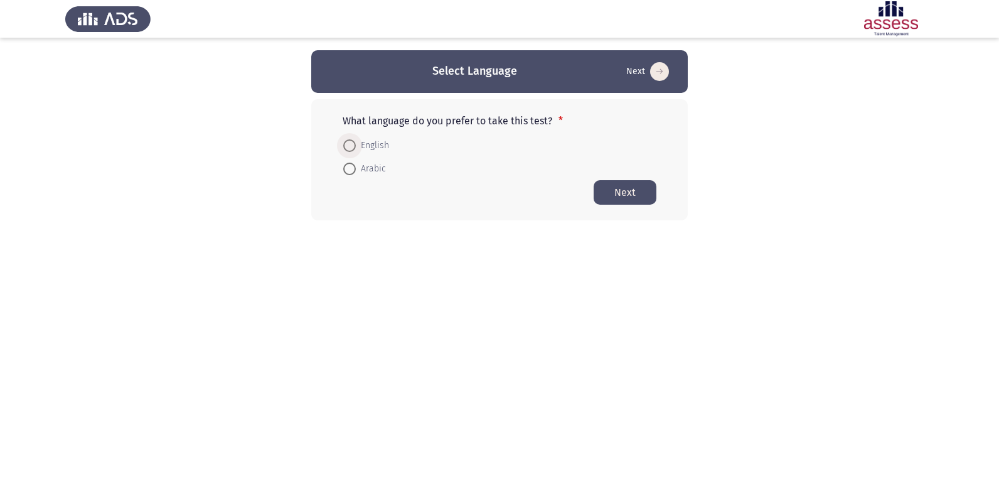
click at [348, 146] on span at bounding box center [349, 145] width 13 height 13
click at [348, 146] on input "English" at bounding box center [349, 145] width 13 height 13
radio input "true"
click at [652, 188] on button "Next" at bounding box center [625, 191] width 63 height 24
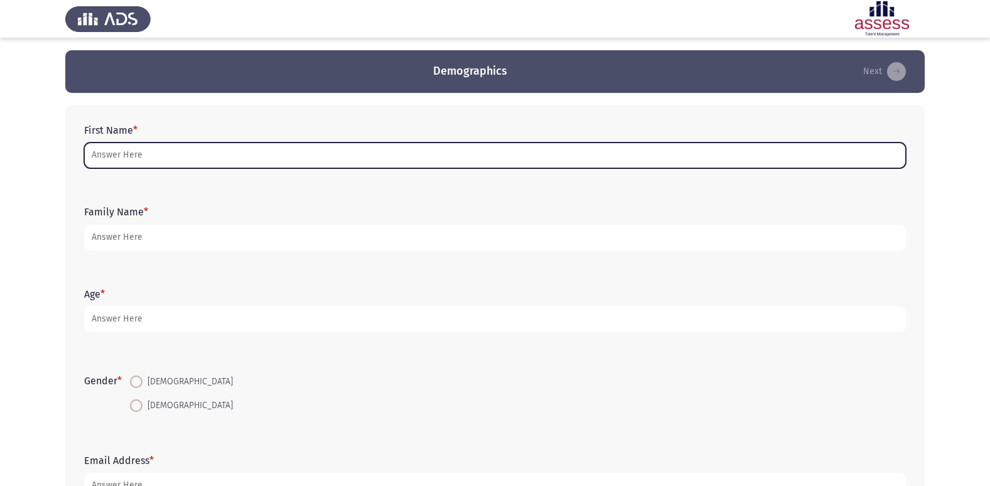
click at [340, 153] on input "First Name *" at bounding box center [494, 155] width 821 height 26
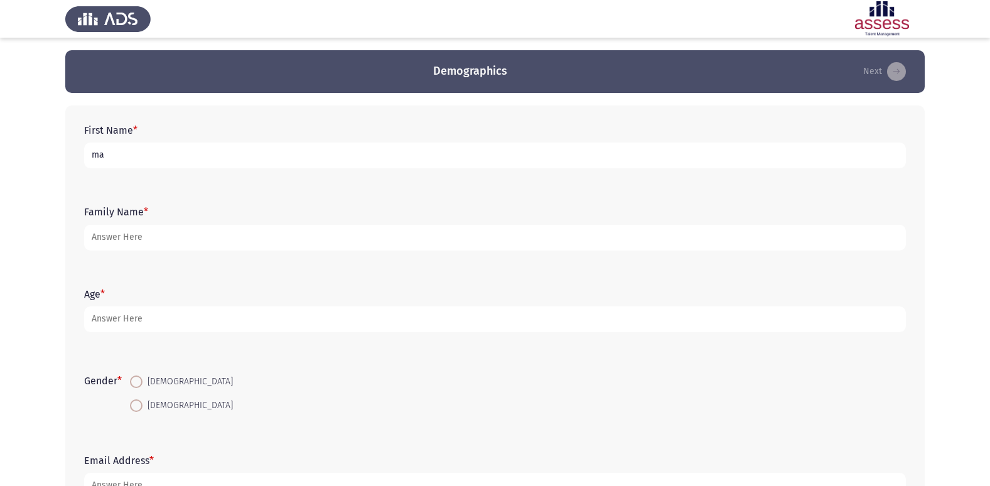
type input "m"
type input "ملك [PERSON_NAME]"
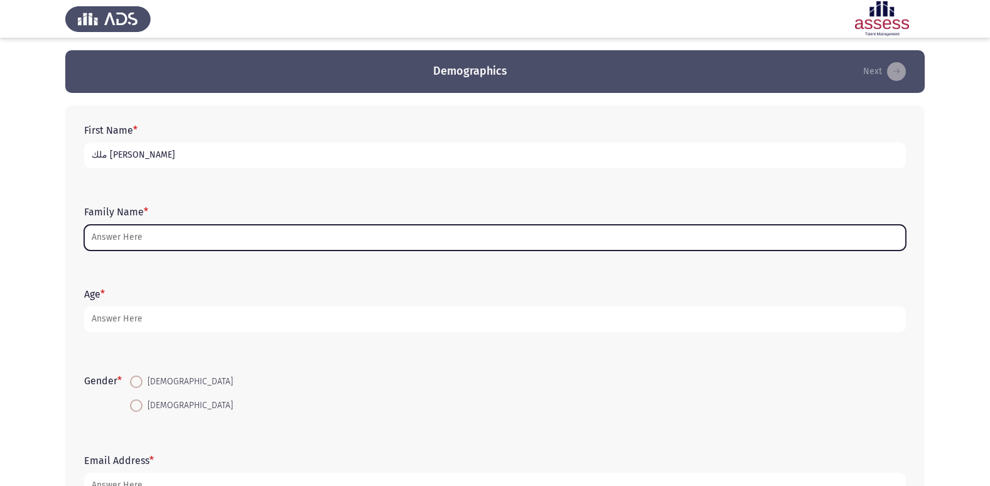
click at [136, 237] on input "Family Name *" at bounding box center [494, 238] width 821 height 26
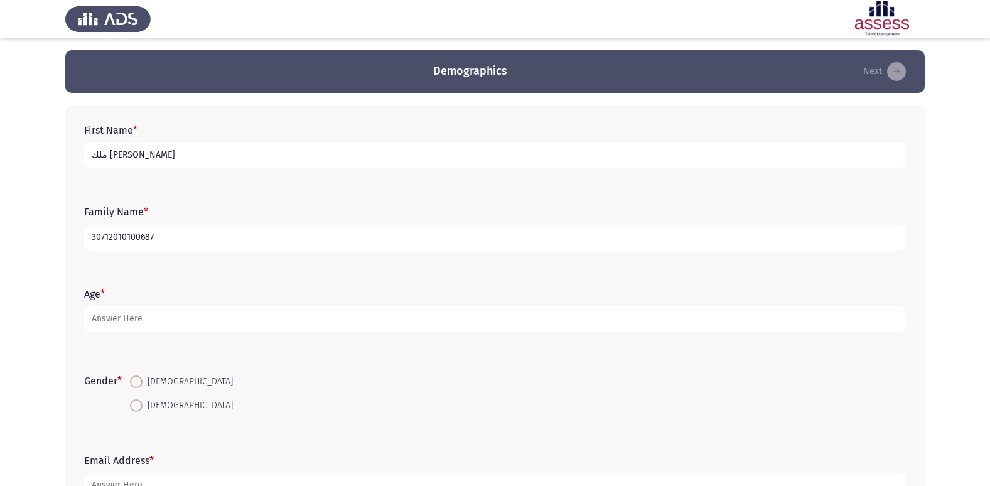
type input "30712010100687"
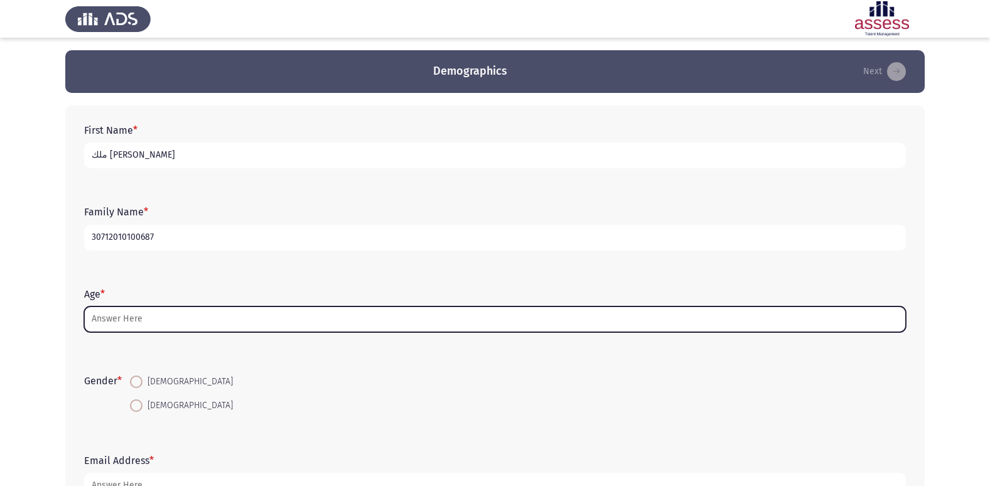
click at [160, 320] on input "Age *" at bounding box center [494, 319] width 821 height 26
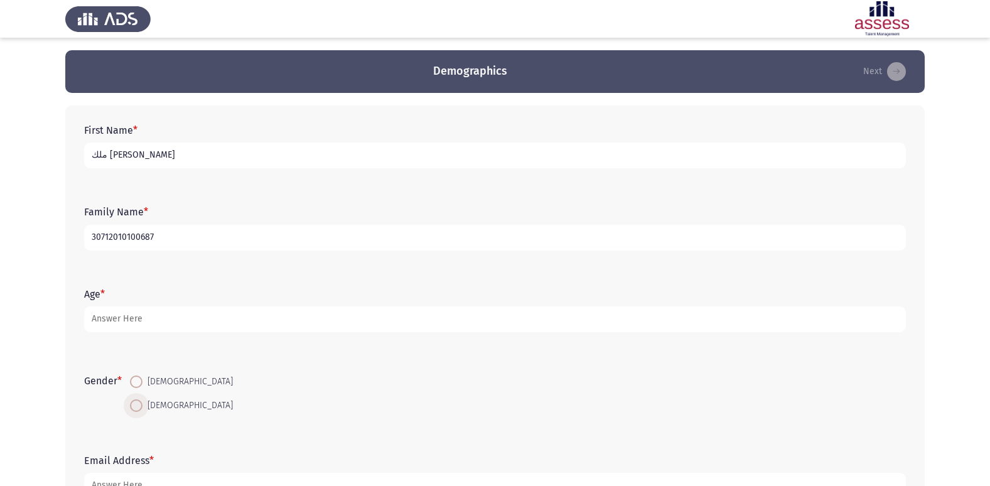
click at [136, 404] on span at bounding box center [136, 405] width 13 height 13
click at [136, 404] on input "[DEMOGRAPHIC_DATA]" at bounding box center [136, 405] width 13 height 13
radio input "true"
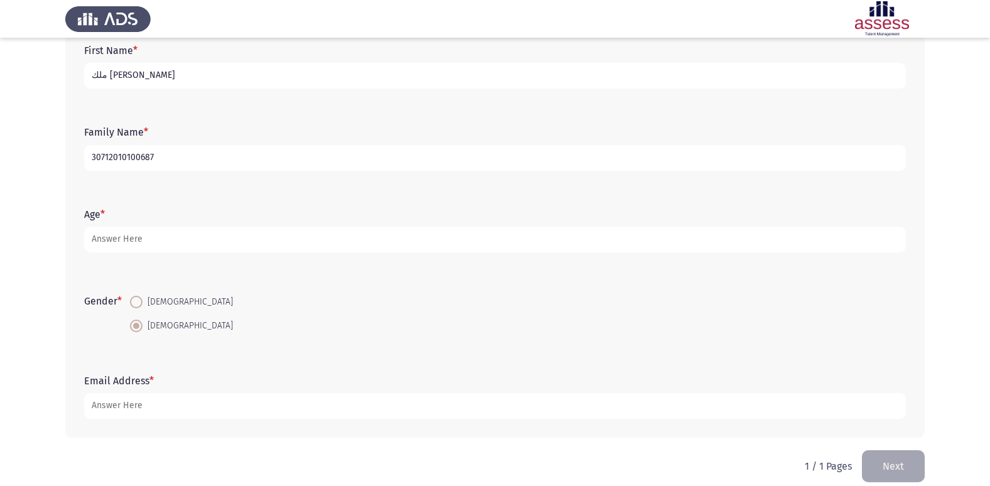
scroll to position [94, 0]
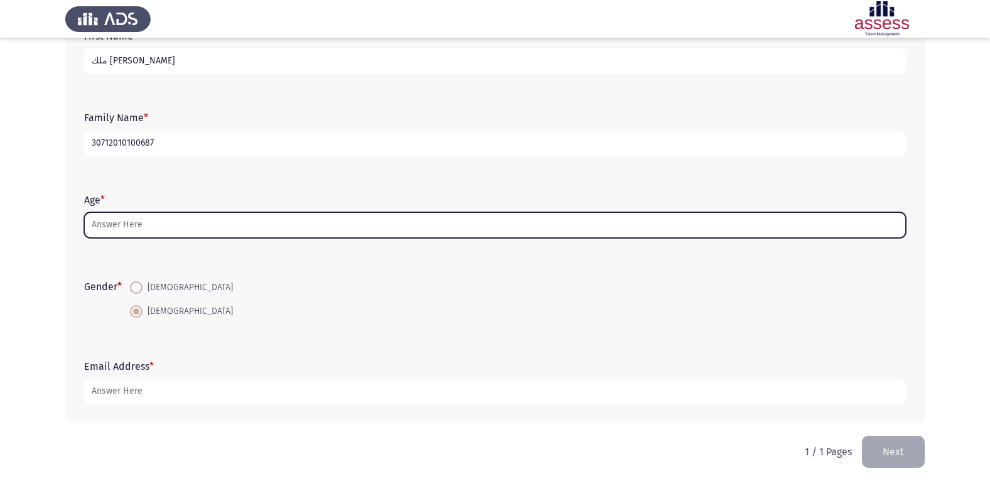
click at [135, 222] on input "Age *" at bounding box center [494, 225] width 821 height 26
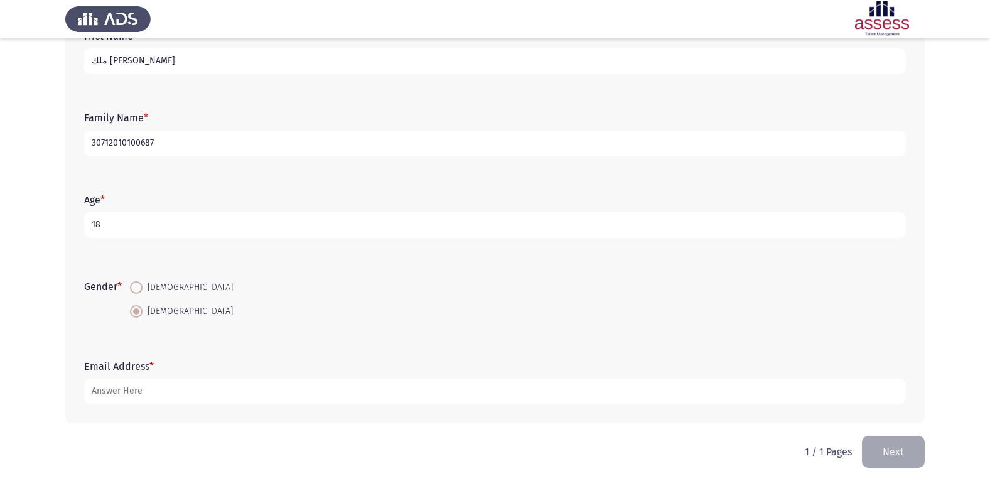
type input "1"
type input "17"
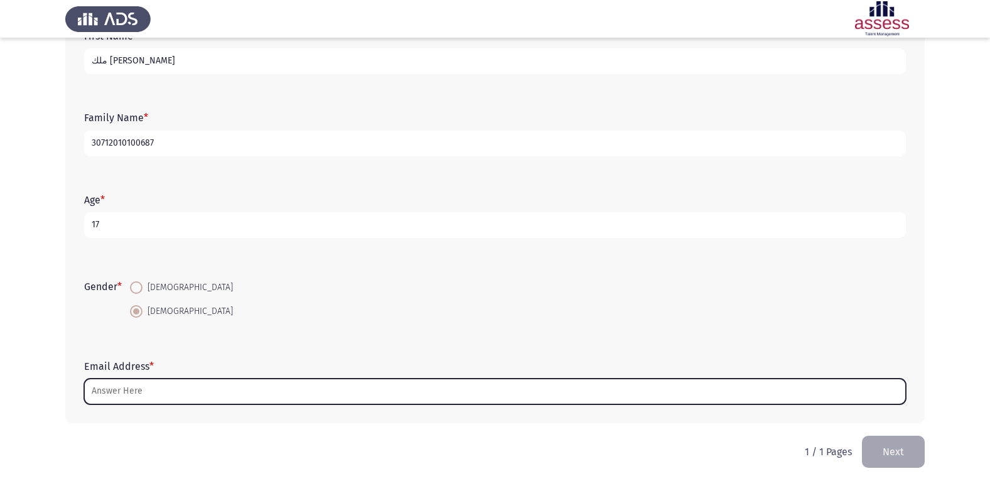
click at [218, 397] on input "Email Address *" at bounding box center [494, 391] width 821 height 26
type input "ة"
type input ","
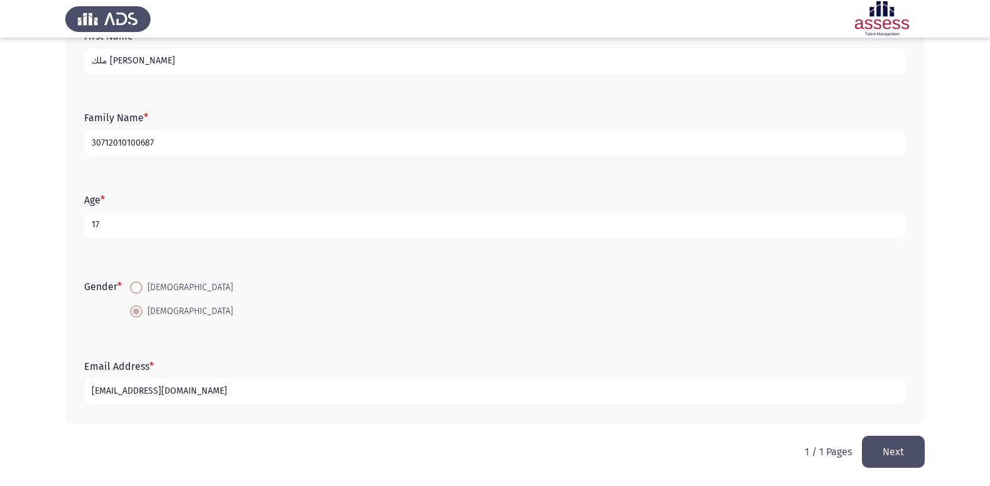
type input "[EMAIL_ADDRESS][DOMAIN_NAME]"
click at [895, 451] on button "Next" at bounding box center [893, 452] width 63 height 32
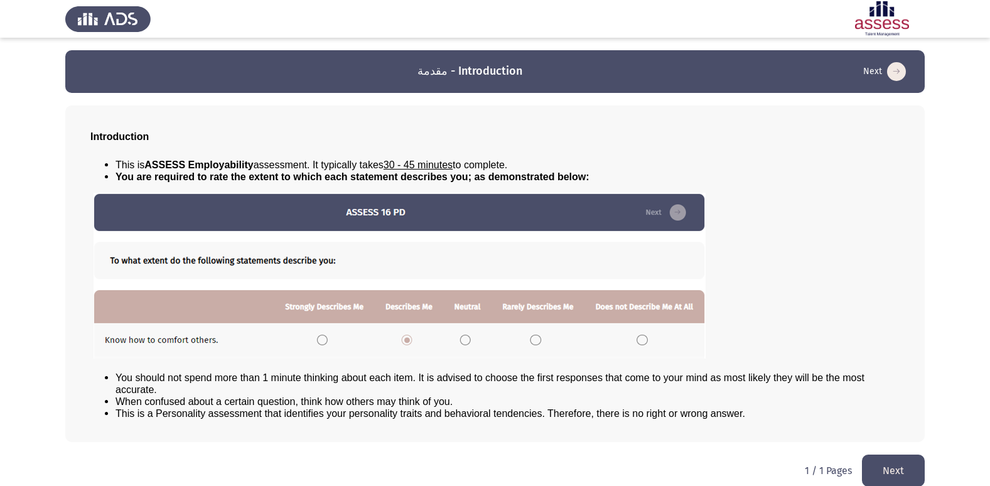
scroll to position [13, 0]
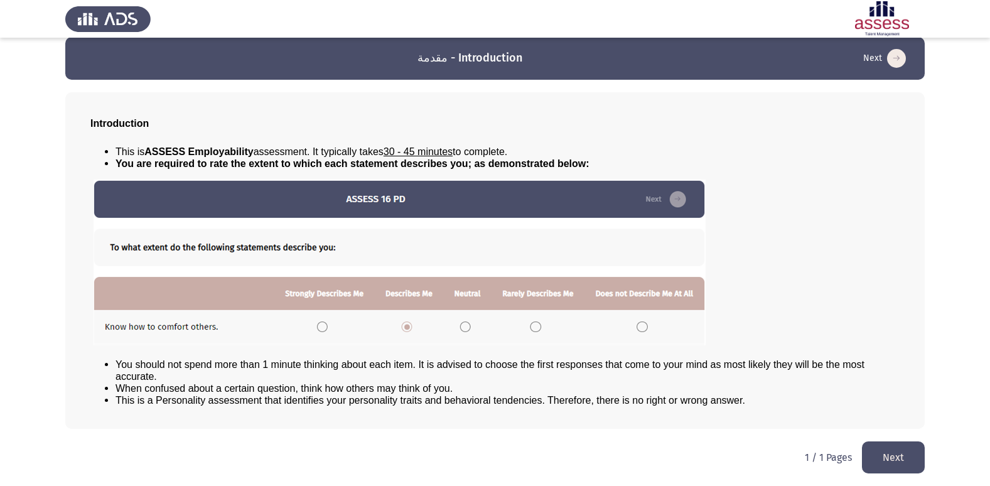
click at [916, 449] on button "Next" at bounding box center [893, 457] width 63 height 32
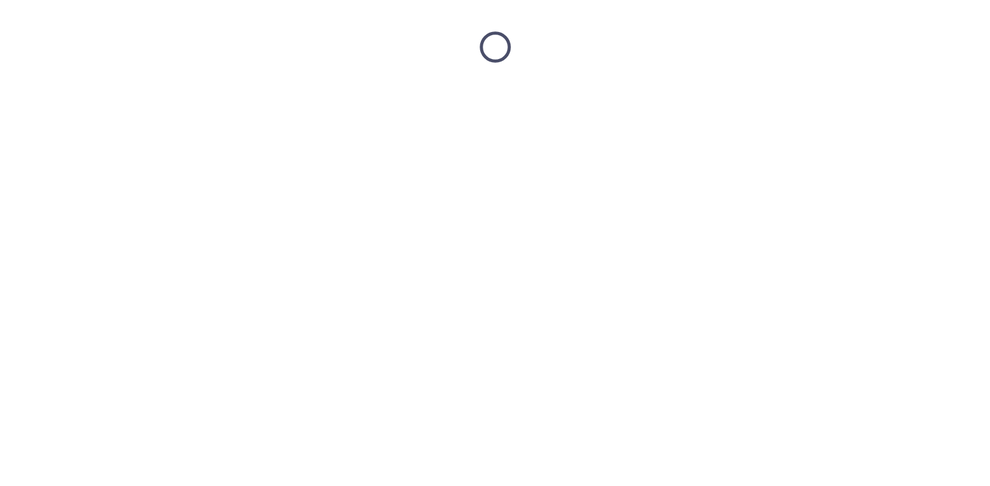
scroll to position [0, 0]
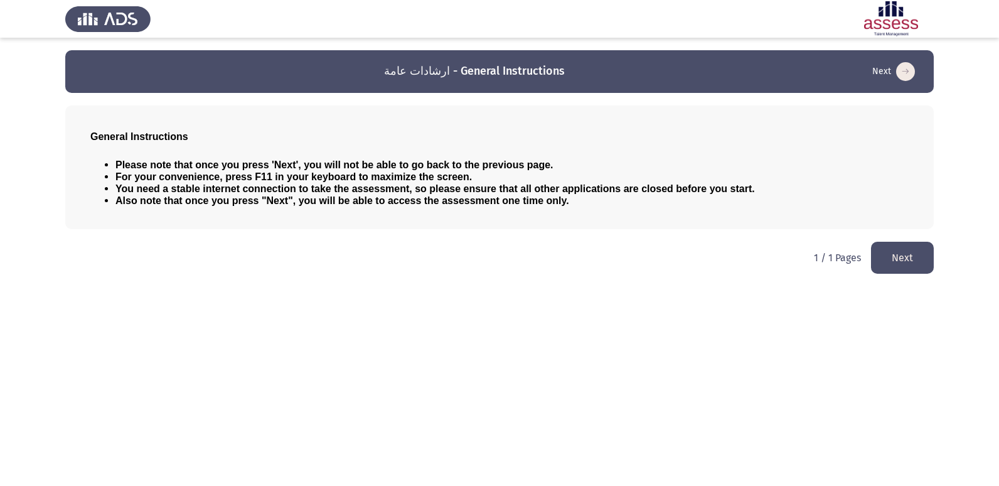
click at [918, 259] on button "Next" at bounding box center [902, 258] width 63 height 32
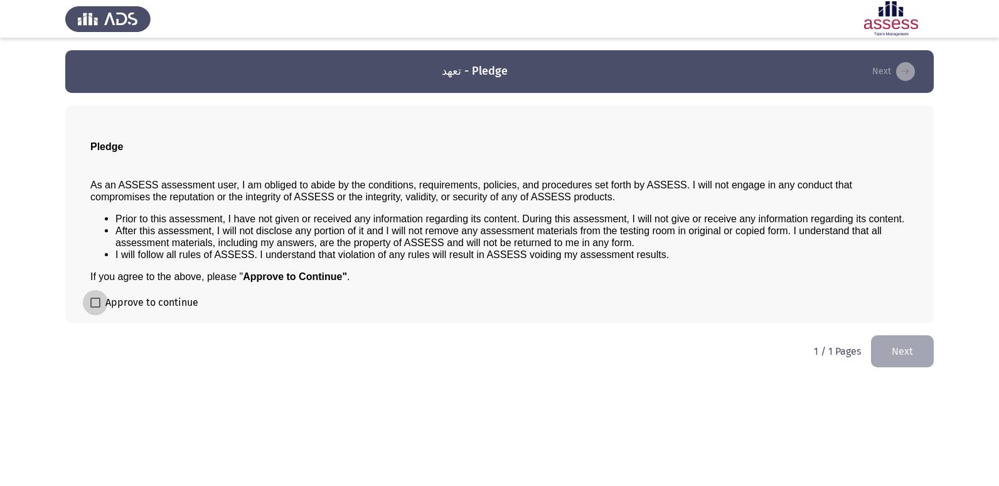
click at [92, 307] on span at bounding box center [95, 302] width 10 height 10
click at [95, 307] on input "Approve to continue" at bounding box center [95, 307] width 1 height 1
checkbox input "true"
click at [923, 351] on button "Next" at bounding box center [902, 351] width 63 height 32
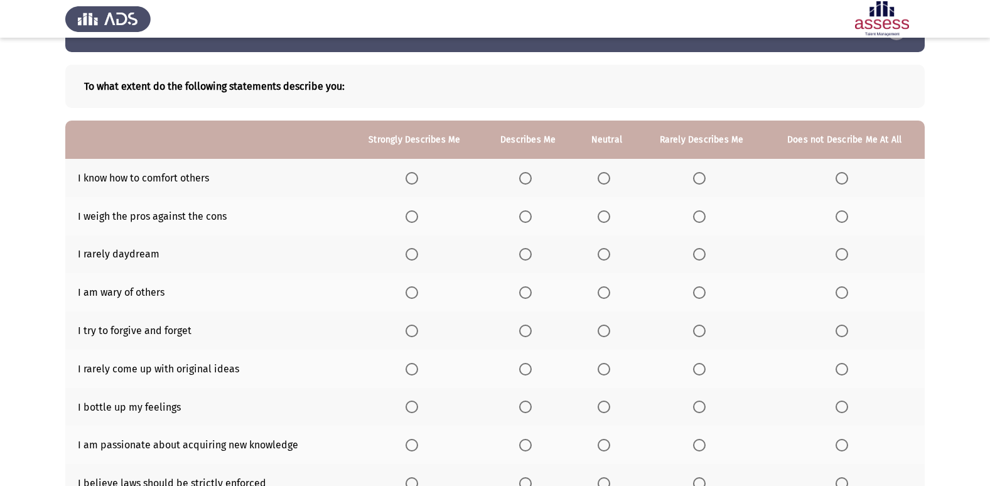
scroll to position [63, 0]
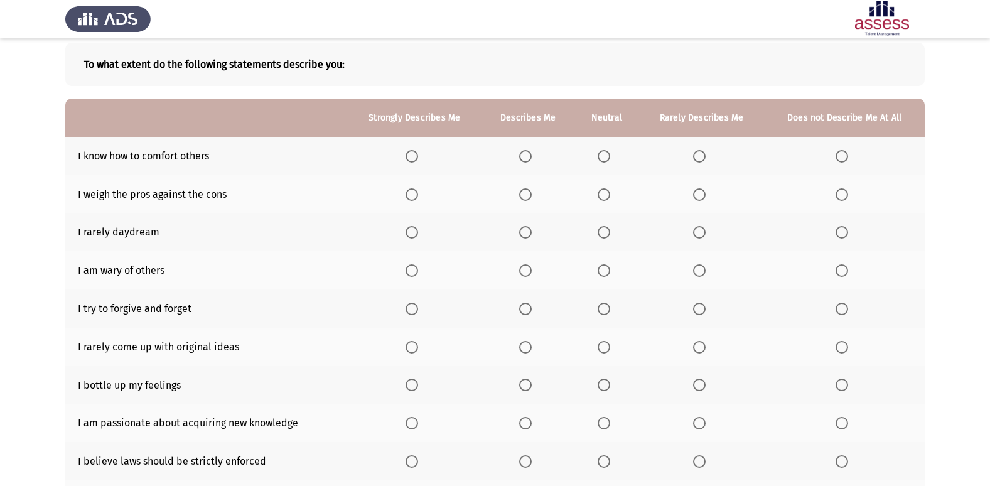
click at [698, 192] on span "Select an option" at bounding box center [699, 194] width 13 height 13
click at [698, 192] on input "Select an option" at bounding box center [699, 194] width 13 height 13
click at [415, 234] on span "Select an option" at bounding box center [411, 232] width 13 height 13
click at [415, 234] on input "Select an option" at bounding box center [411, 232] width 13 height 13
click at [415, 234] on span "Select an option" at bounding box center [412, 232] width 6 height 6
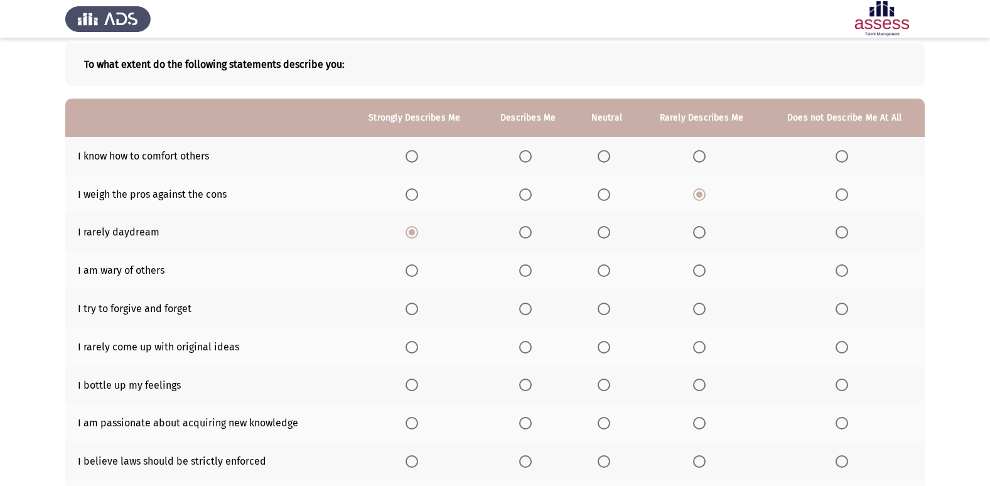
click at [415, 234] on input "Select an option" at bounding box center [411, 232] width 13 height 13
click at [528, 231] on span "Select an option" at bounding box center [525, 232] width 13 height 13
click at [528, 231] on input "Select an option" at bounding box center [525, 232] width 13 height 13
click at [413, 234] on span "Select an option" at bounding box center [411, 232] width 13 height 13
click at [413, 234] on input "Select an option" at bounding box center [411, 232] width 13 height 13
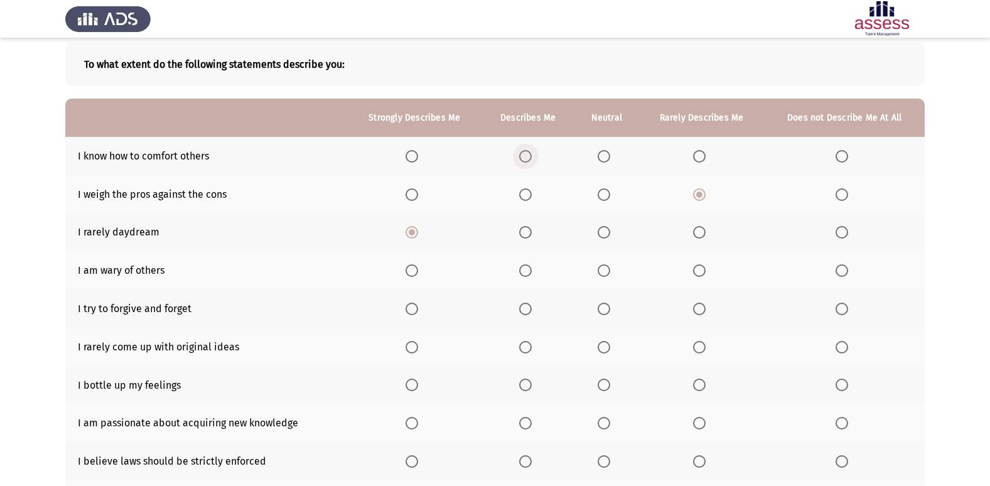
click at [532, 161] on span "Select an option" at bounding box center [525, 156] width 13 height 13
click at [532, 161] on input "Select an option" at bounding box center [525, 156] width 13 height 13
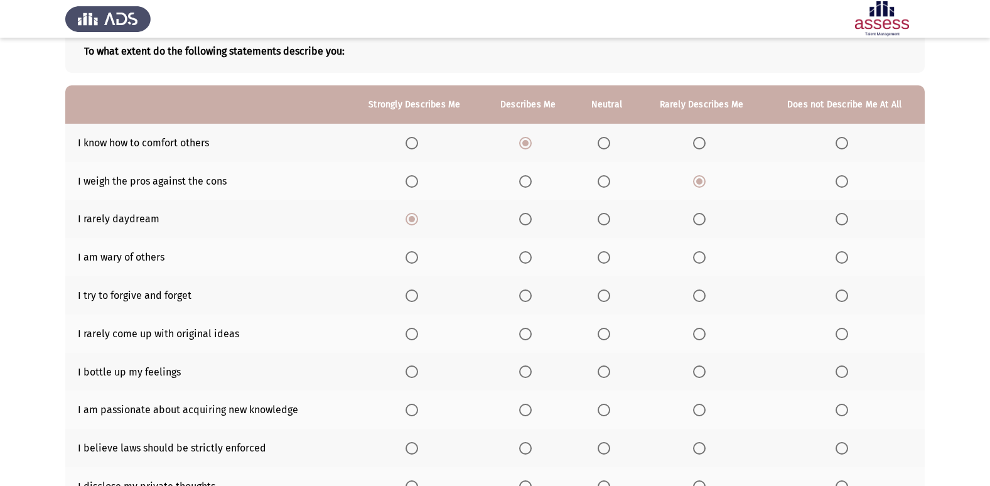
scroll to position [58, 0]
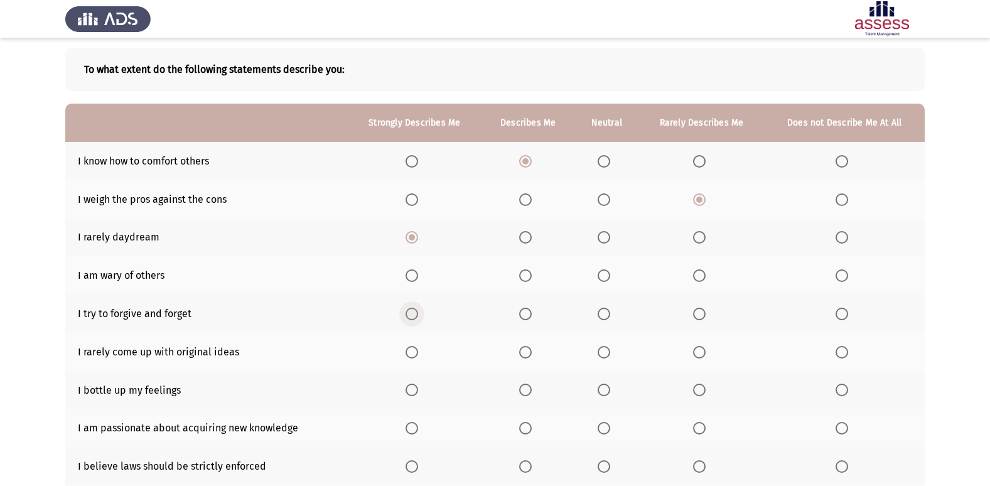
click at [415, 316] on span "Select an option" at bounding box center [411, 313] width 13 height 13
click at [415, 316] on input "Select an option" at bounding box center [411, 313] width 13 height 13
click at [526, 355] on span "Select an option" at bounding box center [525, 352] width 13 height 13
click at [526, 355] on input "Select an option" at bounding box center [525, 352] width 13 height 13
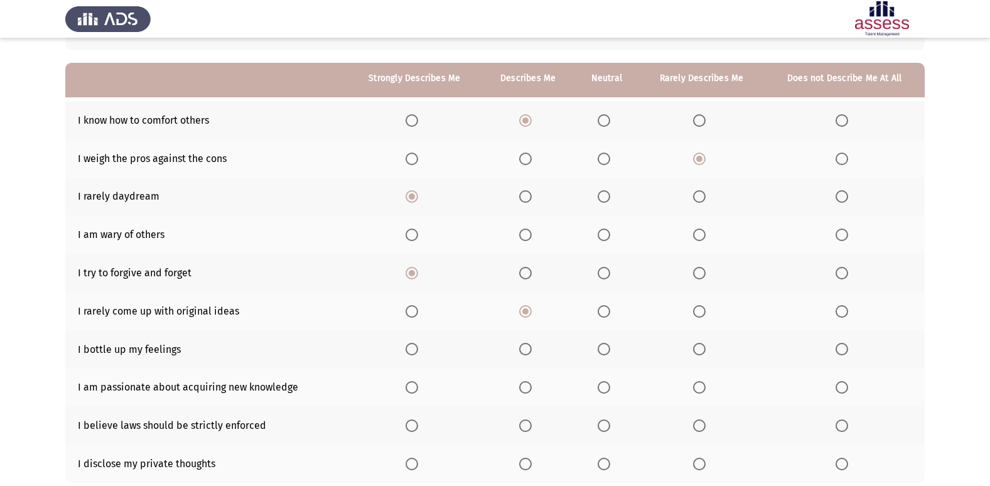
scroll to position [120, 0]
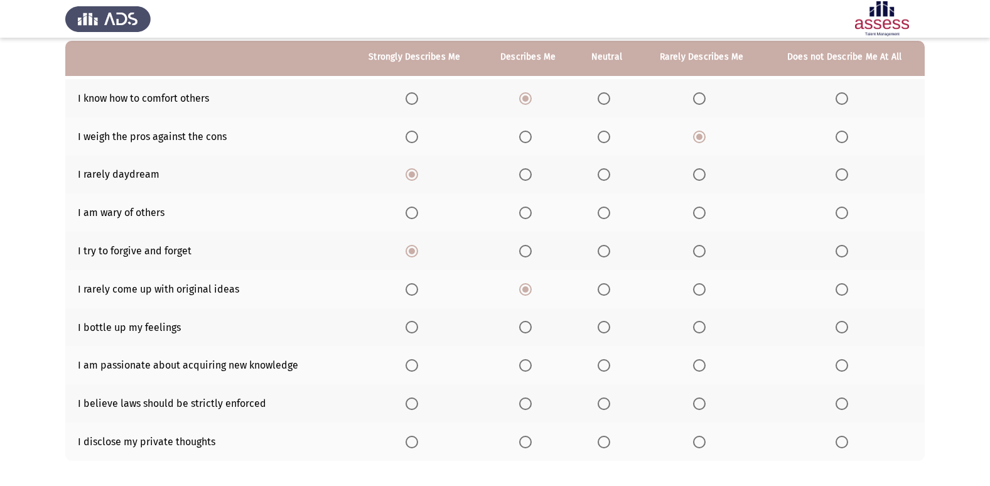
click at [418, 365] on span "Select an option" at bounding box center [411, 365] width 13 height 13
click at [418, 365] on input "Select an option" at bounding box center [411, 365] width 13 height 13
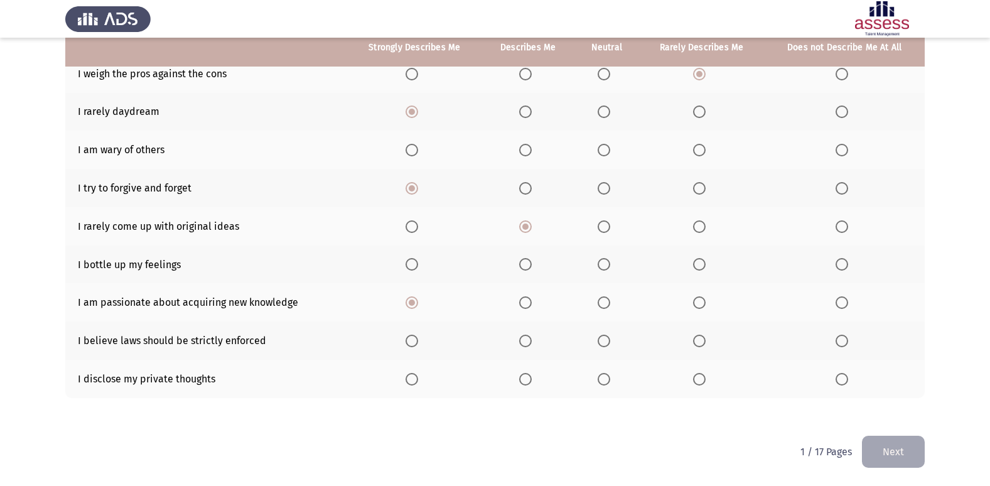
scroll to position [58, 0]
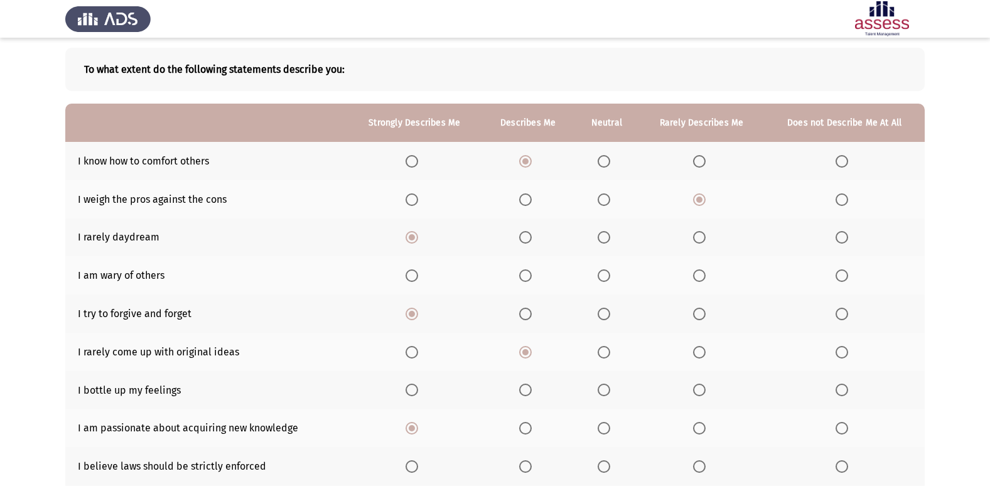
click at [524, 273] on span "Select an option" at bounding box center [525, 275] width 13 height 13
click at [524, 273] on input "Select an option" at bounding box center [525, 275] width 13 height 13
click at [602, 274] on span "Select an option" at bounding box center [603, 275] width 13 height 13
click at [602, 274] on input "Select an option" at bounding box center [603, 275] width 13 height 13
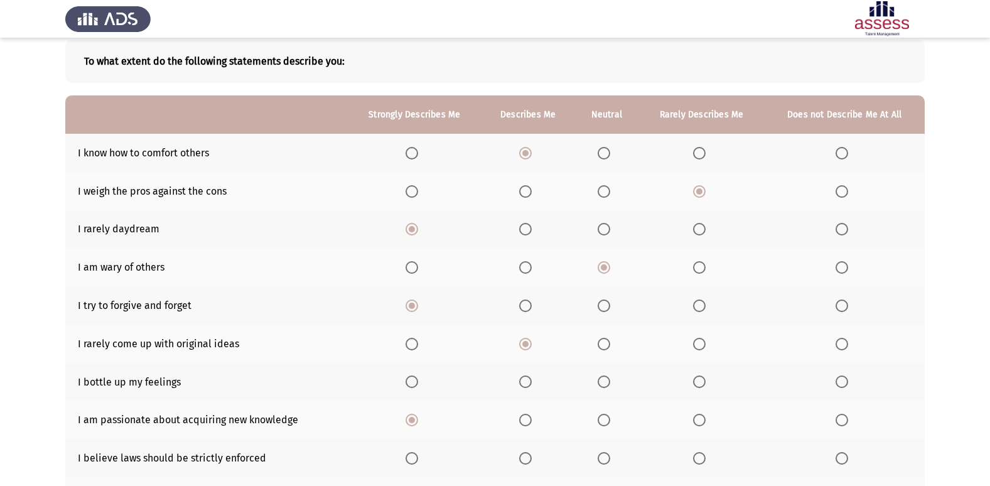
scroll to position [120, 0]
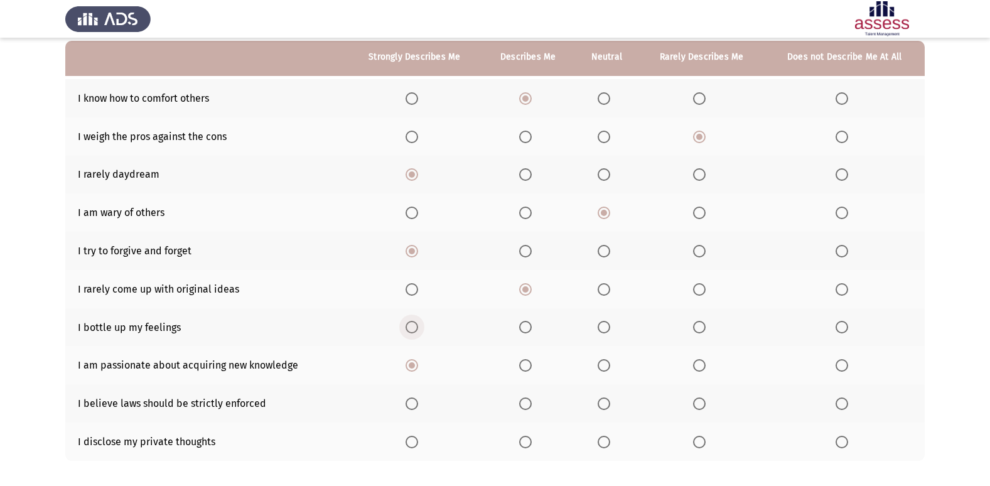
click at [414, 328] on span "Select an option" at bounding box center [411, 327] width 13 height 13
click at [414, 328] on input "Select an option" at bounding box center [411, 327] width 13 height 13
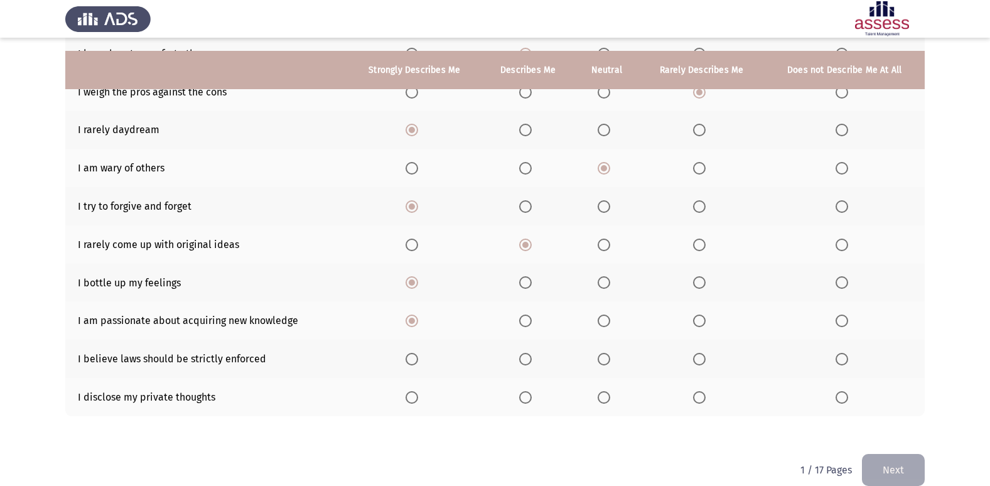
scroll to position [183, 0]
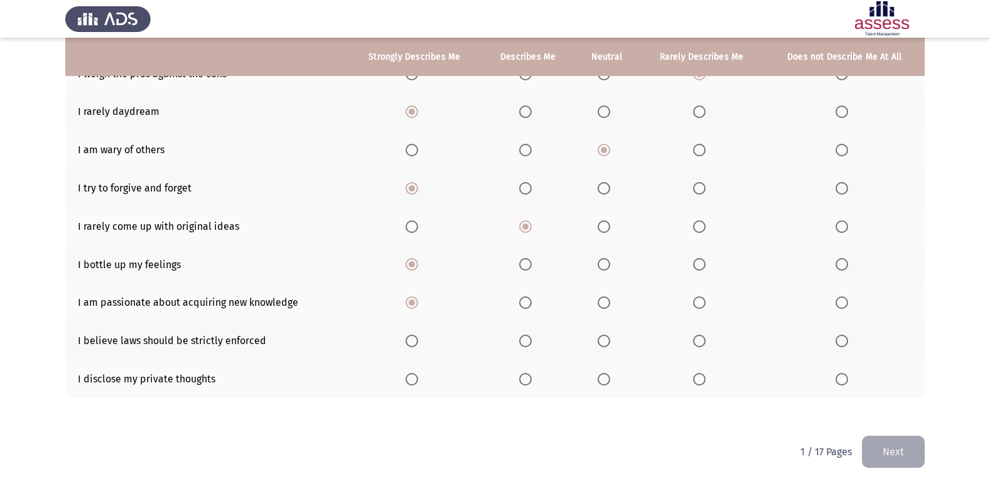
click at [841, 373] on span "Select an option" at bounding box center [841, 379] width 13 height 13
click at [841, 373] on input "Select an option" at bounding box center [841, 379] width 13 height 13
click at [528, 334] on span "Select an option" at bounding box center [525, 340] width 13 height 13
click at [528, 334] on input "Select an option" at bounding box center [525, 340] width 13 height 13
click at [907, 436] on button "Next" at bounding box center [893, 452] width 63 height 32
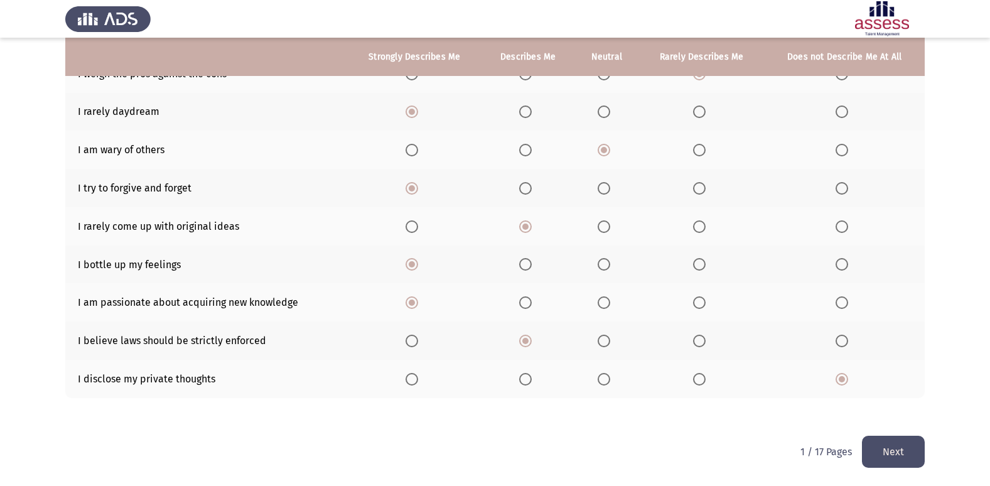
scroll to position [0, 0]
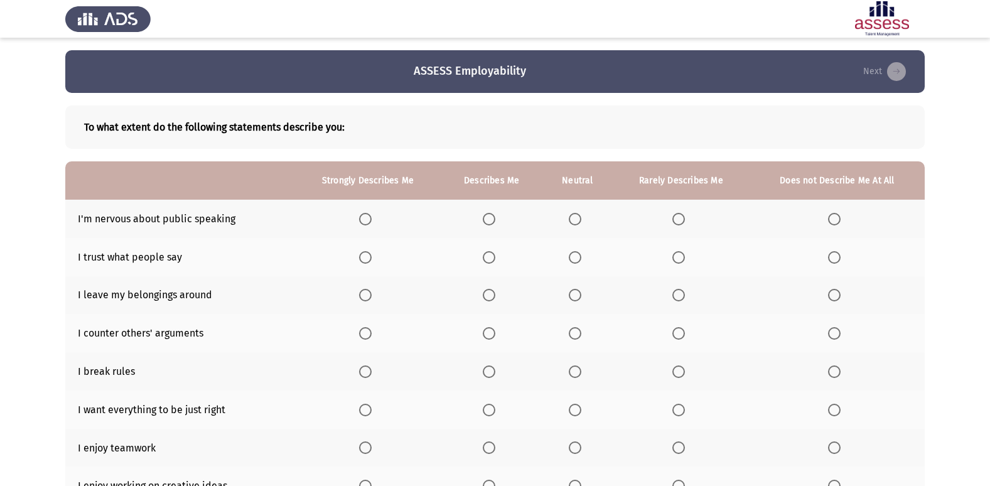
click at [493, 217] on span "Select an option" at bounding box center [489, 219] width 13 height 13
click at [493, 217] on input "Select an option" at bounding box center [489, 219] width 13 height 13
click at [575, 215] on span "Select an option" at bounding box center [575, 219] width 13 height 13
click at [575, 215] on input "Select an option" at bounding box center [575, 219] width 13 height 13
click at [493, 219] on span "Select an option" at bounding box center [489, 219] width 13 height 13
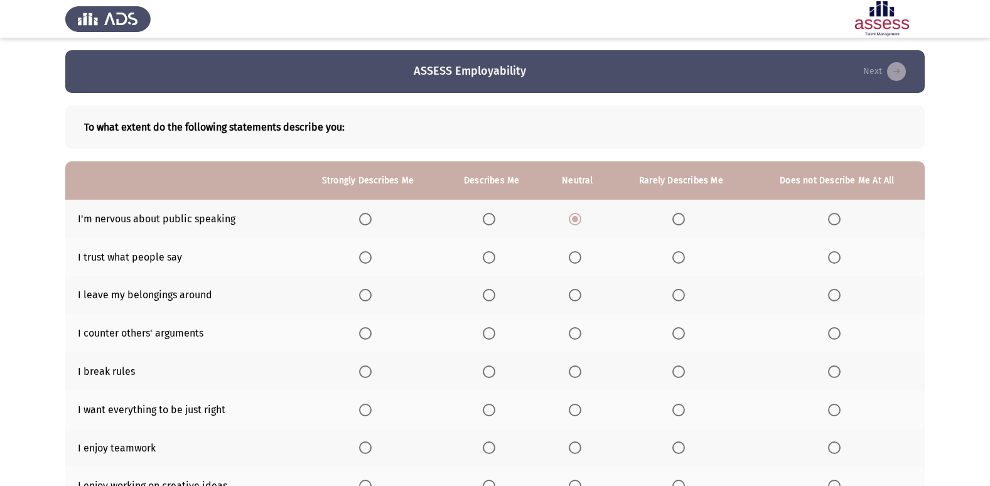
click at [493, 219] on input "Select an option" at bounding box center [489, 219] width 13 height 13
click at [681, 258] on span "Select an option" at bounding box center [678, 257] width 13 height 13
click at [681, 258] on input "Select an option" at bounding box center [678, 257] width 13 height 13
click at [841, 299] on label "Select an option" at bounding box center [837, 295] width 18 height 13
click at [840, 299] on input "Select an option" at bounding box center [834, 295] width 13 height 13
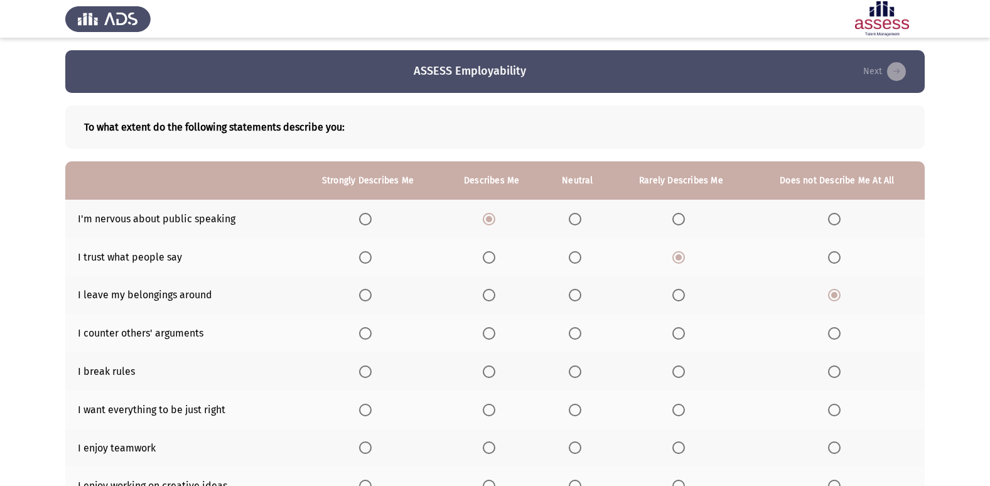
scroll to position [63, 0]
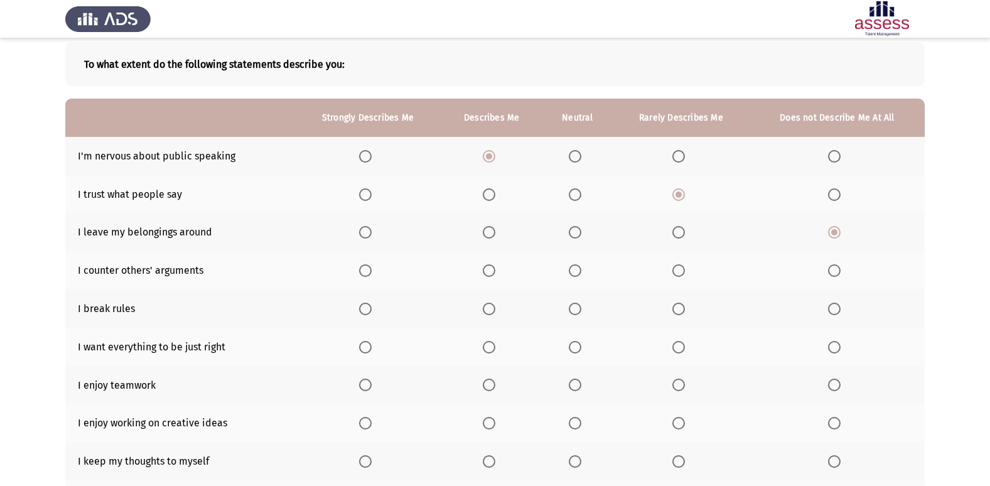
click at [840, 311] on span "Select an option" at bounding box center [834, 308] width 13 height 13
click at [840, 311] on input "Select an option" at bounding box center [834, 308] width 13 height 13
click at [366, 383] on span "Select an option" at bounding box center [365, 384] width 13 height 13
click at [366, 383] on input "Select an option" at bounding box center [365, 384] width 13 height 13
click at [371, 350] on span "Select an option" at bounding box center [365, 347] width 13 height 13
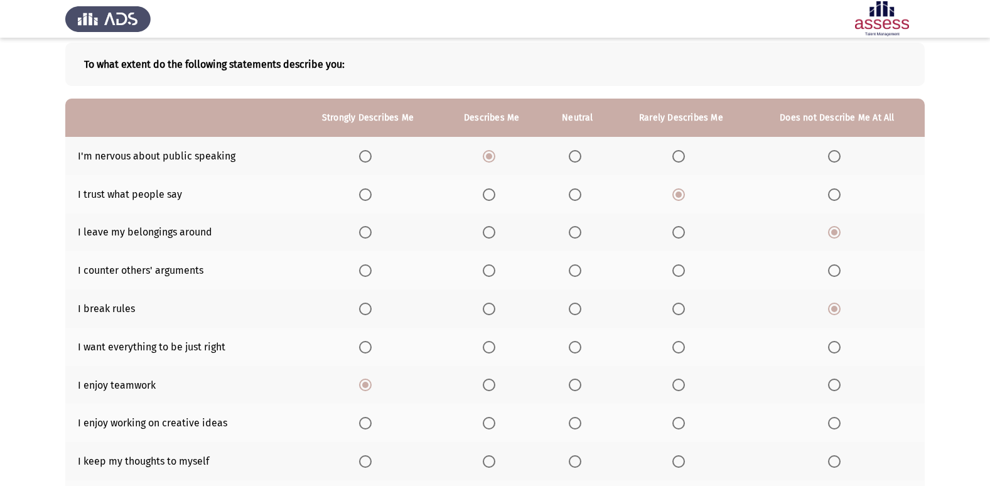
click at [371, 350] on input "Select an option" at bounding box center [365, 347] width 13 height 13
click at [673, 272] on span "Select an option" at bounding box center [678, 270] width 13 height 13
click at [673, 272] on input "Select an option" at bounding box center [678, 270] width 13 height 13
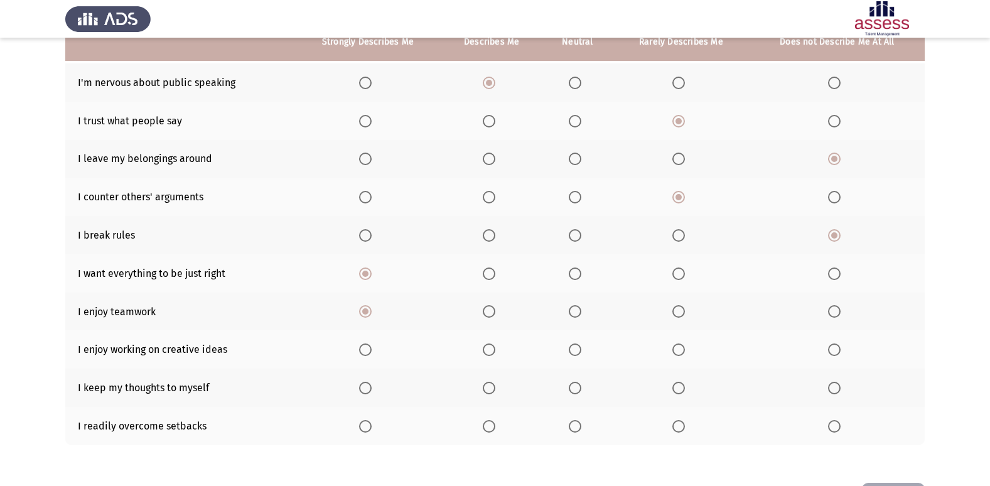
scroll to position [183, 0]
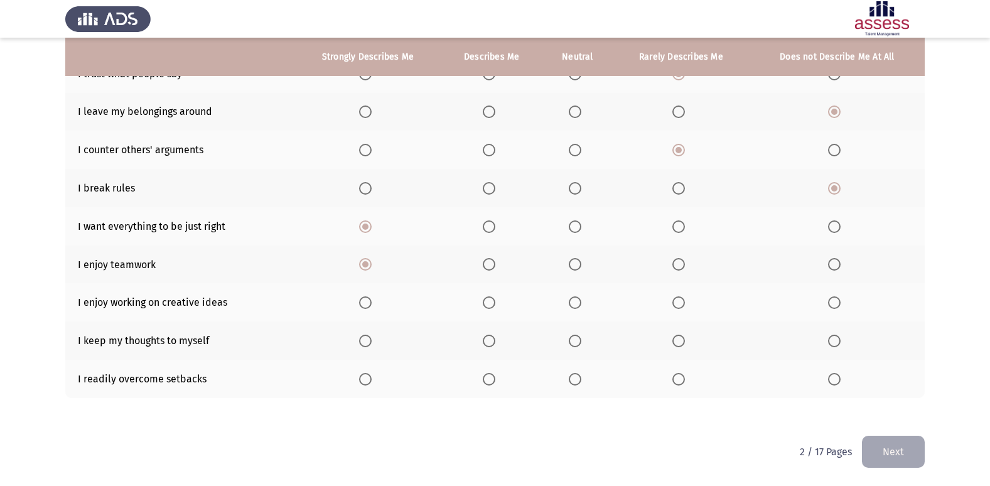
click at [367, 299] on span "Select an option" at bounding box center [365, 302] width 13 height 13
click at [367, 299] on input "Select an option" at bounding box center [365, 302] width 13 height 13
click at [365, 339] on span "Select an option" at bounding box center [365, 340] width 13 height 13
click at [365, 339] on input "Select an option" at bounding box center [365, 340] width 13 height 13
click at [487, 384] on span "Select an option" at bounding box center [489, 379] width 13 height 13
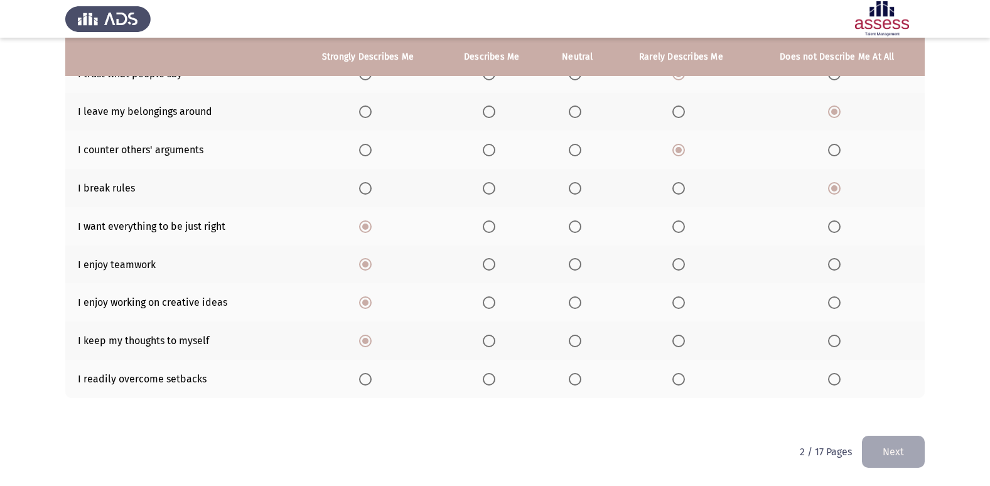
click at [487, 384] on input "Select an option" at bounding box center [489, 379] width 13 height 13
click at [877, 445] on button "Next" at bounding box center [893, 452] width 63 height 32
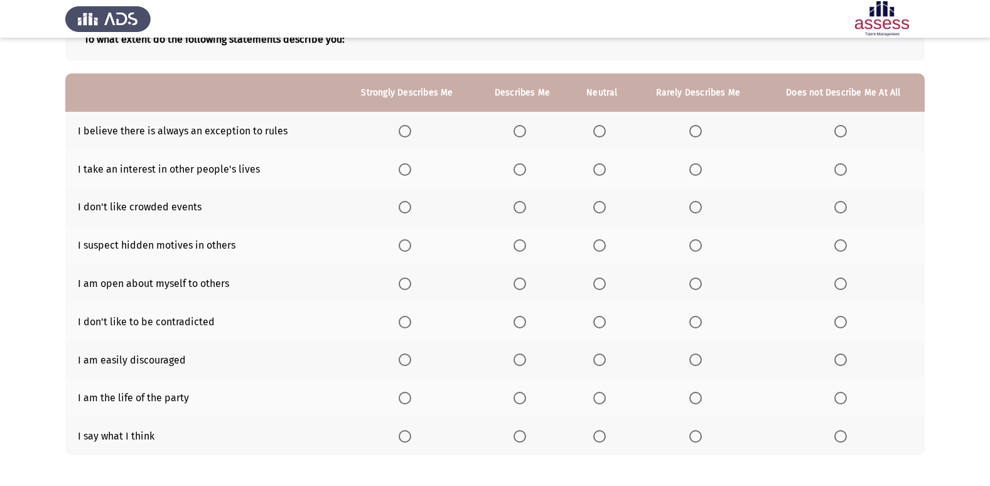
scroll to position [82, 0]
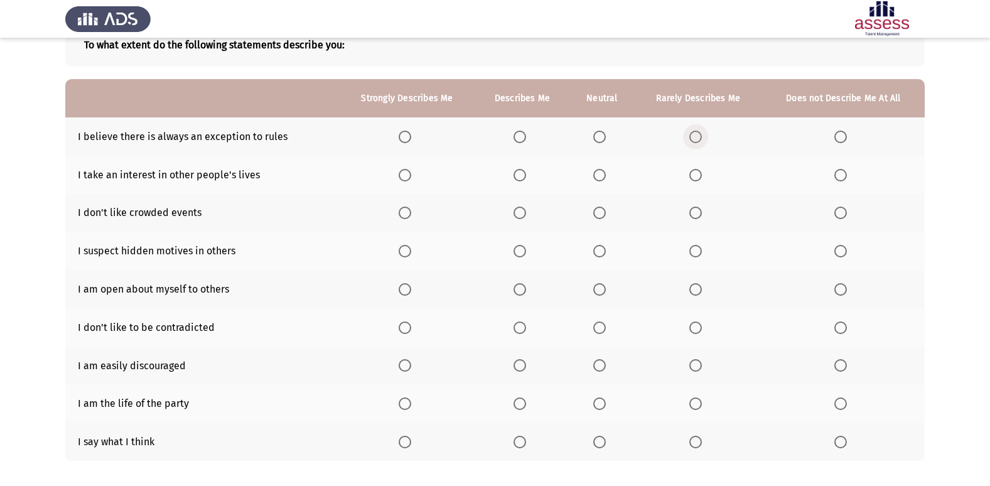
click at [698, 140] on span "Select an option" at bounding box center [695, 137] width 13 height 13
click at [698, 140] on input "Select an option" at bounding box center [695, 137] width 13 height 13
click at [604, 216] on span "Select an option" at bounding box center [599, 212] width 13 height 13
click at [604, 216] on input "Select an option" at bounding box center [599, 212] width 13 height 13
click at [599, 255] on span "Select an option" at bounding box center [599, 251] width 13 height 13
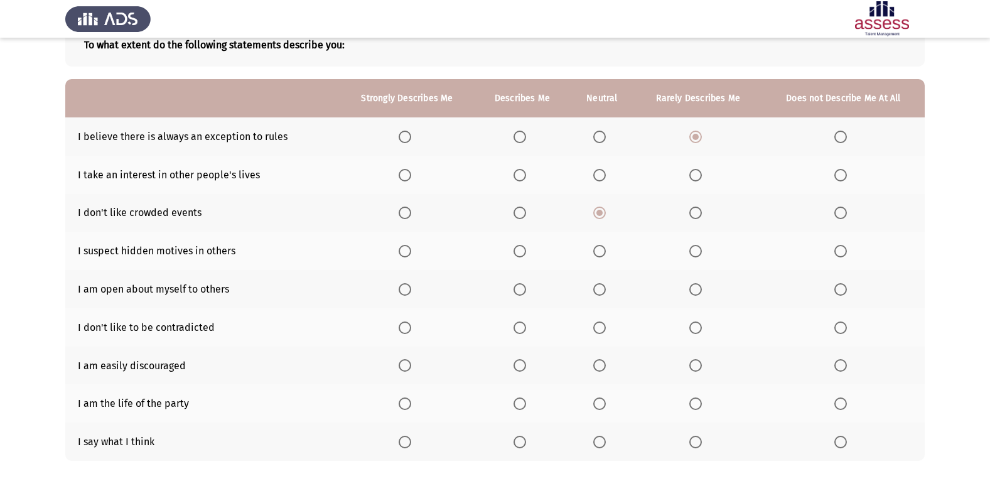
click at [599, 255] on input "Select an option" at bounding box center [599, 251] width 13 height 13
click at [843, 291] on span "Select an option" at bounding box center [840, 289] width 13 height 13
click at [843, 291] on input "Select an option" at bounding box center [840, 289] width 13 height 13
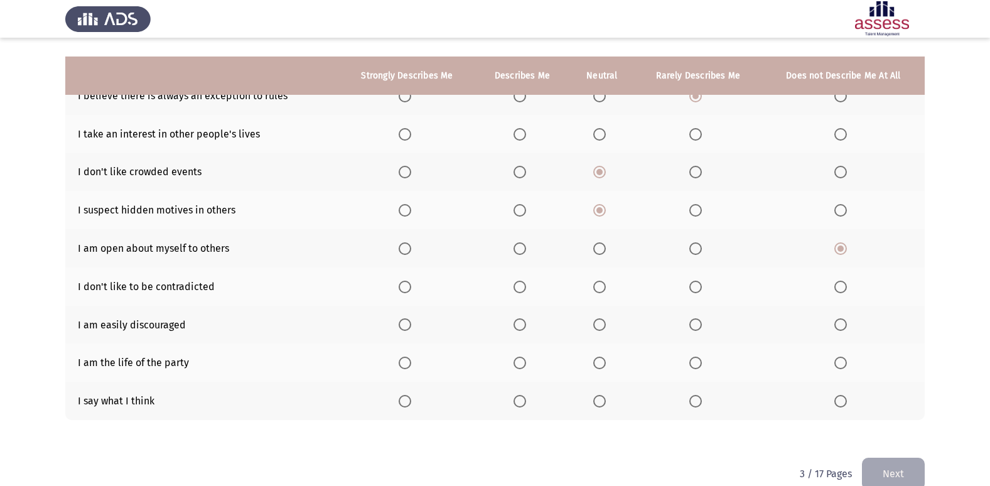
scroll to position [145, 0]
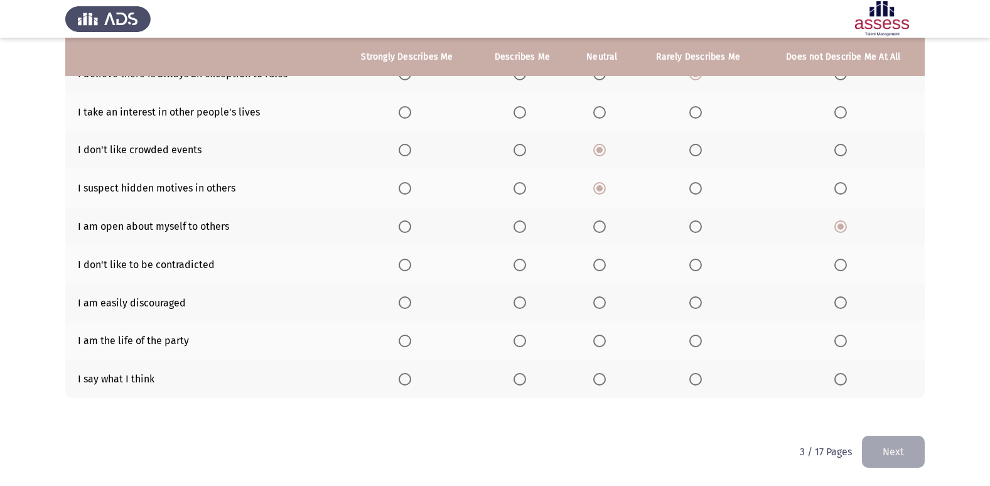
click at [838, 302] on span "Select an option" at bounding box center [840, 302] width 13 height 13
click at [838, 302] on input "Select an option" at bounding box center [840, 302] width 13 height 13
click at [597, 345] on span "Select an option" at bounding box center [599, 340] width 13 height 13
click at [597, 345] on input "Select an option" at bounding box center [599, 340] width 13 height 13
click at [692, 371] on th at bounding box center [697, 379] width 127 height 38
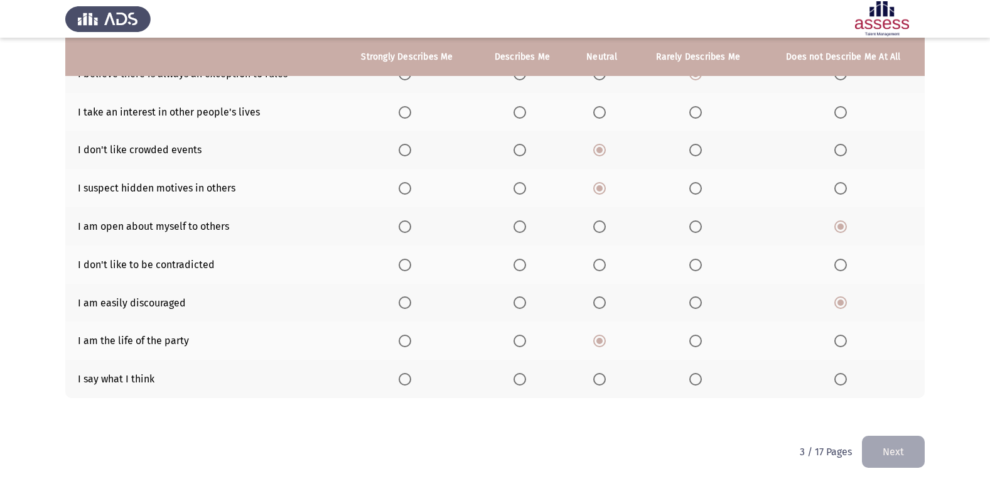
drag, startPoint x: 702, startPoint y: 397, endPoint x: 702, endPoint y: 386, distance: 11.3
click at [702, 393] on th at bounding box center [697, 379] width 127 height 38
click at [697, 379] on span "Select an option" at bounding box center [695, 379] width 13 height 13
click at [697, 379] on input "Select an option" at bounding box center [695, 379] width 13 height 13
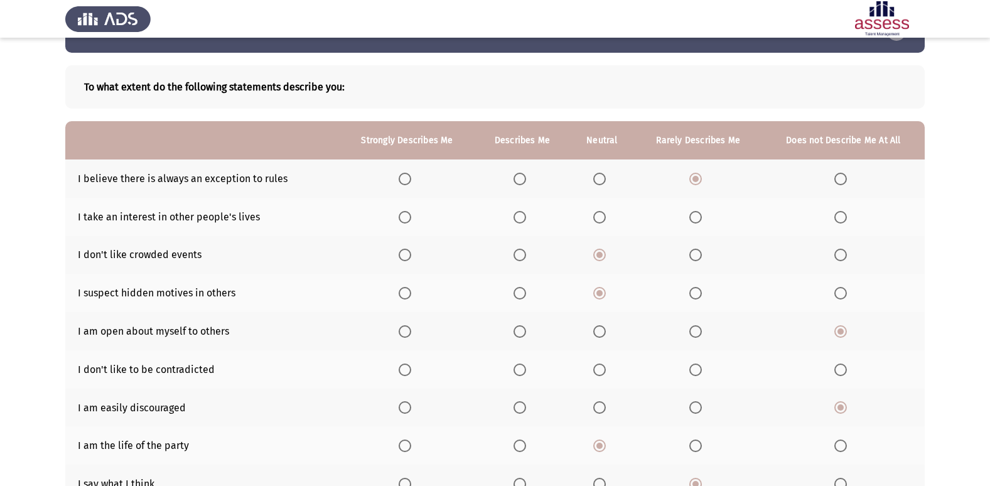
scroll to position [0, 0]
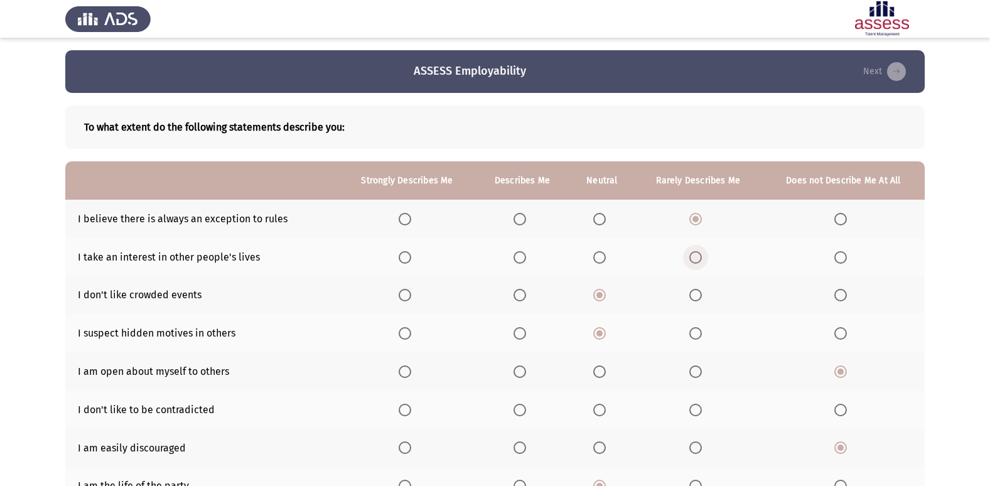
click at [695, 260] on span "Select an option" at bounding box center [695, 257] width 13 height 13
click at [695, 260] on input "Select an option" at bounding box center [695, 257] width 13 height 13
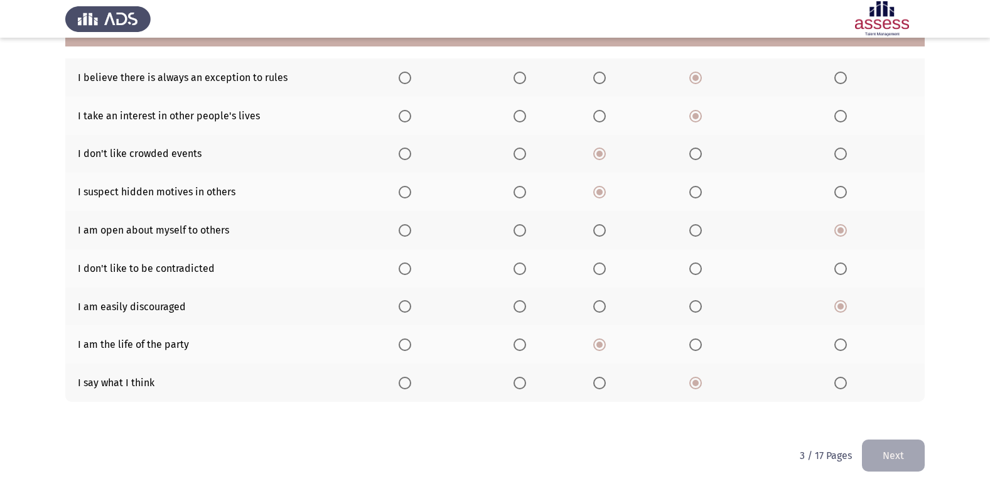
scroll to position [145, 0]
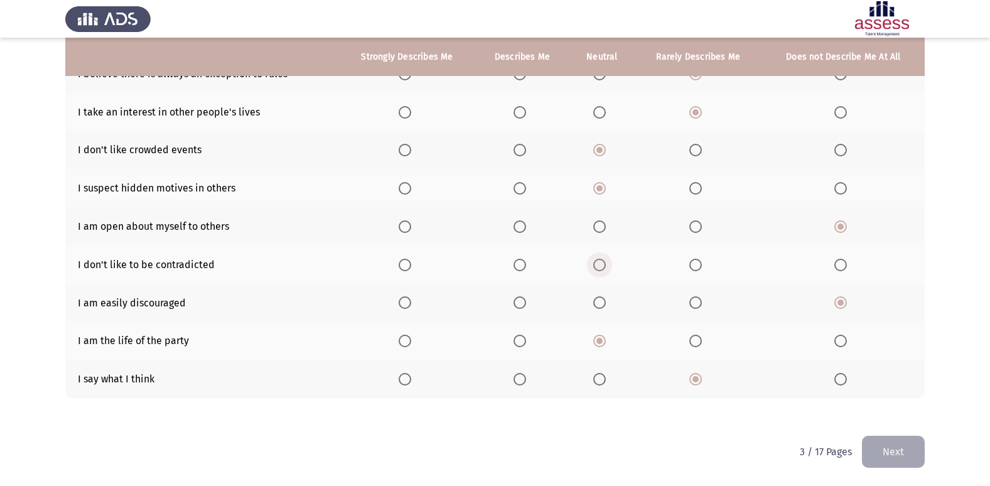
click at [599, 259] on span "Select an option" at bounding box center [599, 265] width 13 height 13
click at [599, 259] on input "Select an option" at bounding box center [599, 265] width 13 height 13
click at [904, 458] on button "Next" at bounding box center [893, 452] width 63 height 32
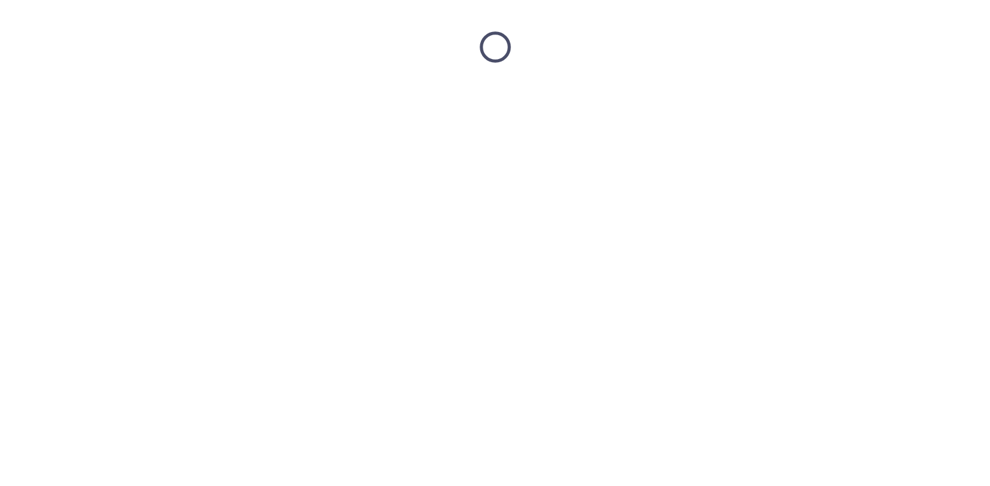
scroll to position [0, 0]
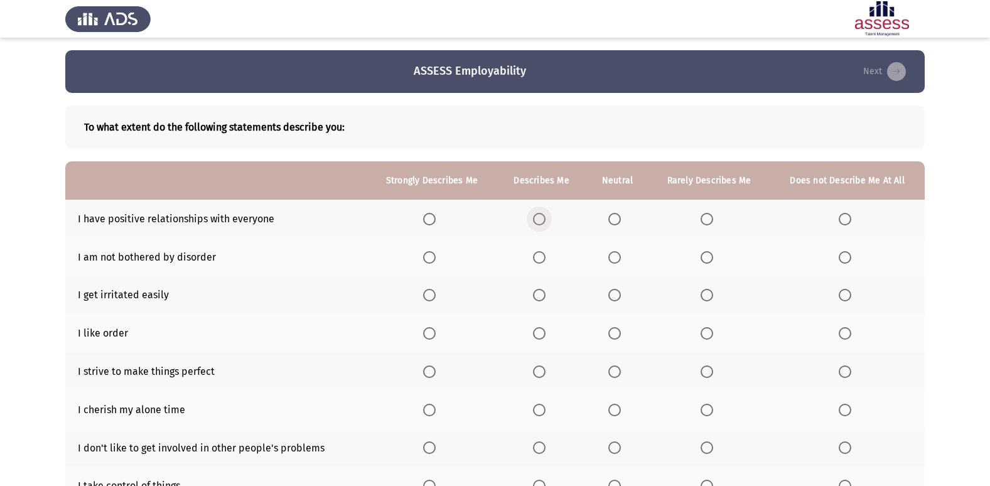
click at [537, 223] on span "Select an option" at bounding box center [539, 219] width 13 height 13
click at [537, 223] on input "Select an option" at bounding box center [539, 219] width 13 height 13
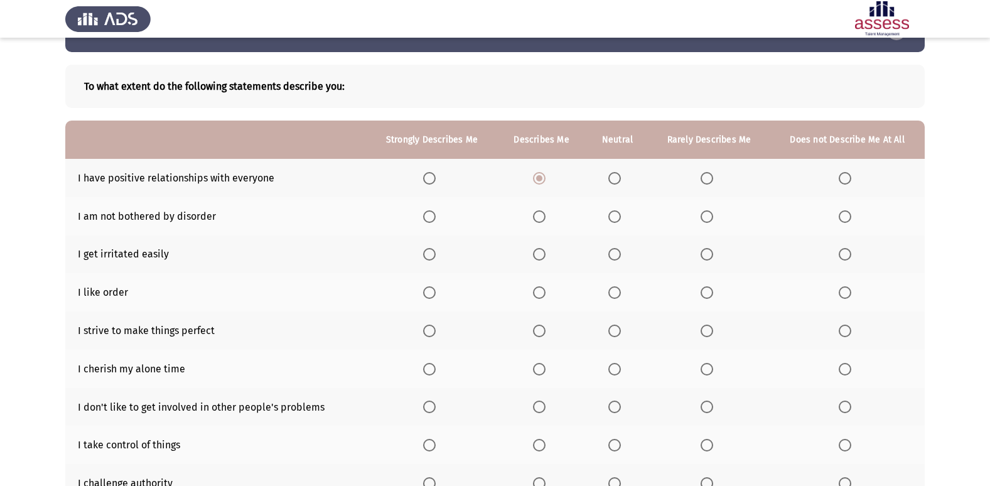
scroll to position [63, 0]
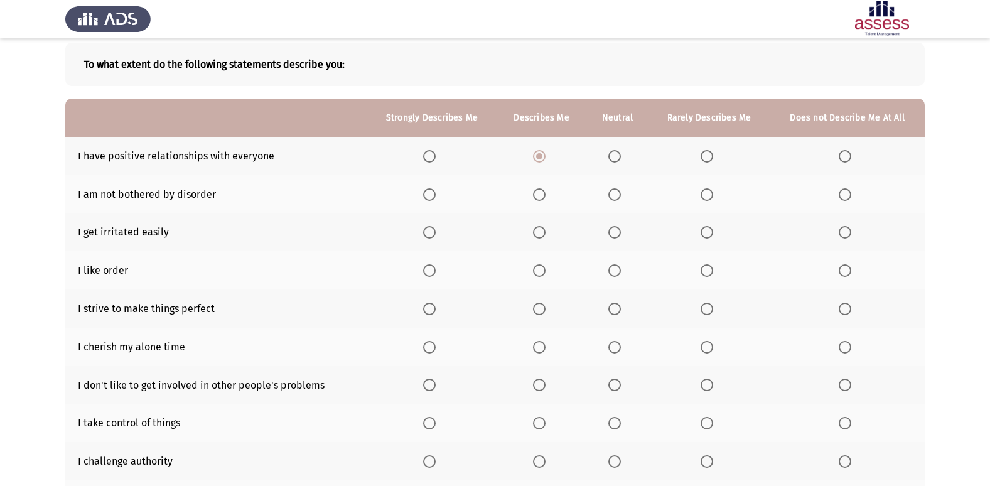
click at [704, 228] on span "Select an option" at bounding box center [706, 232] width 13 height 13
click at [704, 228] on input "Select an option" at bounding box center [706, 232] width 13 height 13
click at [536, 309] on span "Select an option" at bounding box center [539, 308] width 13 height 13
click at [536, 309] on input "Select an option" at bounding box center [539, 308] width 13 height 13
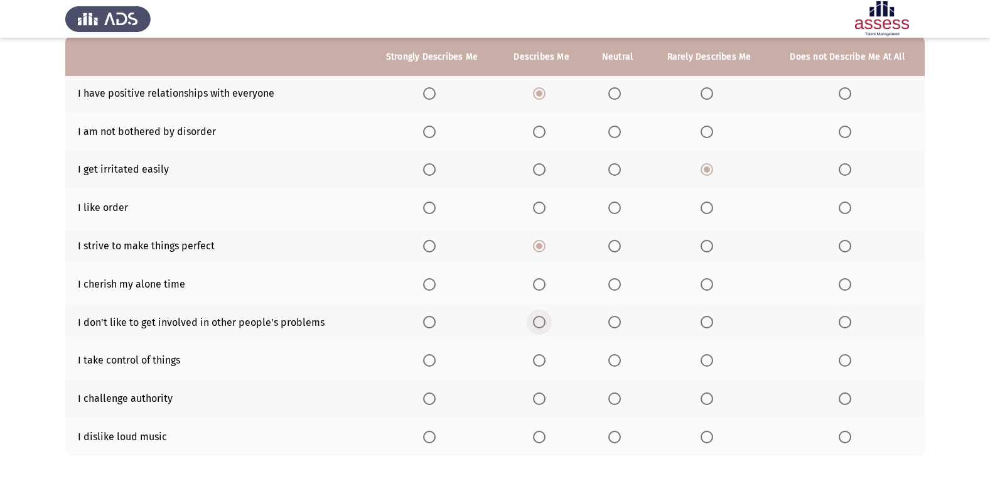
click at [537, 324] on span "Select an option" at bounding box center [539, 322] width 13 height 13
click at [537, 324] on input "Select an option" at bounding box center [539, 322] width 13 height 13
click at [619, 359] on span "Select an option" at bounding box center [614, 360] width 13 height 13
click at [619, 359] on input "Select an option" at bounding box center [614, 360] width 13 height 13
click at [847, 399] on span "Select an option" at bounding box center [844, 398] width 13 height 13
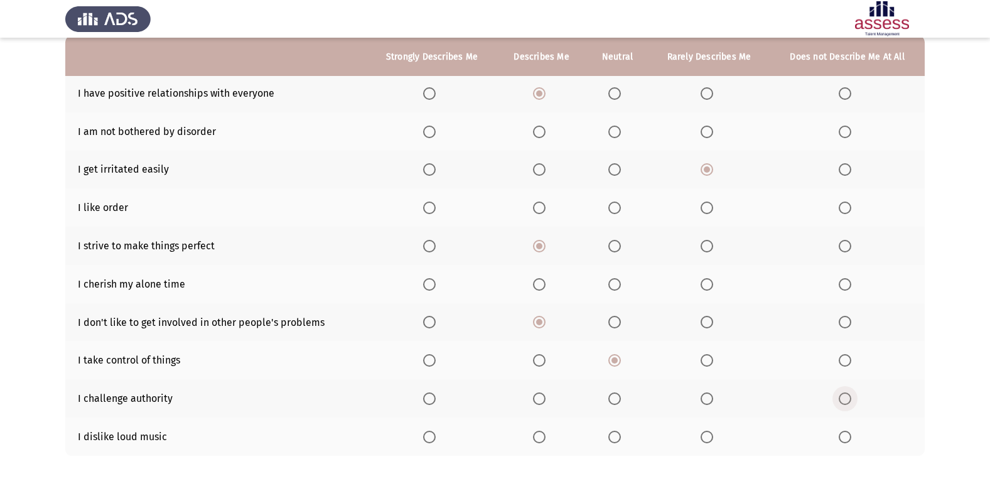
click at [847, 399] on input "Select an option" at bounding box center [844, 398] width 13 height 13
click at [540, 434] on span "Select an option" at bounding box center [539, 436] width 13 height 13
click at [540, 434] on input "Select an option" at bounding box center [539, 436] width 13 height 13
click at [433, 437] on span "Select an option" at bounding box center [429, 436] width 13 height 13
click at [433, 437] on input "Select an option" at bounding box center [429, 436] width 13 height 13
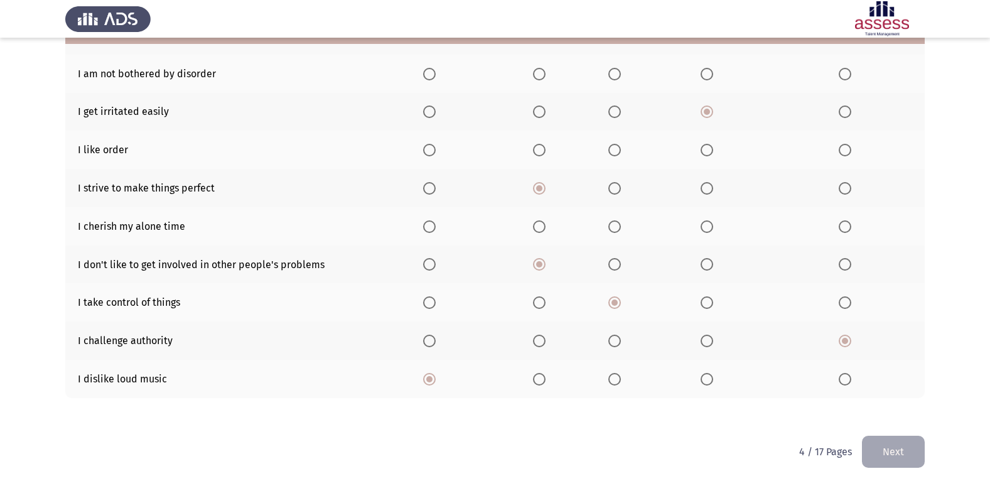
scroll to position [120, 0]
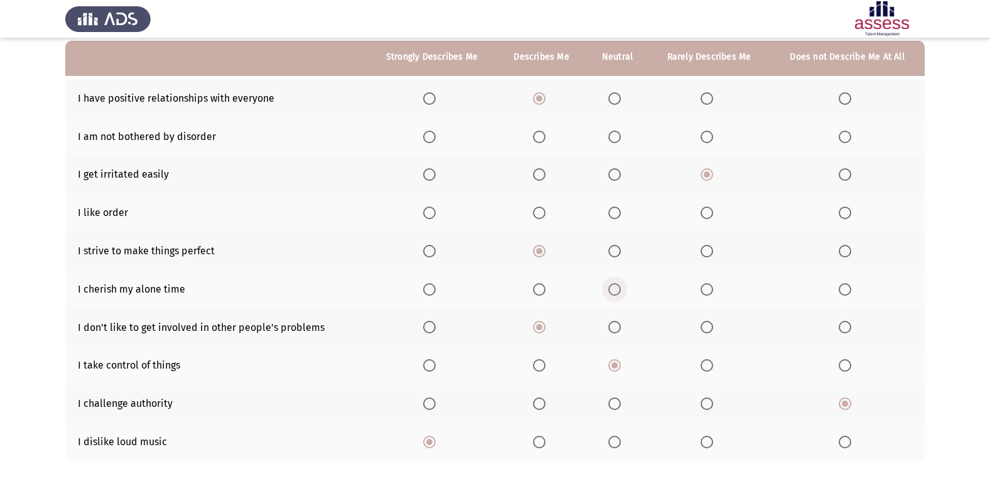
click at [616, 291] on span "Select an option" at bounding box center [614, 289] width 13 height 13
click at [616, 291] on input "Select an option" at bounding box center [614, 289] width 13 height 13
click at [542, 215] on span "Select an option" at bounding box center [539, 212] width 13 height 13
click at [542, 215] on input "Select an option" at bounding box center [539, 212] width 13 height 13
click at [840, 139] on span "Select an option" at bounding box center [844, 137] width 13 height 13
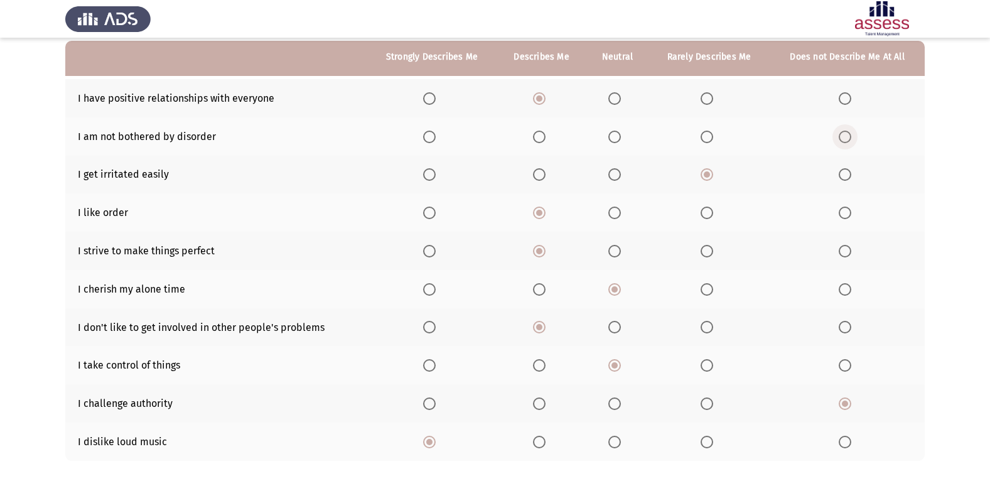
click at [840, 139] on input "Select an option" at bounding box center [844, 137] width 13 height 13
click at [702, 141] on span "Select an option" at bounding box center [706, 137] width 13 height 13
click at [702, 141] on input "Select an option" at bounding box center [706, 137] width 13 height 13
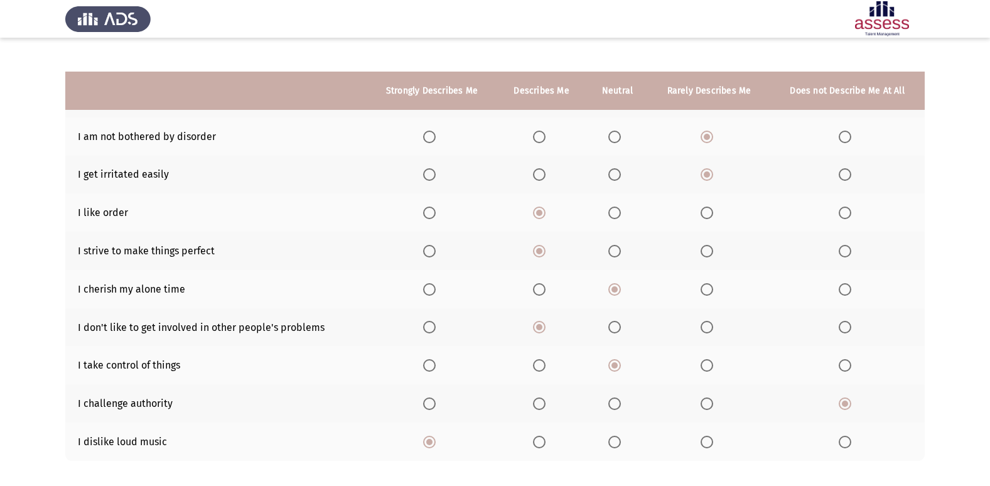
scroll to position [183, 0]
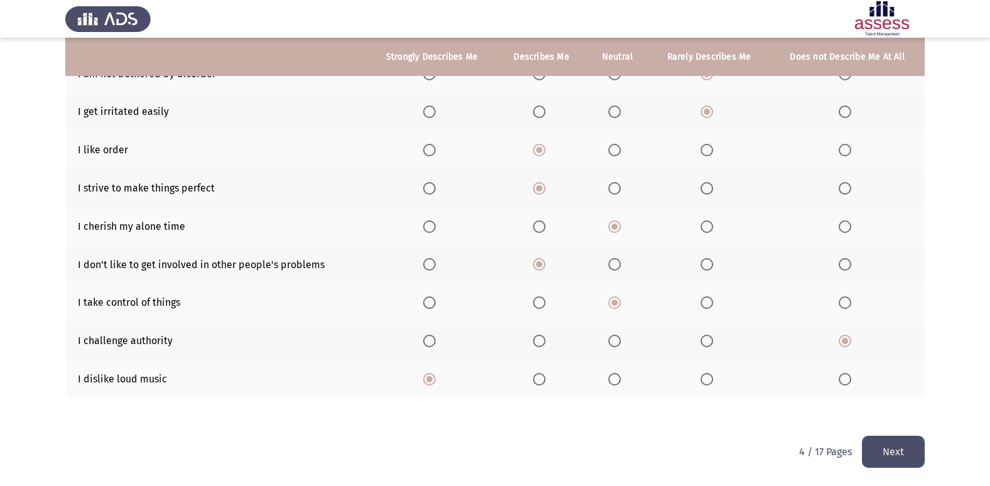
click at [899, 461] on button "Next" at bounding box center [893, 452] width 63 height 32
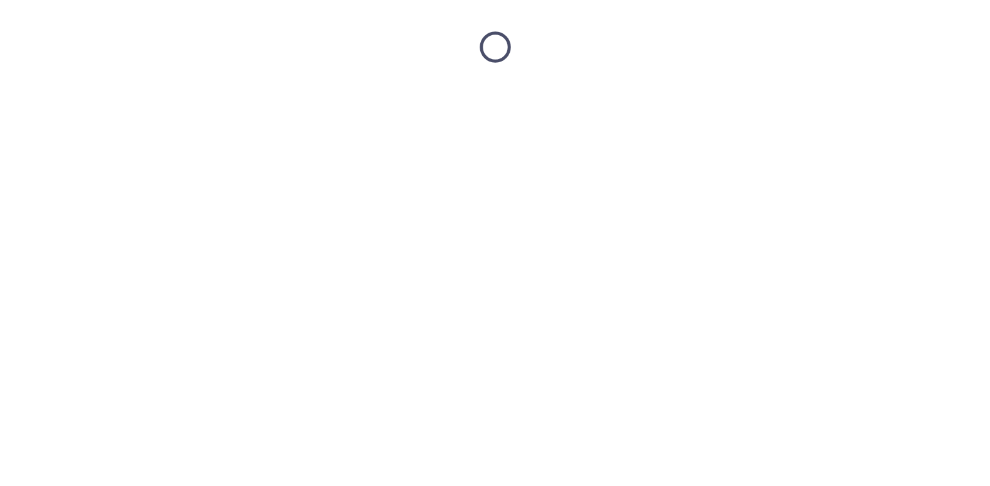
scroll to position [0, 0]
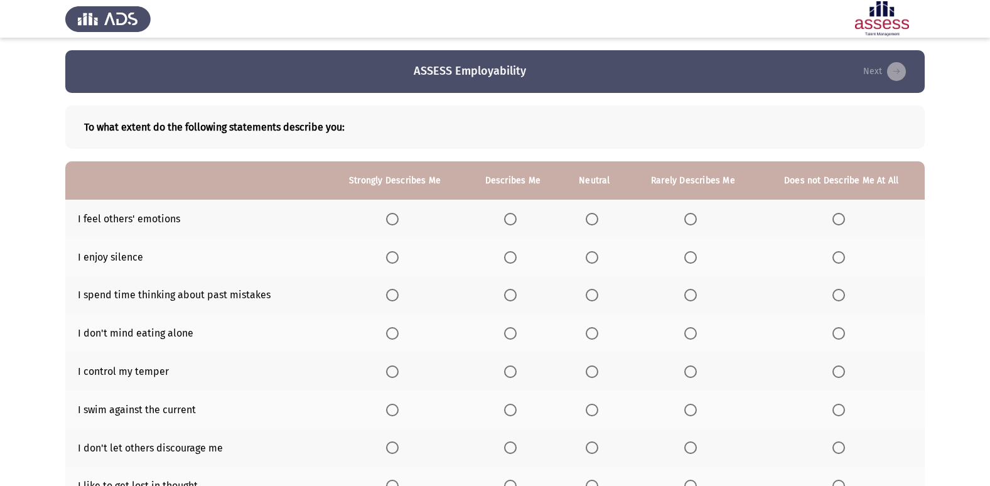
click at [395, 219] on span "Select an option" at bounding box center [392, 219] width 13 height 13
click at [395, 219] on input "Select an option" at bounding box center [392, 219] width 13 height 13
click at [391, 255] on span "Select an option" at bounding box center [392, 257] width 13 height 13
click at [391, 255] on input "Select an option" at bounding box center [392, 257] width 13 height 13
click at [510, 256] on span "Select an option" at bounding box center [510, 257] width 13 height 13
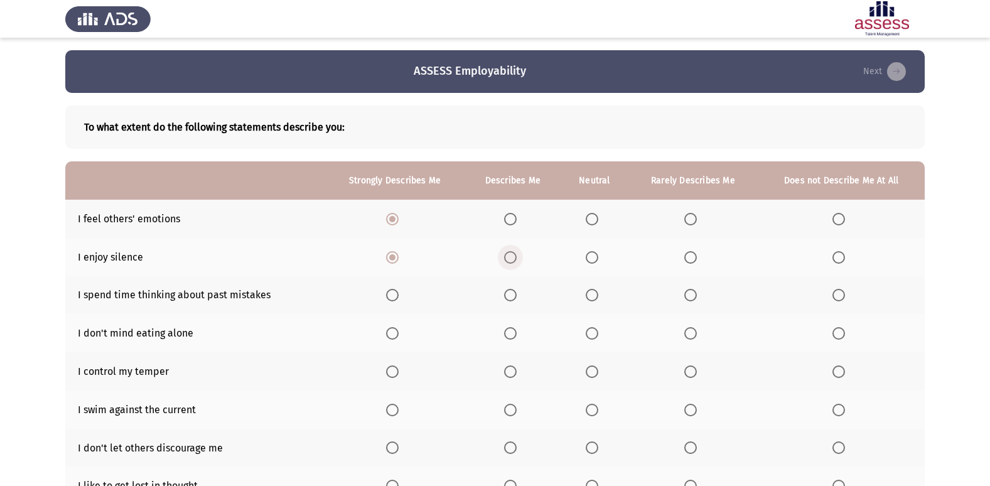
click at [510, 256] on input "Select an option" at bounding box center [510, 257] width 13 height 13
click at [690, 292] on span "Select an option" at bounding box center [690, 295] width 13 height 13
click at [690, 292] on input "Select an option" at bounding box center [690, 295] width 13 height 13
click at [510, 331] on span "Select an option" at bounding box center [510, 333] width 13 height 13
click at [510, 331] on input "Select an option" at bounding box center [510, 333] width 13 height 13
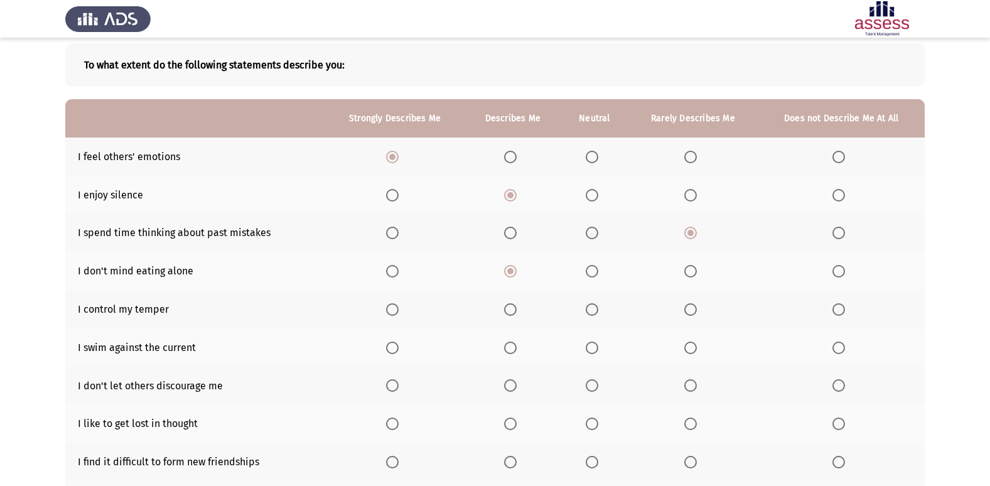
scroll to position [63, 0]
click at [593, 302] on span "Select an option" at bounding box center [591, 308] width 13 height 13
click at [593, 302] on input "Select an option" at bounding box center [591, 308] width 13 height 13
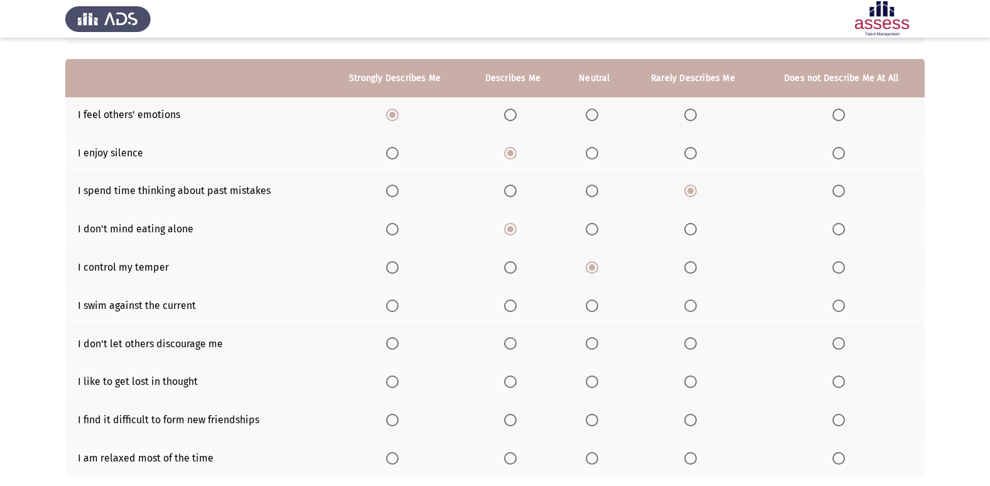
scroll to position [126, 0]
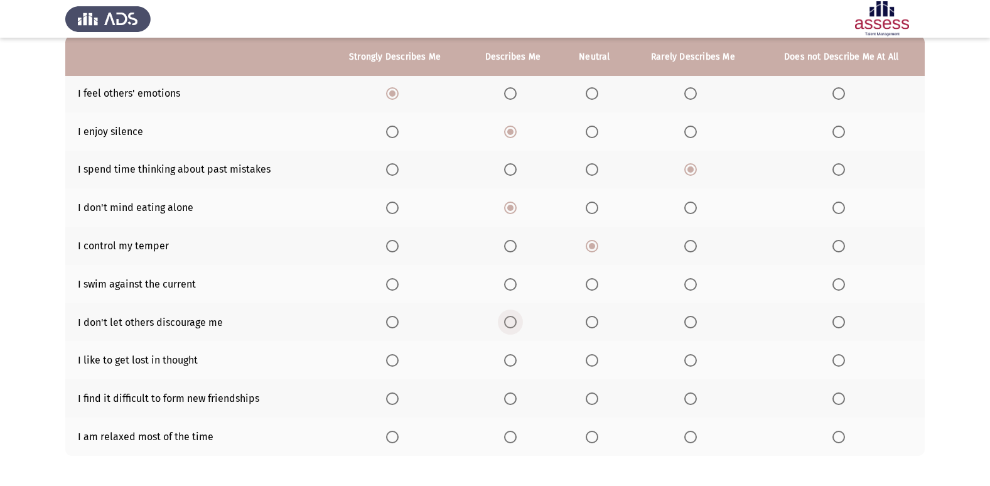
click at [508, 319] on span "Select an option" at bounding box center [510, 322] width 13 height 13
click at [508, 319] on input "Select an option" at bounding box center [510, 322] width 13 height 13
click at [508, 358] on span "Select an option" at bounding box center [510, 360] width 13 height 13
click at [508, 358] on input "Select an option" at bounding box center [510, 360] width 13 height 13
click at [597, 400] on span "Select an option" at bounding box center [591, 398] width 13 height 13
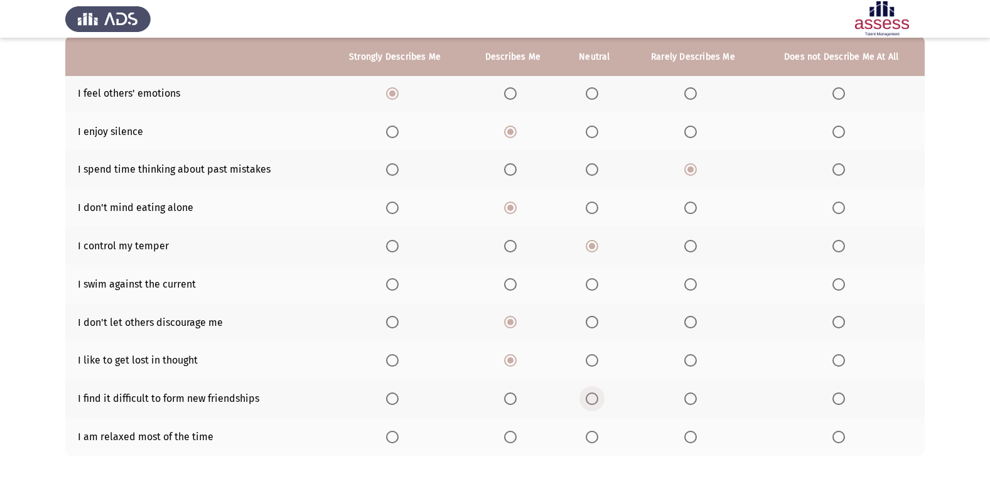
click at [597, 400] on input "Select an option" at bounding box center [591, 398] width 13 height 13
click at [388, 437] on span "Select an option" at bounding box center [392, 436] width 13 height 13
click at [388, 437] on input "Select an option" at bounding box center [392, 436] width 13 height 13
click at [508, 288] on span "Select an option" at bounding box center [510, 284] width 13 height 13
click at [508, 288] on input "Select an option" at bounding box center [510, 284] width 13 height 13
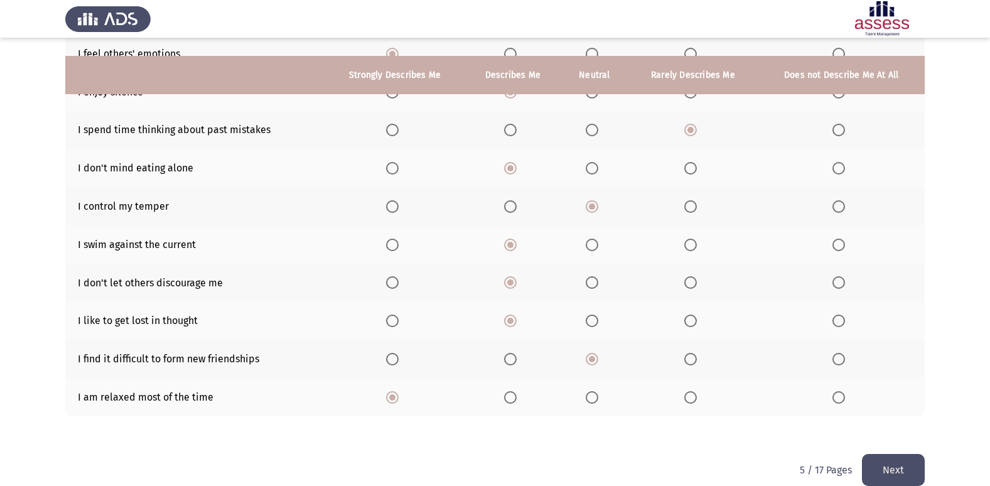
scroll to position [183, 0]
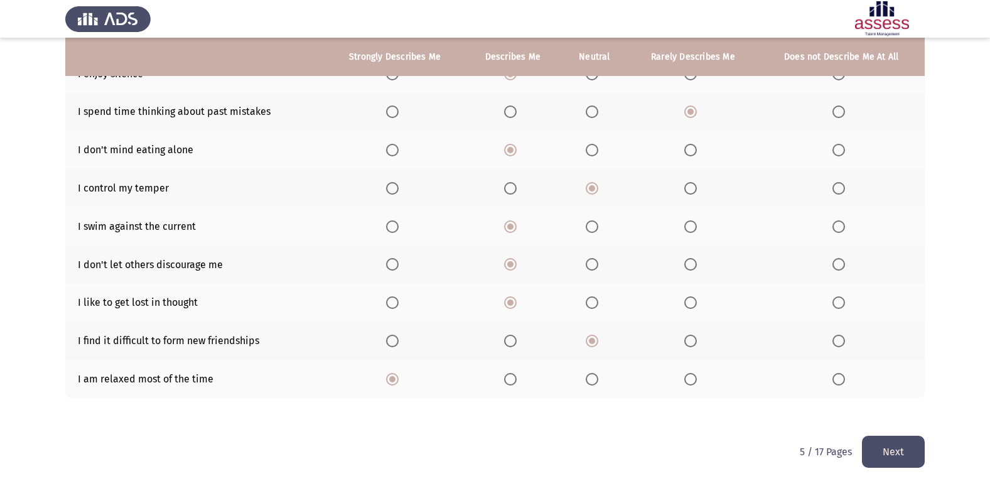
click at [895, 441] on button "Next" at bounding box center [893, 452] width 63 height 32
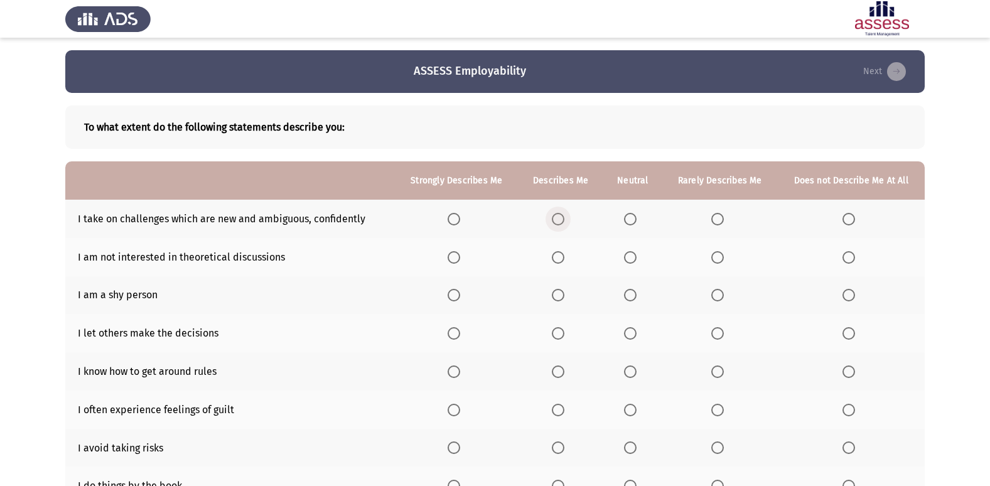
click at [561, 218] on span "Select an option" at bounding box center [558, 219] width 13 height 13
click at [561, 218] on input "Select an option" at bounding box center [558, 219] width 13 height 13
click at [452, 257] on span "Select an option" at bounding box center [453, 257] width 13 height 13
click at [452, 257] on input "Select an option" at bounding box center [453, 257] width 13 height 13
click at [457, 295] on span "Select an option" at bounding box center [453, 295] width 13 height 13
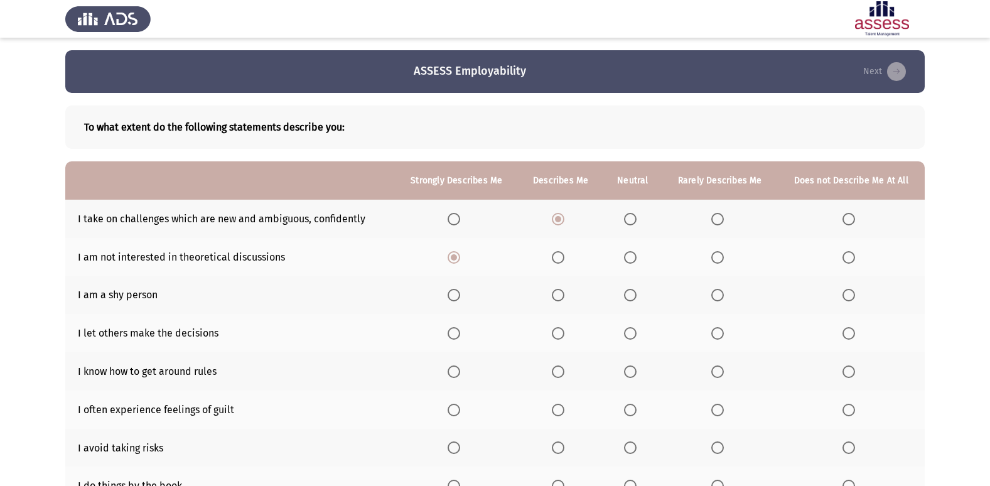
click at [457, 295] on input "Select an option" at bounding box center [453, 295] width 13 height 13
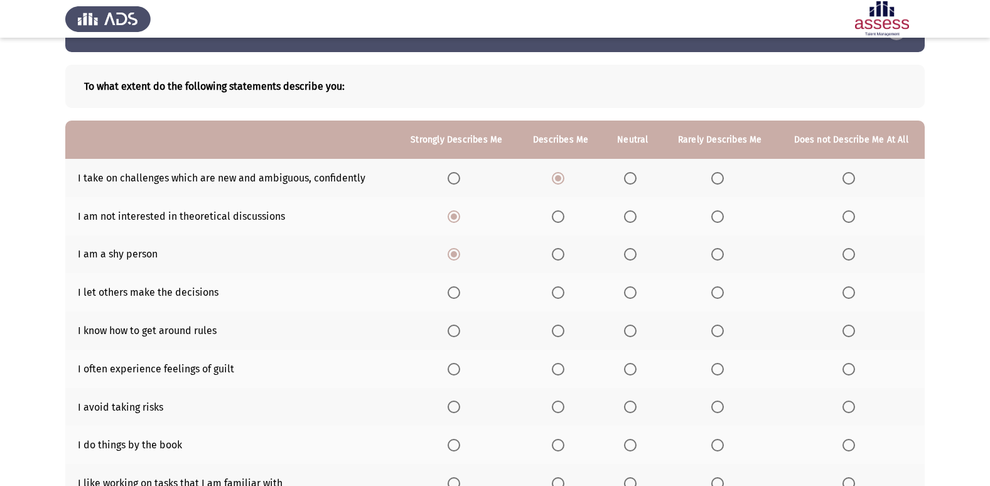
scroll to position [63, 0]
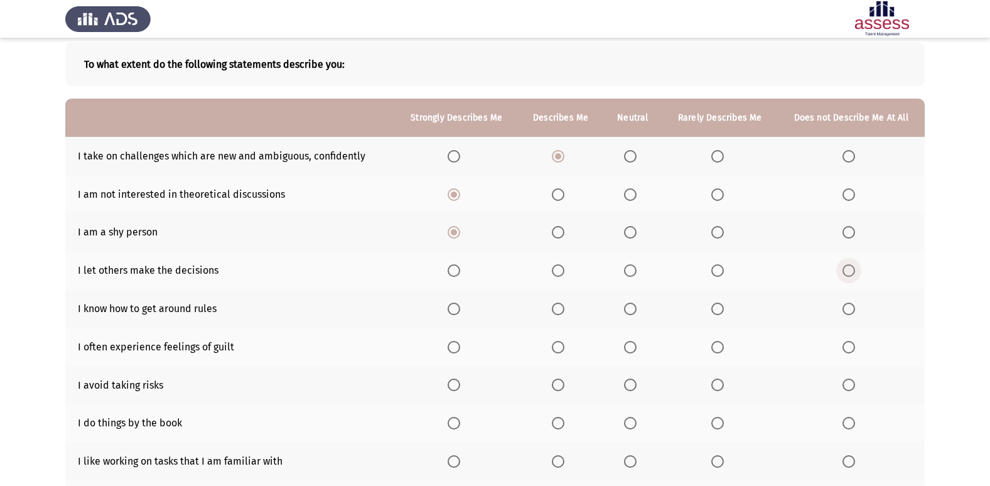
click at [851, 269] on span "Select an option" at bounding box center [848, 270] width 13 height 13
click at [851, 269] on input "Select an option" at bounding box center [848, 270] width 13 height 13
click at [453, 346] on span "Select an option" at bounding box center [453, 347] width 13 height 13
click at [453, 346] on input "Select an option" at bounding box center [453, 347] width 13 height 13
click at [711, 388] on th at bounding box center [719, 385] width 115 height 38
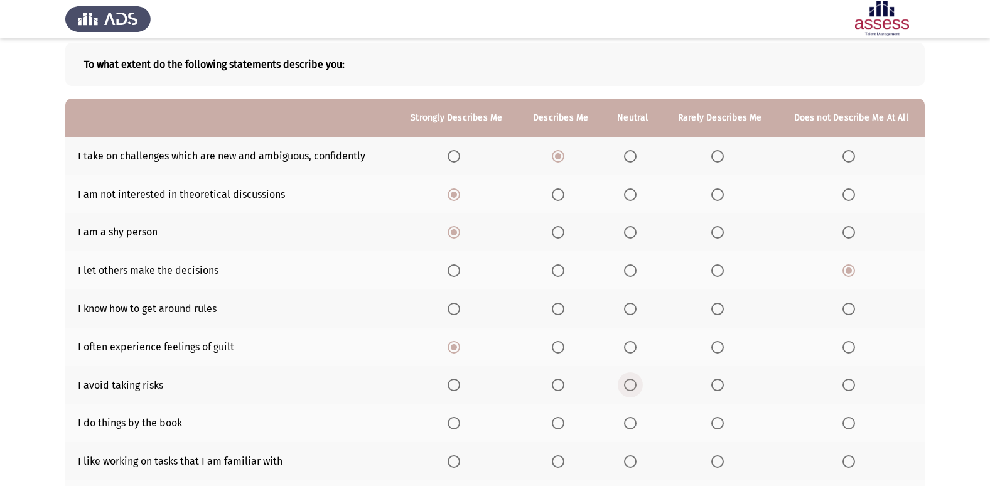
click at [629, 385] on span "Select an option" at bounding box center [630, 384] width 13 height 13
click at [629, 385] on input "Select an option" at bounding box center [630, 384] width 13 height 13
click at [712, 383] on span "Select an option" at bounding box center [717, 384] width 13 height 13
click at [712, 383] on input "Select an option" at bounding box center [717, 384] width 13 height 13
click at [629, 426] on span "Select an option" at bounding box center [630, 423] width 13 height 13
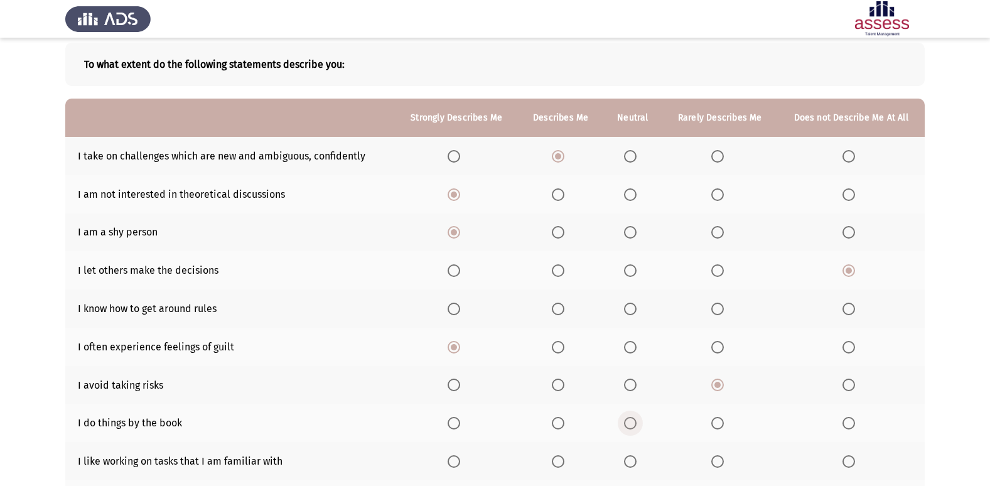
click at [629, 426] on input "Select an option" at bounding box center [630, 423] width 13 height 13
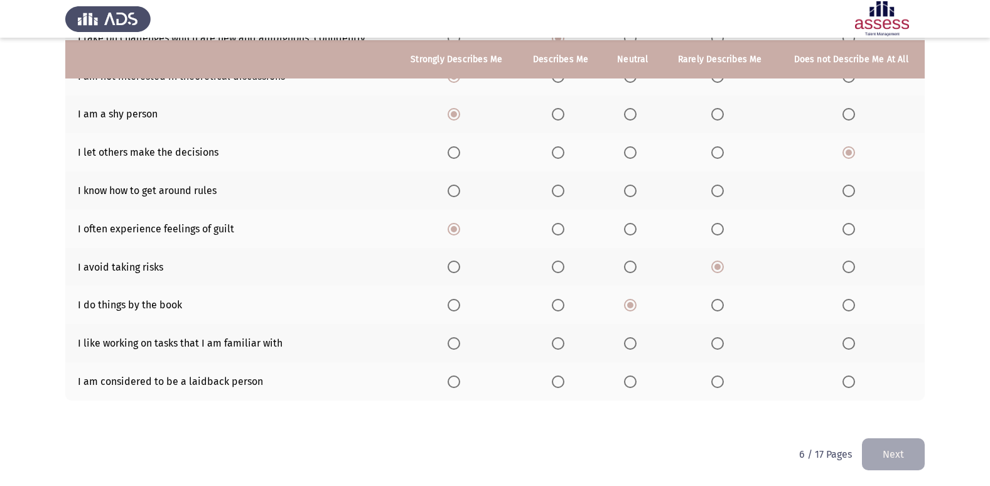
scroll to position [183, 0]
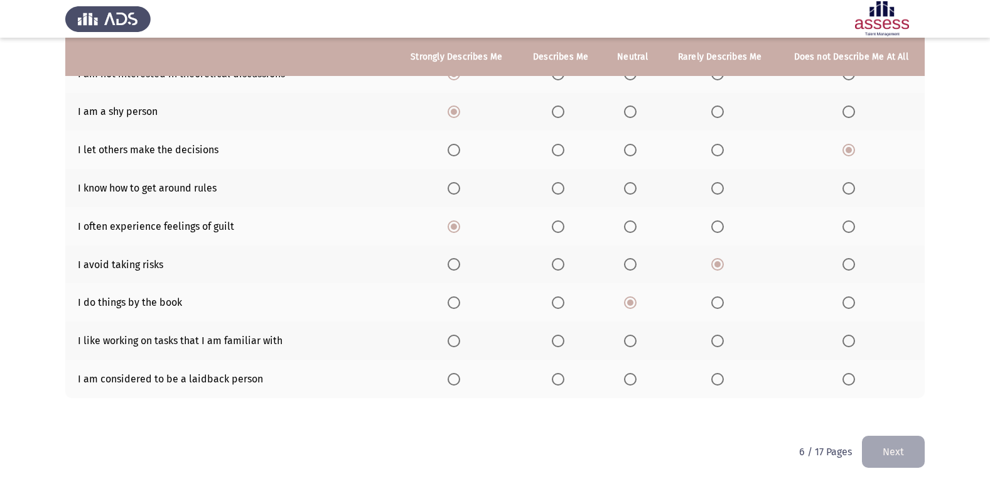
click at [460, 340] on span "Select an option" at bounding box center [453, 340] width 13 height 13
click at [460, 340] on input "Select an option" at bounding box center [453, 340] width 13 height 13
click at [853, 380] on span "Select an option" at bounding box center [848, 379] width 13 height 13
click at [853, 380] on input "Select an option" at bounding box center [848, 379] width 13 height 13
click at [629, 379] on span "Select an option" at bounding box center [630, 379] width 13 height 13
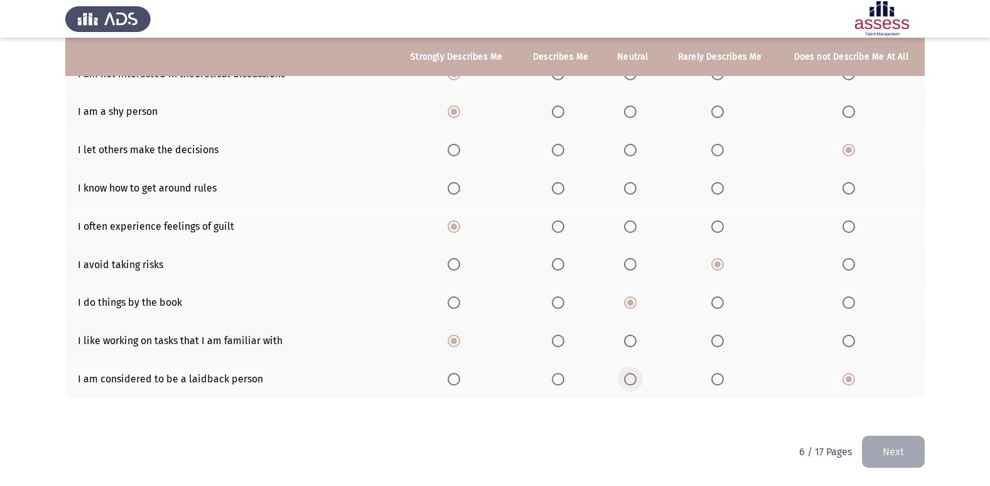
click at [629, 379] on input "Select an option" at bounding box center [630, 379] width 13 height 13
click at [719, 383] on span "Select an option" at bounding box center [717, 379] width 13 height 13
click at [719, 383] on input "Select an option" at bounding box center [717, 379] width 13 height 13
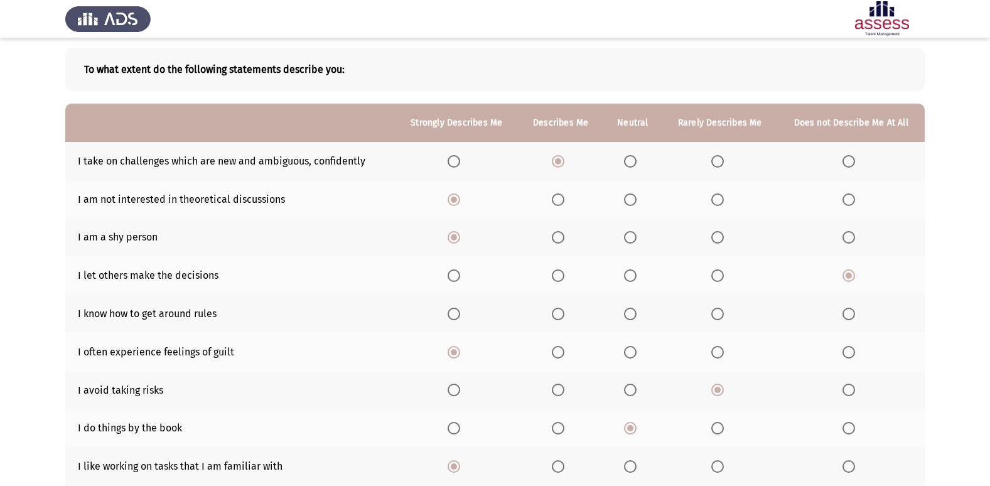
scroll to position [0, 0]
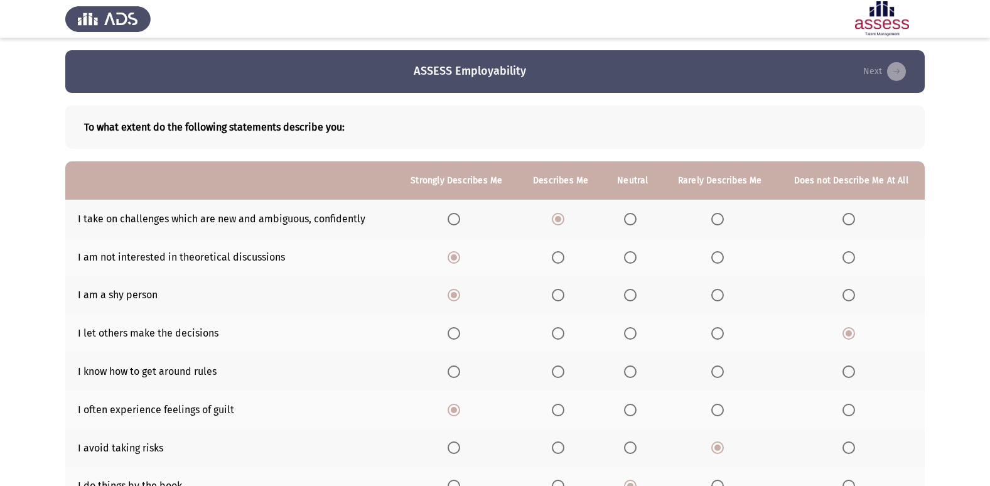
click at [718, 373] on span "Select an option" at bounding box center [717, 371] width 13 height 13
click at [718, 373] on input "Select an option" at bounding box center [717, 371] width 13 height 13
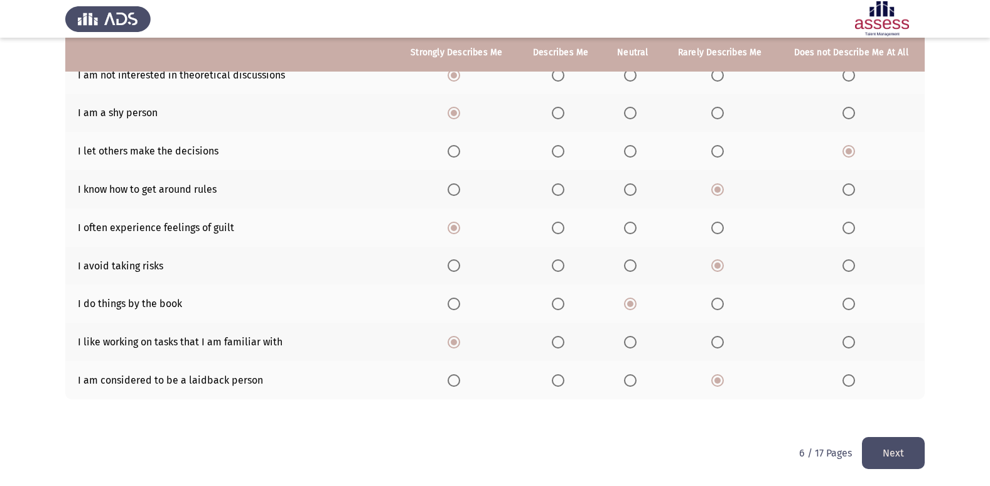
scroll to position [183, 0]
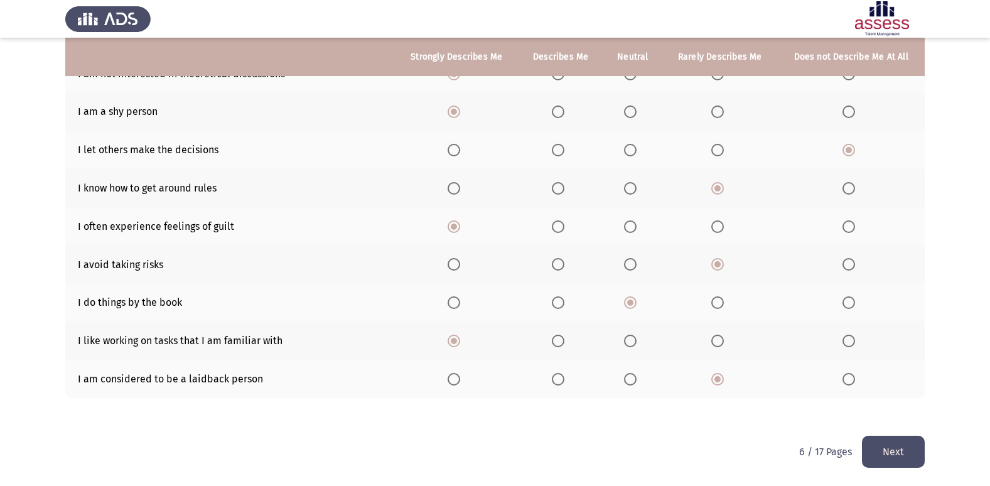
click at [907, 442] on button "Next" at bounding box center [893, 452] width 63 height 32
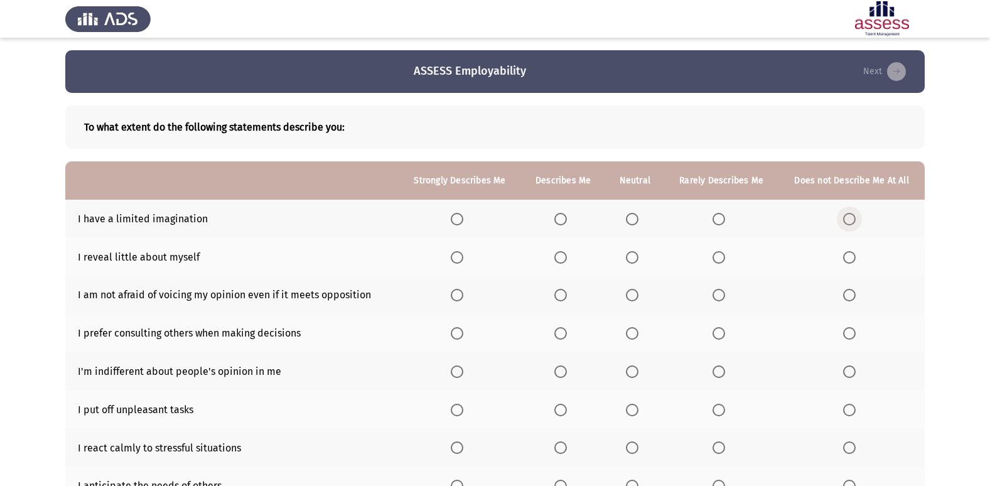
click at [855, 221] on span "Select an option" at bounding box center [849, 219] width 13 height 13
click at [855, 221] on input "Select an option" at bounding box center [849, 219] width 13 height 13
click at [458, 255] on span "Select an option" at bounding box center [457, 257] width 13 height 13
click at [458, 255] on input "Select an option" at bounding box center [457, 257] width 13 height 13
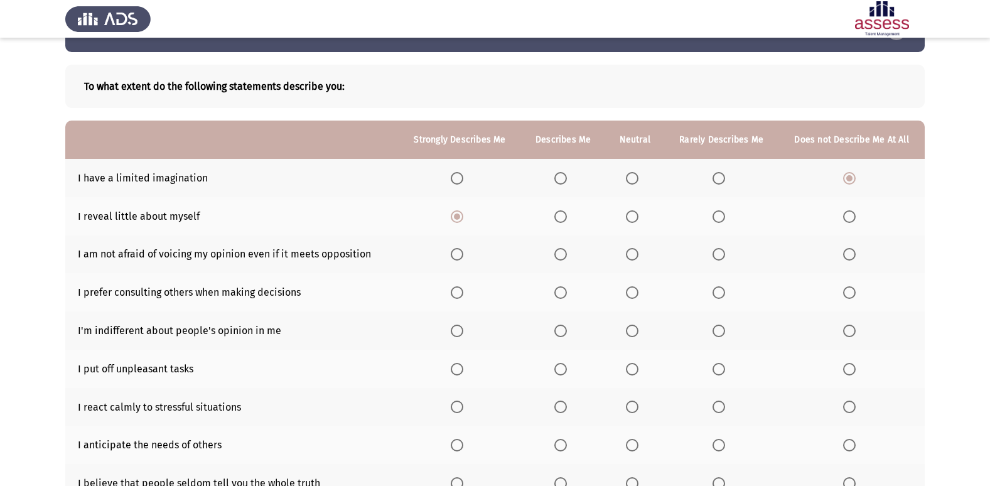
scroll to position [63, 0]
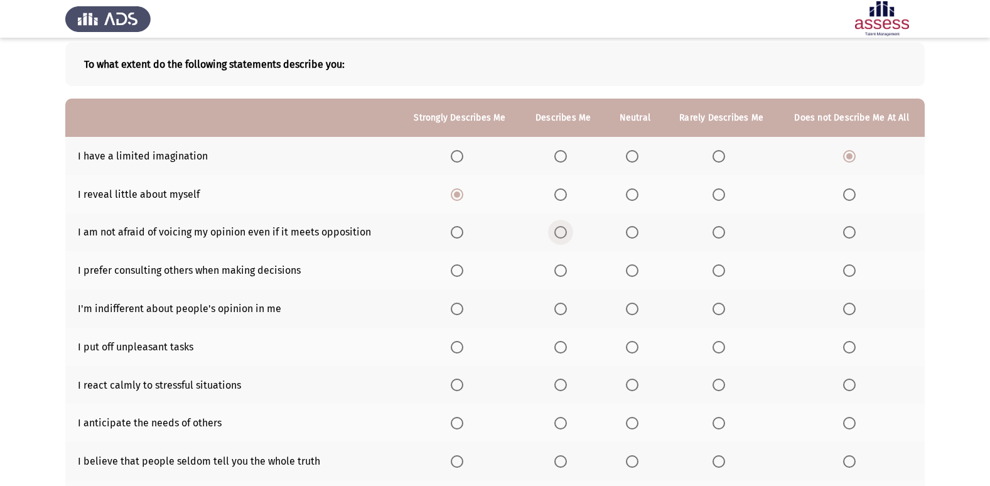
click at [560, 227] on span "Select an option" at bounding box center [560, 232] width 13 height 13
click at [560, 227] on input "Select an option" at bounding box center [560, 232] width 13 height 13
click at [562, 270] on span "Select an option" at bounding box center [560, 270] width 13 height 13
click at [562, 270] on input "Select an option" at bounding box center [560, 270] width 13 height 13
click at [459, 381] on span "Select an option" at bounding box center [457, 384] width 13 height 13
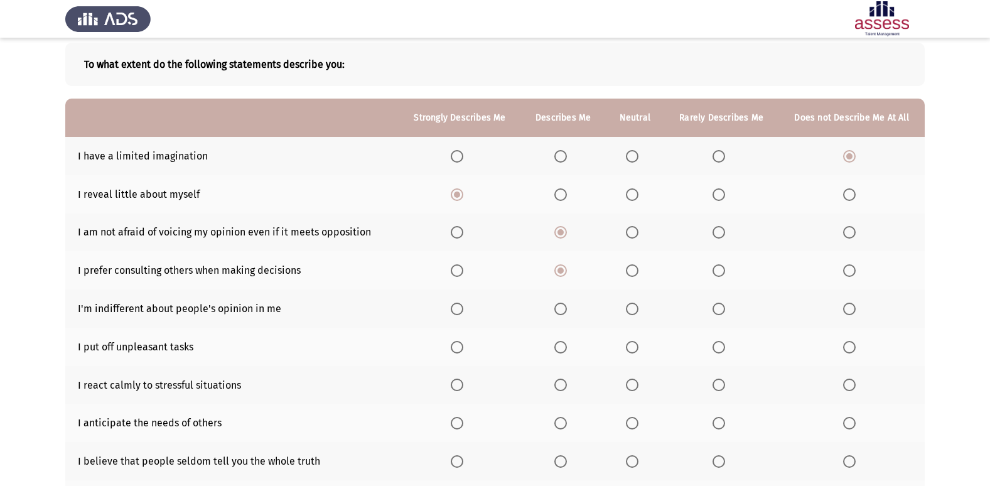
click at [459, 381] on input "Select an option" at bounding box center [457, 384] width 13 height 13
click at [634, 349] on span "Select an option" at bounding box center [632, 347] width 13 height 13
click at [634, 349] on input "Select an option" at bounding box center [632, 347] width 13 height 13
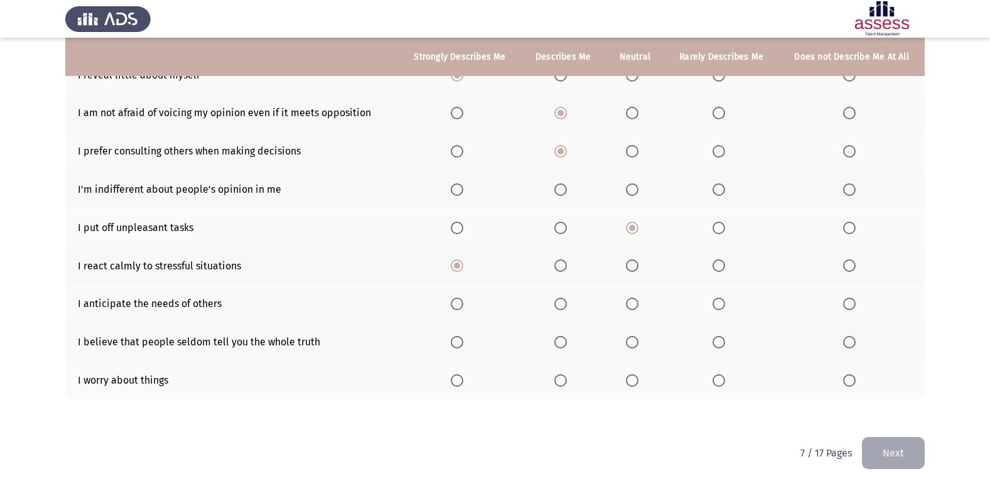
scroll to position [183, 0]
click at [847, 380] on span "Select an option" at bounding box center [849, 379] width 13 height 13
click at [847, 380] on input "Select an option" at bounding box center [849, 379] width 13 height 13
click at [725, 341] on span "Select an option" at bounding box center [718, 340] width 13 height 13
click at [725, 341] on input "Select an option" at bounding box center [718, 340] width 13 height 13
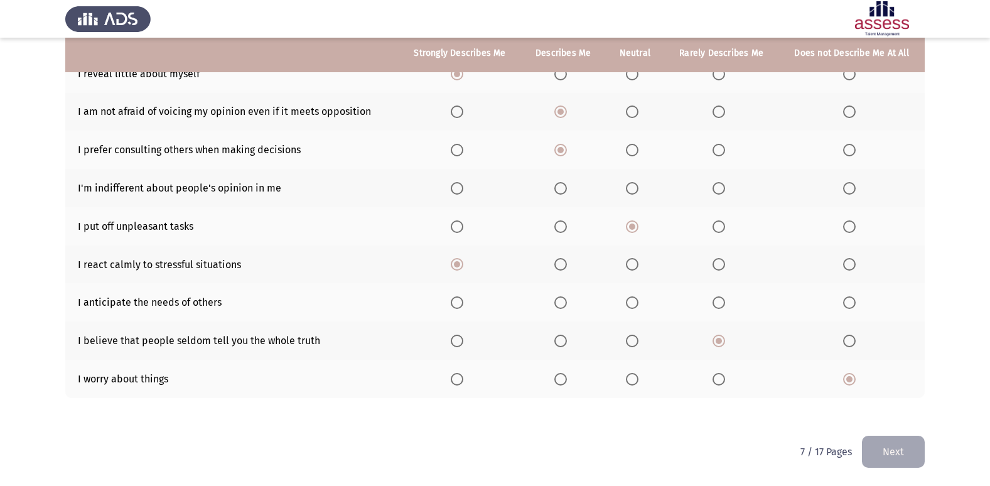
scroll to position [120, 0]
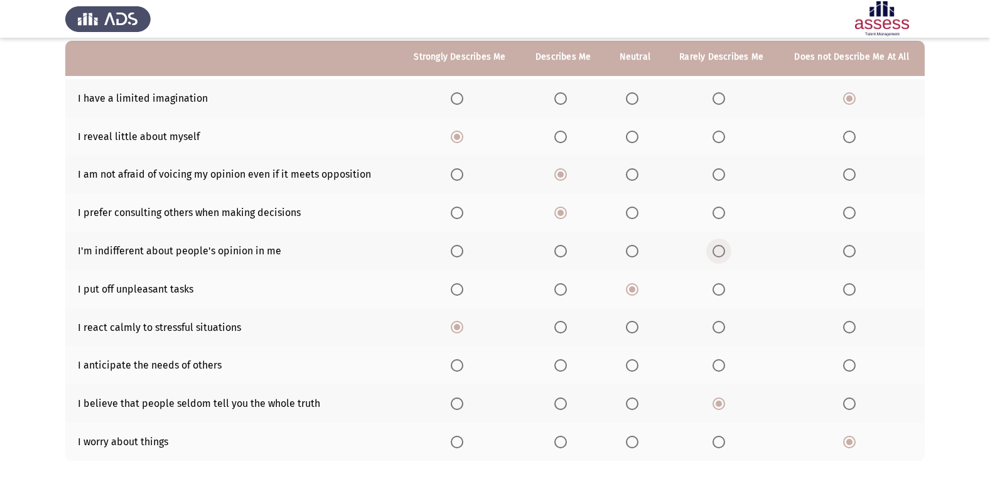
click at [724, 252] on span "Select an option" at bounding box center [718, 251] width 13 height 13
click at [724, 252] on input "Select an option" at bounding box center [718, 251] width 13 height 13
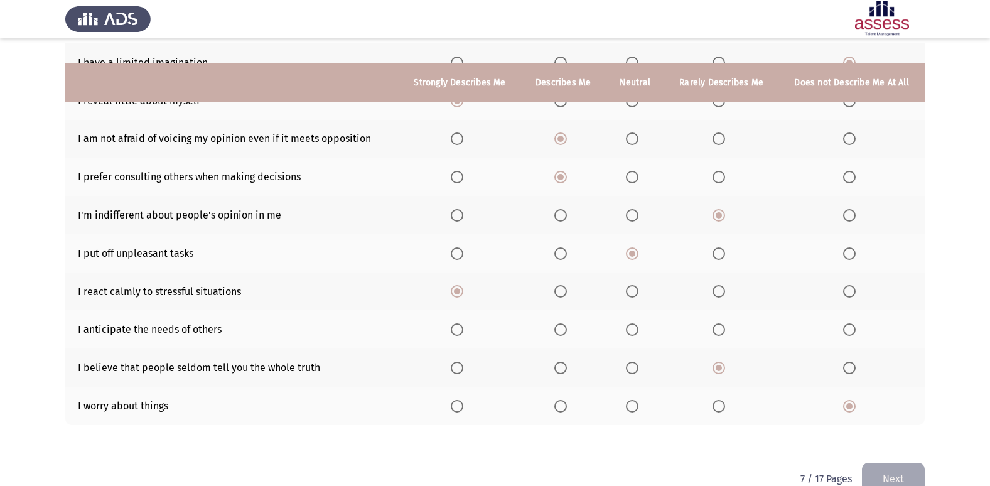
scroll to position [183, 0]
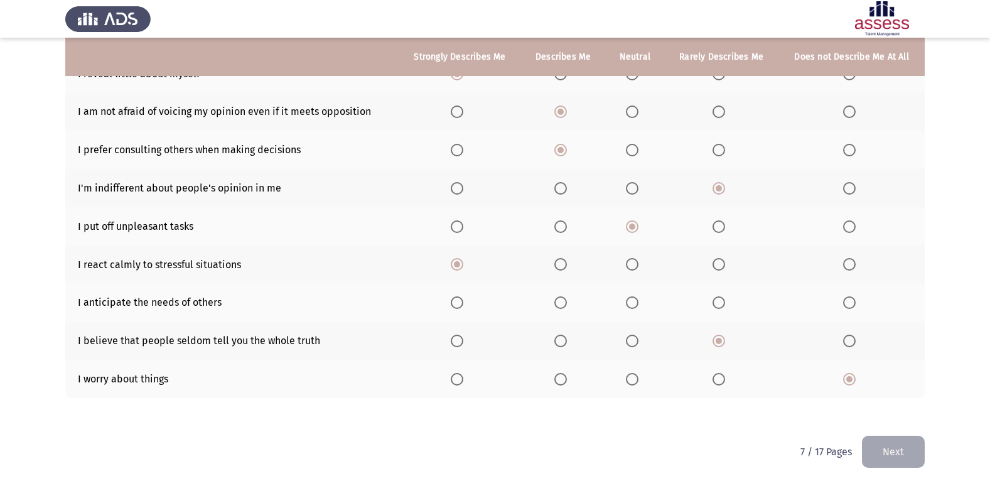
click at [889, 459] on button "Next" at bounding box center [893, 452] width 63 height 32
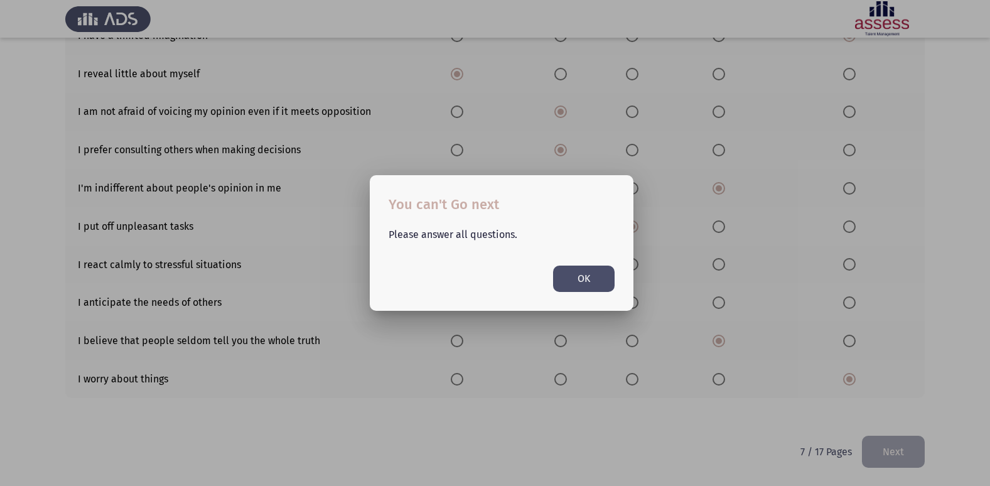
scroll to position [0, 0]
click at [681, 455] on div at bounding box center [495, 243] width 990 height 486
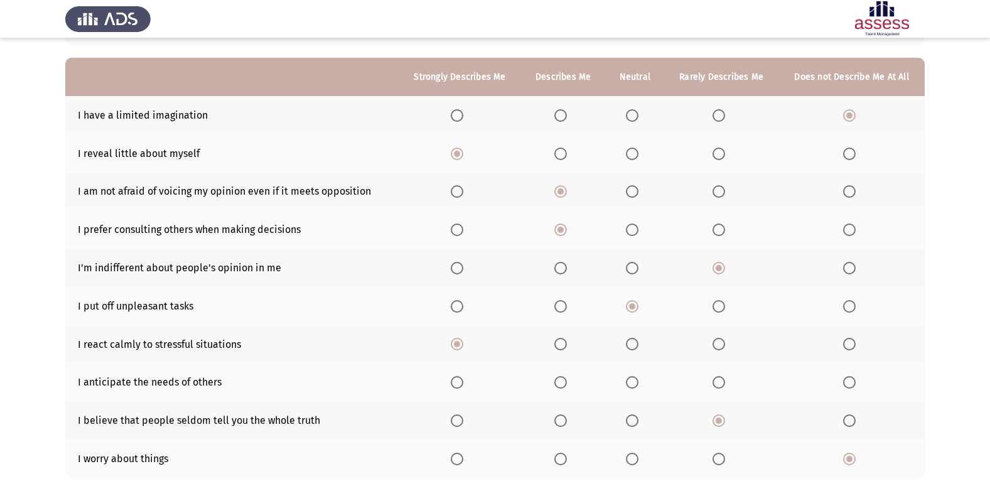
scroll to position [126, 0]
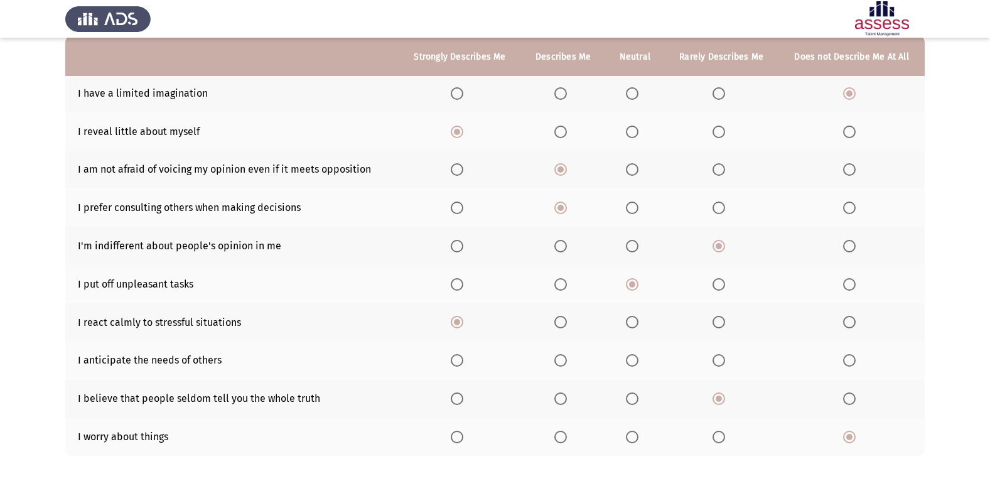
click at [628, 359] on span "Select an option" at bounding box center [632, 360] width 13 height 13
click at [628, 359] on input "Select an option" at bounding box center [632, 360] width 13 height 13
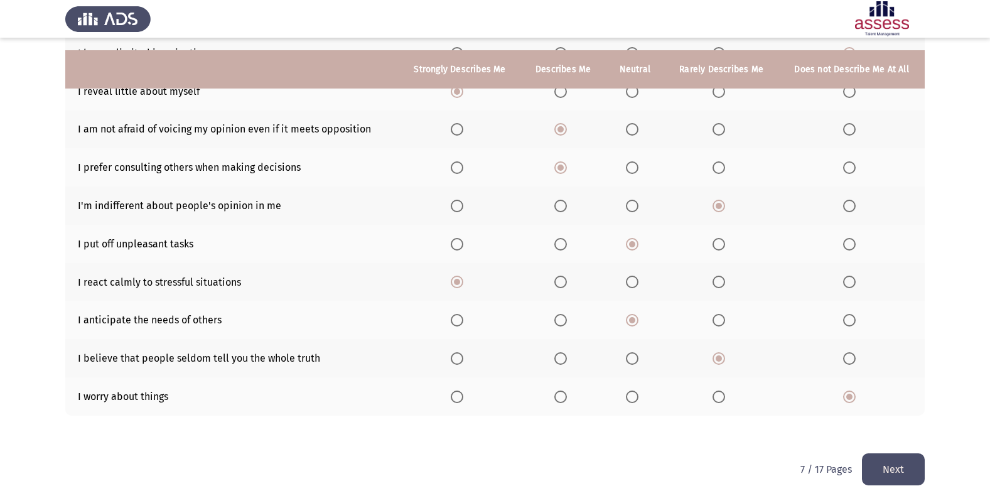
scroll to position [183, 0]
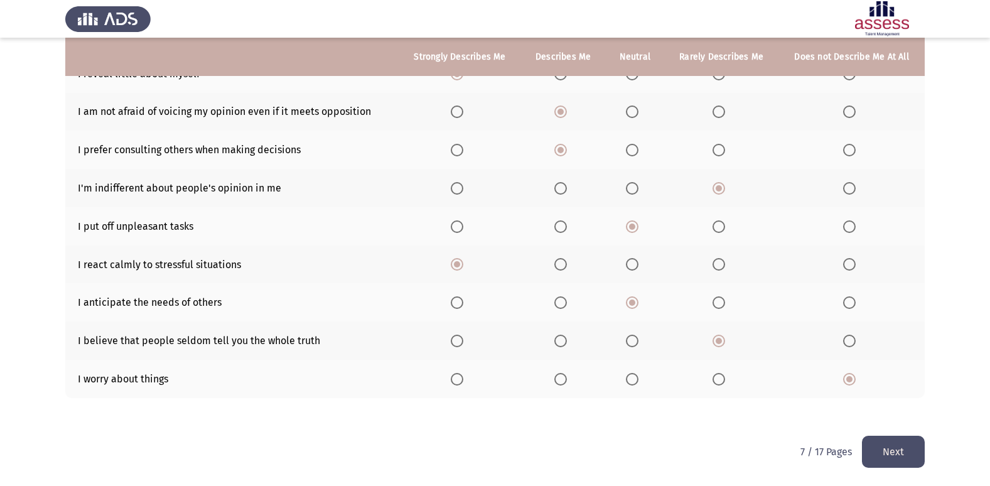
click at [902, 452] on button "Next" at bounding box center [893, 452] width 63 height 32
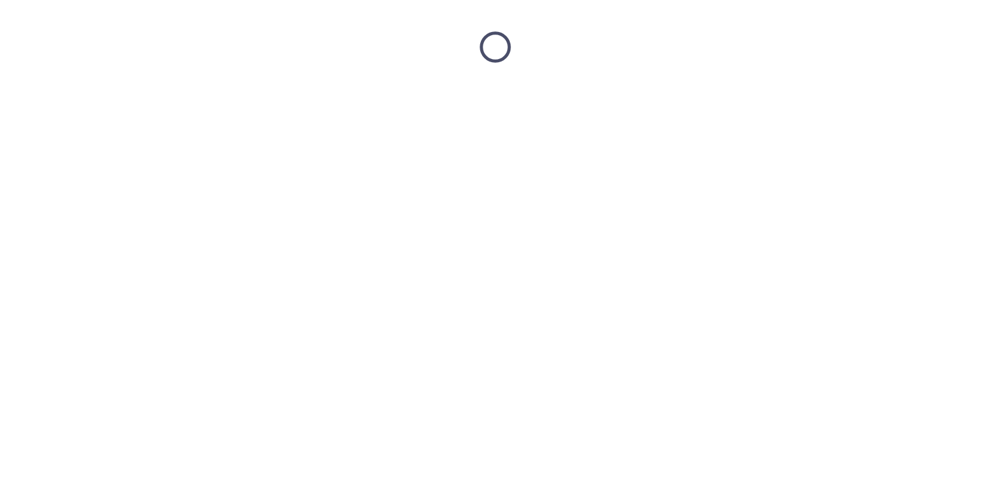
scroll to position [0, 0]
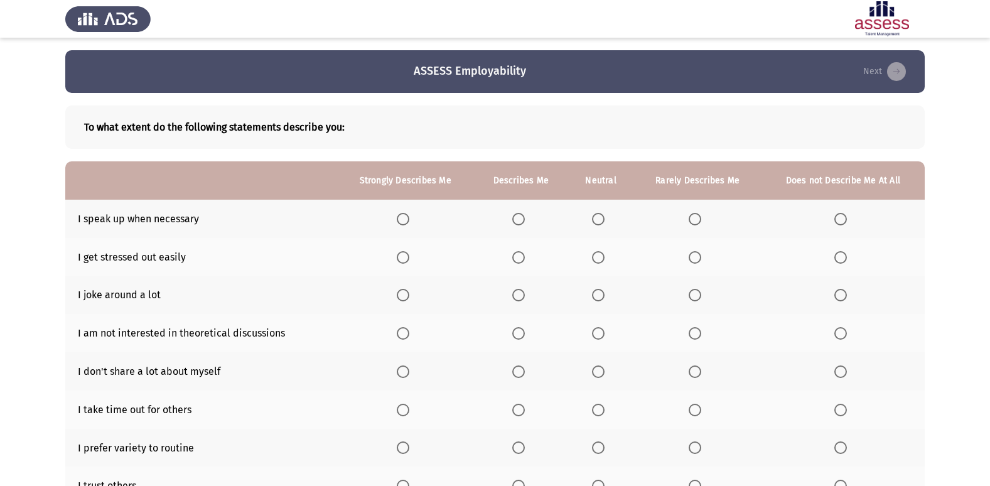
click at [402, 218] on span "Select an option" at bounding box center [403, 219] width 13 height 13
click at [402, 218] on input "Select an option" at bounding box center [403, 219] width 13 height 13
click at [698, 255] on span "Select an option" at bounding box center [694, 257] width 13 height 13
click at [698, 255] on input "Select an option" at bounding box center [694, 257] width 13 height 13
click at [592, 294] on span "Select an option" at bounding box center [598, 295] width 13 height 13
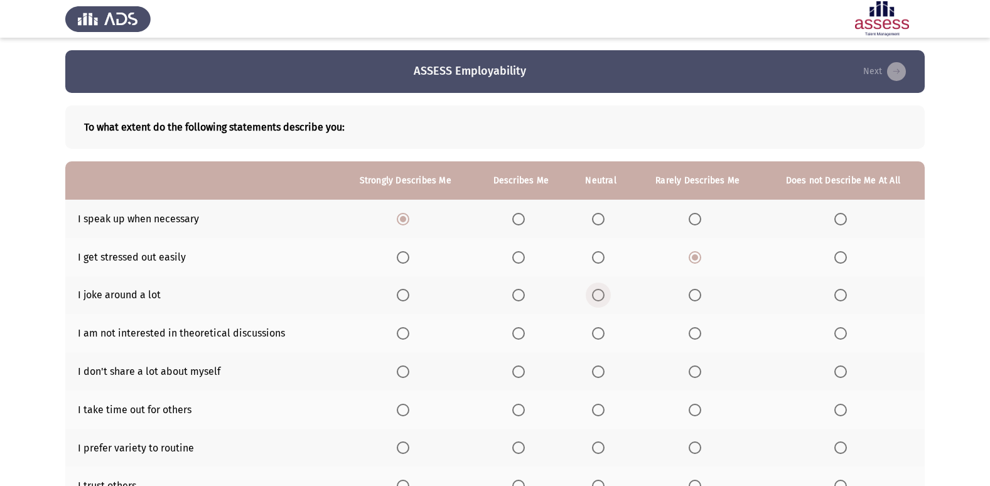
click at [592, 294] on input "Select an option" at bounding box center [598, 295] width 13 height 13
click at [836, 333] on span "Select an option" at bounding box center [840, 333] width 13 height 13
click at [836, 333] on input "Select an option" at bounding box center [840, 333] width 13 height 13
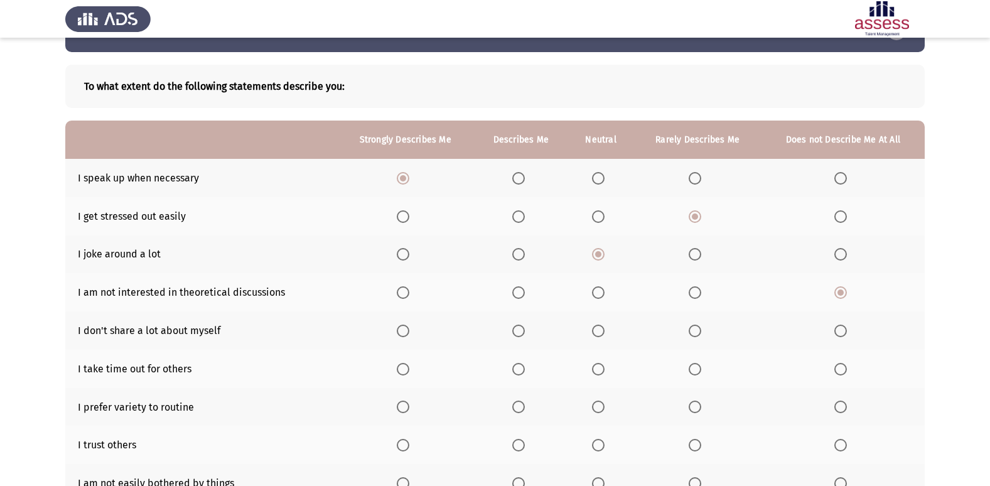
scroll to position [63, 0]
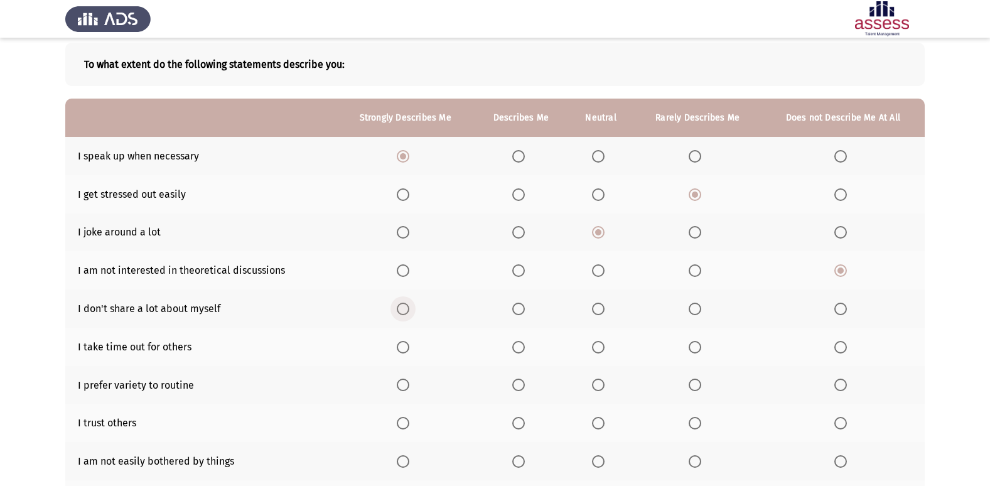
click at [402, 313] on span "Select an option" at bounding box center [403, 308] width 13 height 13
click at [402, 313] on input "Select an option" at bounding box center [403, 308] width 13 height 13
click at [521, 348] on span "Select an option" at bounding box center [518, 347] width 13 height 13
click at [521, 348] on input "Select an option" at bounding box center [518, 347] width 13 height 13
click at [401, 385] on span "Select an option" at bounding box center [403, 384] width 13 height 13
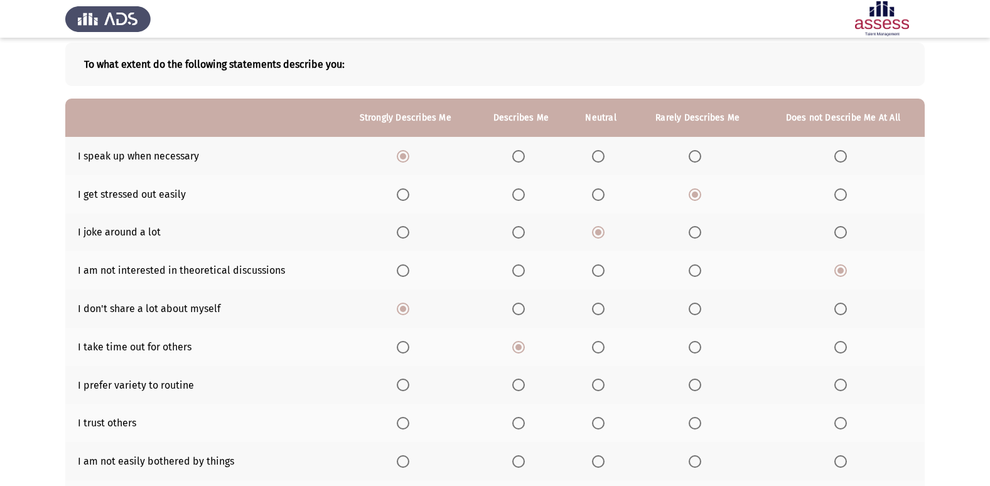
click at [401, 385] on input "Select an option" at bounding box center [403, 384] width 13 height 13
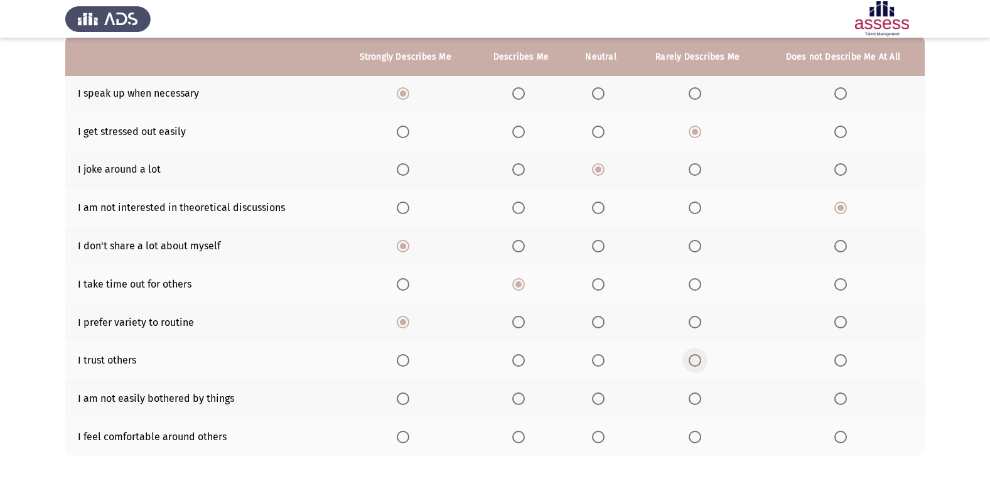
click at [689, 363] on span "Select an option" at bounding box center [694, 360] width 13 height 13
click at [689, 363] on input "Select an option" at bounding box center [694, 360] width 13 height 13
click at [407, 393] on span "Select an option" at bounding box center [403, 398] width 13 height 13
click at [407, 393] on input "Select an option" at bounding box center [403, 398] width 13 height 13
click at [593, 440] on span "Select an option" at bounding box center [598, 436] width 13 height 13
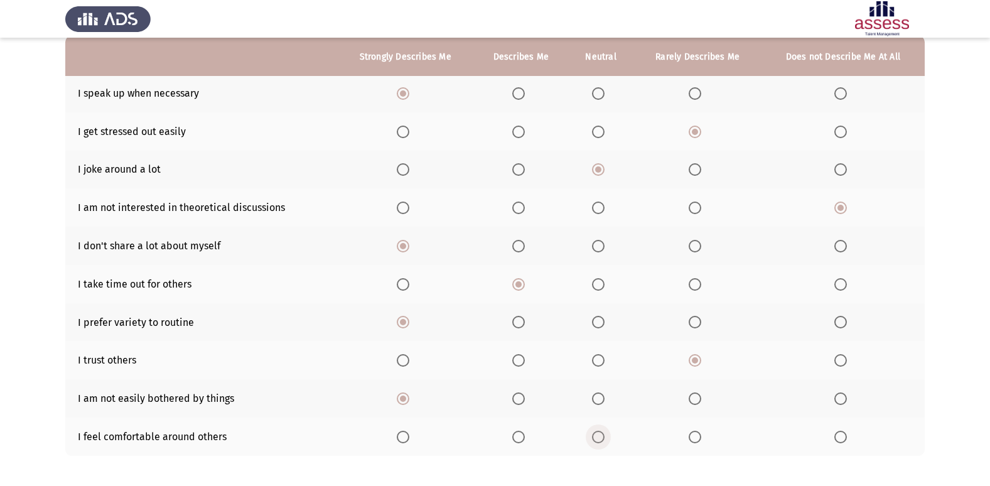
click at [593, 440] on input "Select an option" at bounding box center [598, 436] width 13 height 13
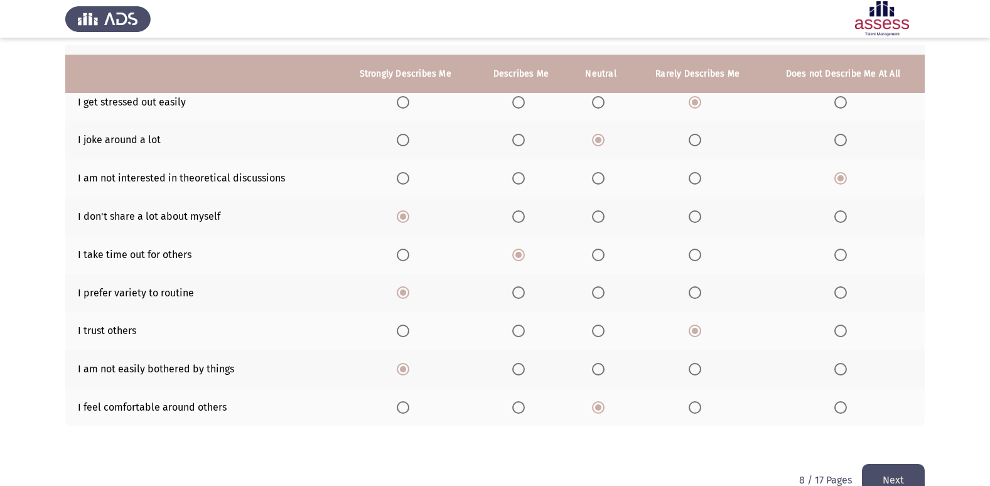
scroll to position [183, 0]
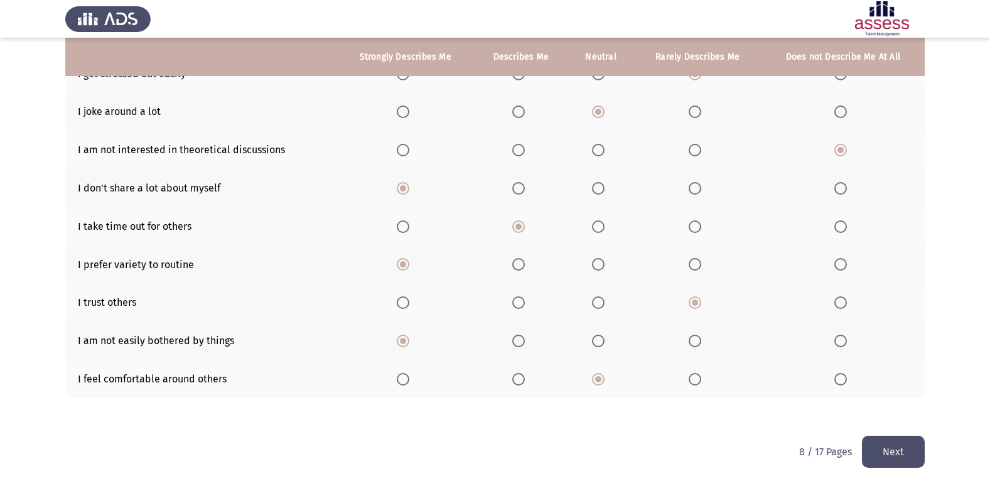
click at [895, 443] on button "Next" at bounding box center [893, 452] width 63 height 32
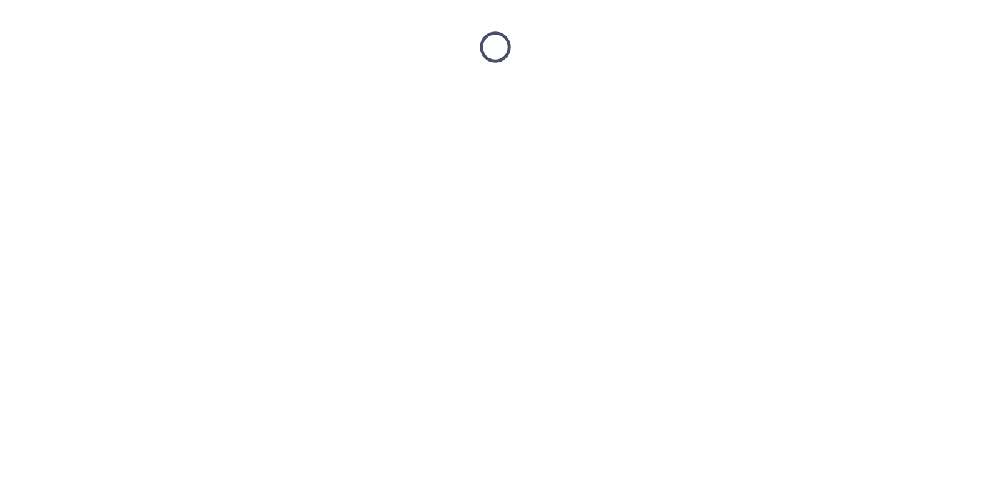
scroll to position [0, 0]
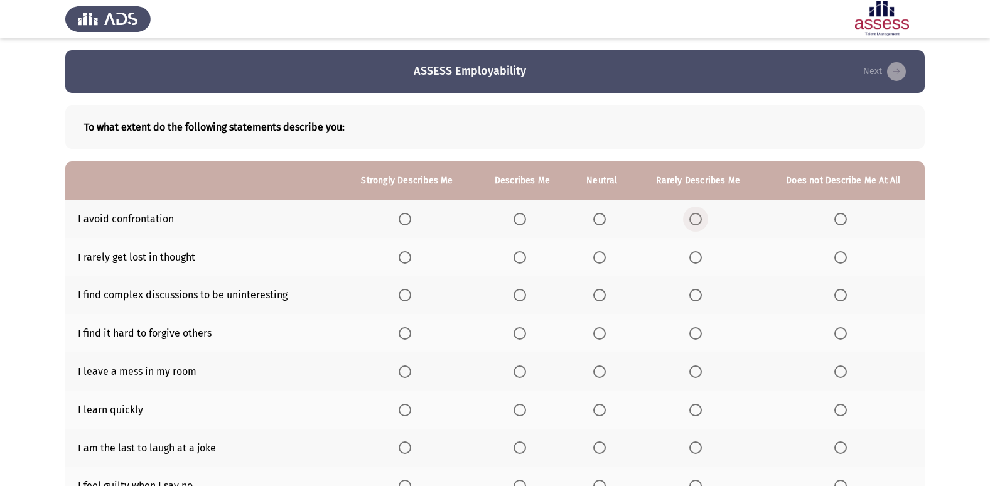
click at [700, 224] on span "Select an option" at bounding box center [695, 219] width 13 height 13
click at [700, 224] on input "Select an option" at bounding box center [695, 219] width 13 height 13
click at [525, 257] on span "Select an option" at bounding box center [519, 257] width 13 height 13
click at [525, 257] on input "Select an option" at bounding box center [519, 257] width 13 height 13
click at [834, 330] on span "Select an option" at bounding box center [840, 333] width 13 height 13
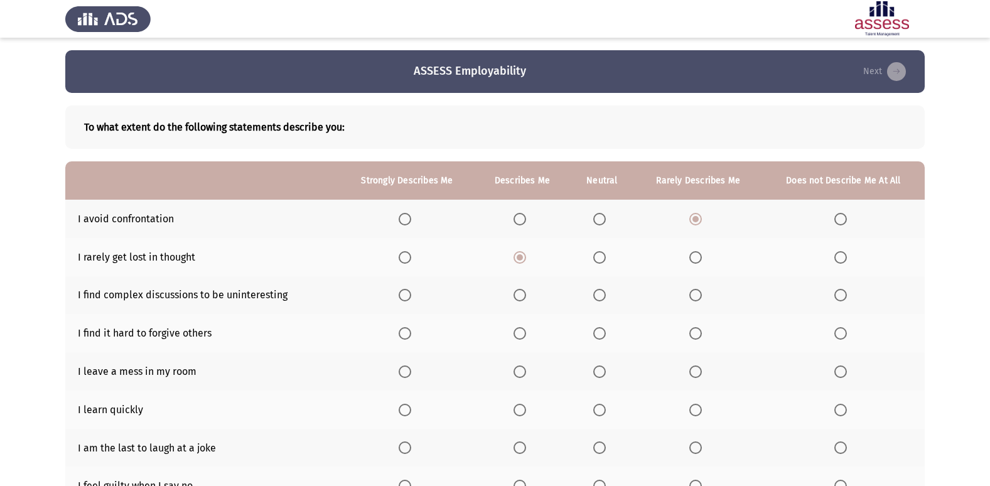
click at [834, 330] on input "Select an option" at bounding box center [840, 333] width 13 height 13
click at [700, 336] on span "Select an option" at bounding box center [695, 333] width 13 height 13
click at [700, 336] on input "Select an option" at bounding box center [695, 333] width 13 height 13
click at [841, 377] on span "Select an option" at bounding box center [840, 371] width 13 height 13
click at [841, 377] on input "Select an option" at bounding box center [840, 371] width 13 height 13
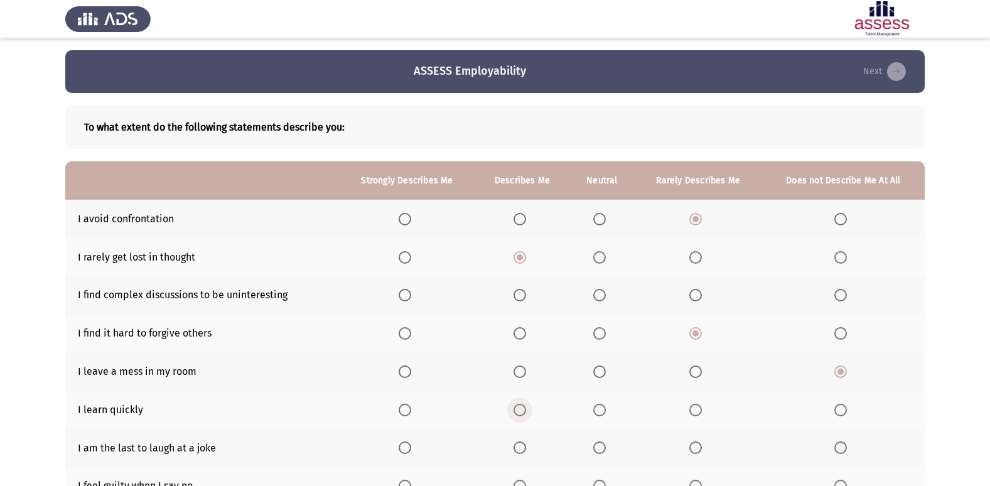
click at [519, 407] on span "Select an option" at bounding box center [519, 410] width 13 height 13
click at [519, 407] on input "Select an option" at bounding box center [519, 410] width 13 height 13
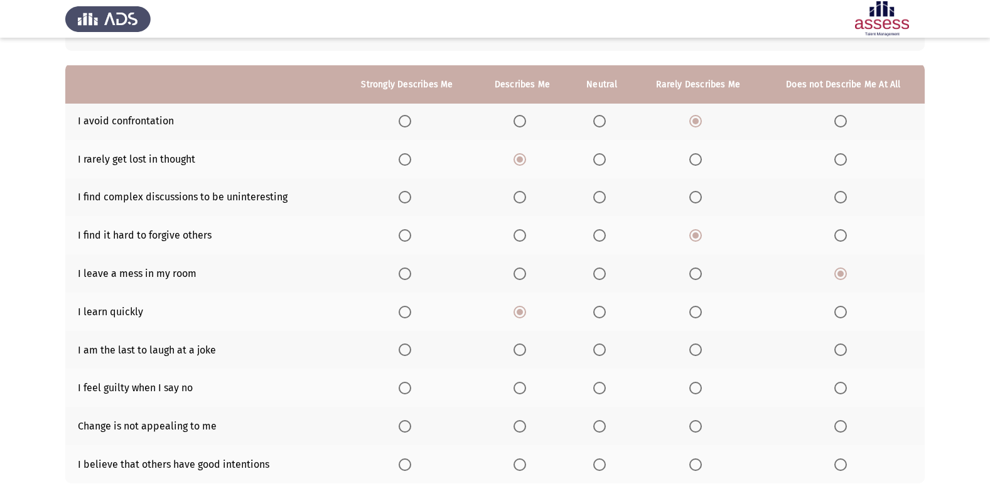
scroll to position [126, 0]
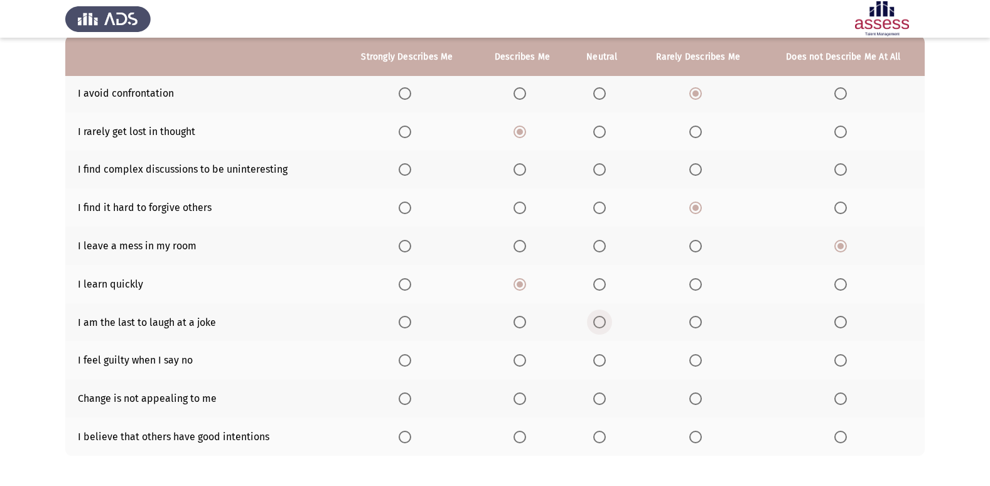
click at [600, 321] on span "Select an option" at bounding box center [599, 322] width 13 height 13
click at [600, 321] on input "Select an option" at bounding box center [599, 322] width 13 height 13
click at [405, 365] on span "Select an option" at bounding box center [404, 360] width 13 height 13
click at [405, 365] on input "Select an option" at bounding box center [404, 360] width 13 height 13
click at [838, 402] on span "Select an option" at bounding box center [840, 398] width 13 height 13
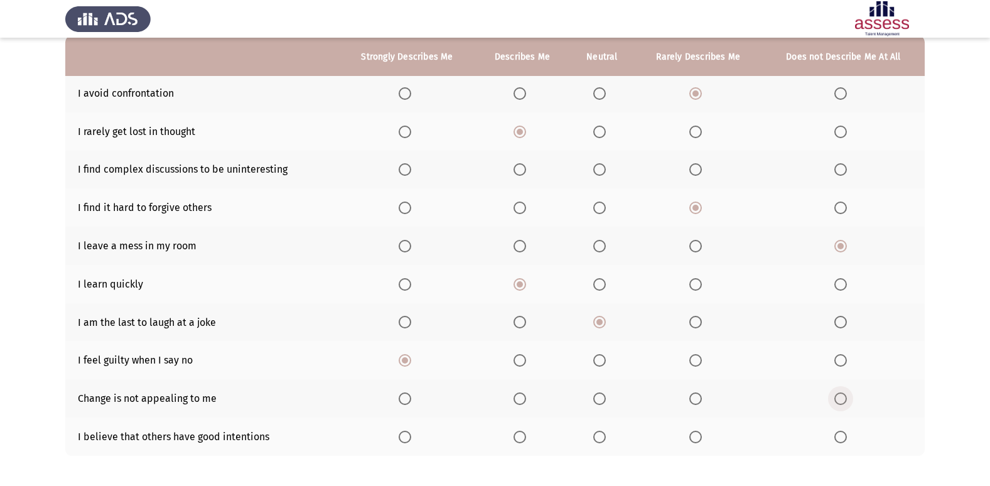
click at [838, 402] on input "Select an option" at bounding box center [840, 398] width 13 height 13
click at [840, 439] on span "Select an option" at bounding box center [840, 436] width 13 height 13
click at [840, 439] on input "Select an option" at bounding box center [840, 436] width 13 height 13
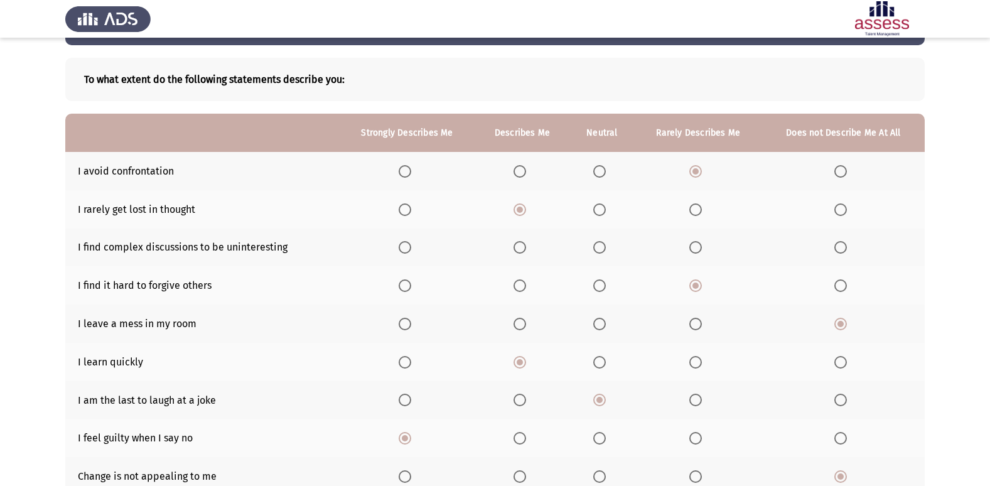
scroll to position [0, 0]
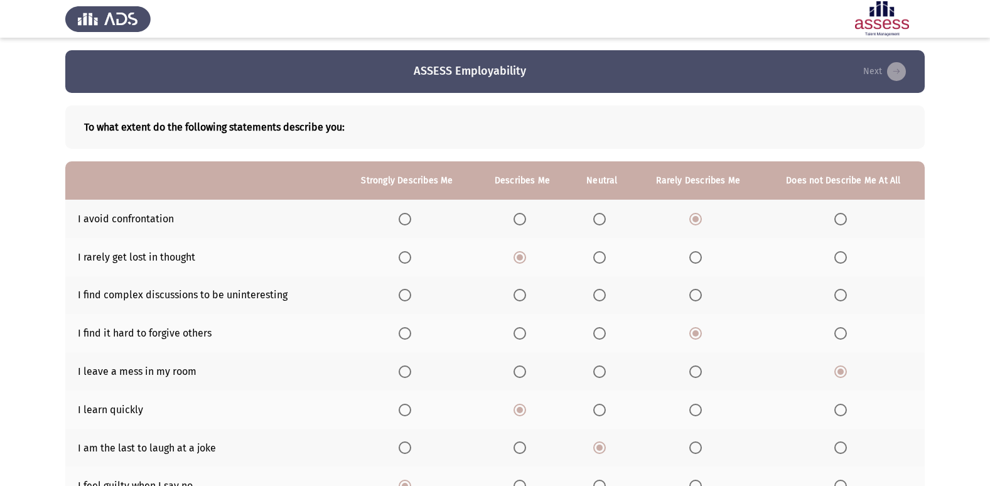
click at [606, 296] on span "Select an option" at bounding box center [599, 295] width 13 height 13
click at [606, 296] on input "Select an option" at bounding box center [599, 295] width 13 height 13
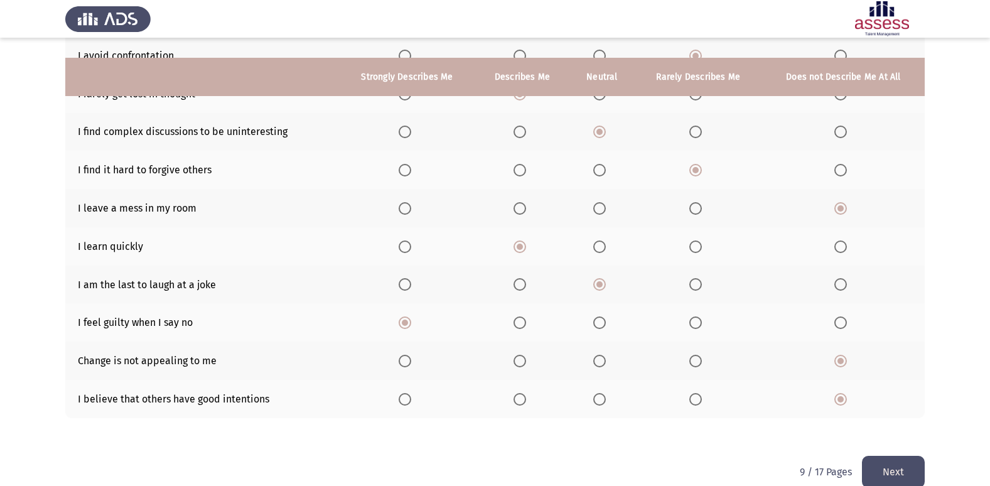
scroll to position [183, 0]
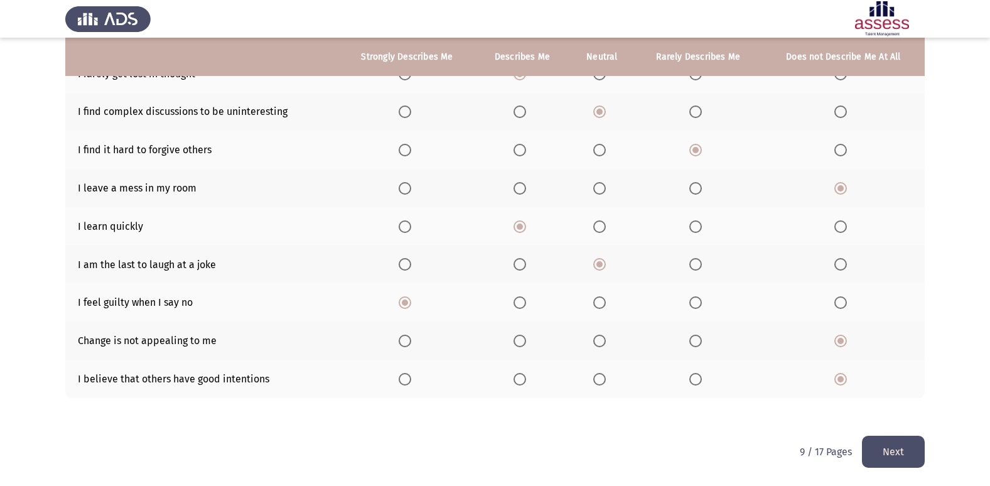
click at [888, 439] on button "Next" at bounding box center [893, 452] width 63 height 32
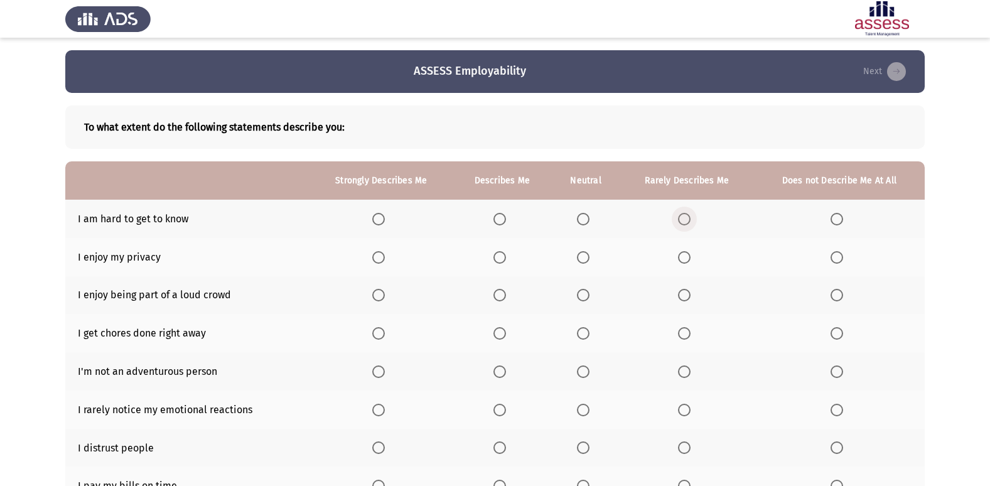
click at [689, 223] on span "Select an option" at bounding box center [684, 219] width 13 height 13
click at [689, 223] on input "Select an option" at bounding box center [684, 219] width 13 height 13
click at [384, 258] on span "Select an option" at bounding box center [378, 257] width 13 height 13
click at [384, 258] on input "Select an option" at bounding box center [378, 257] width 13 height 13
click at [585, 297] on span "Select an option" at bounding box center [583, 295] width 13 height 13
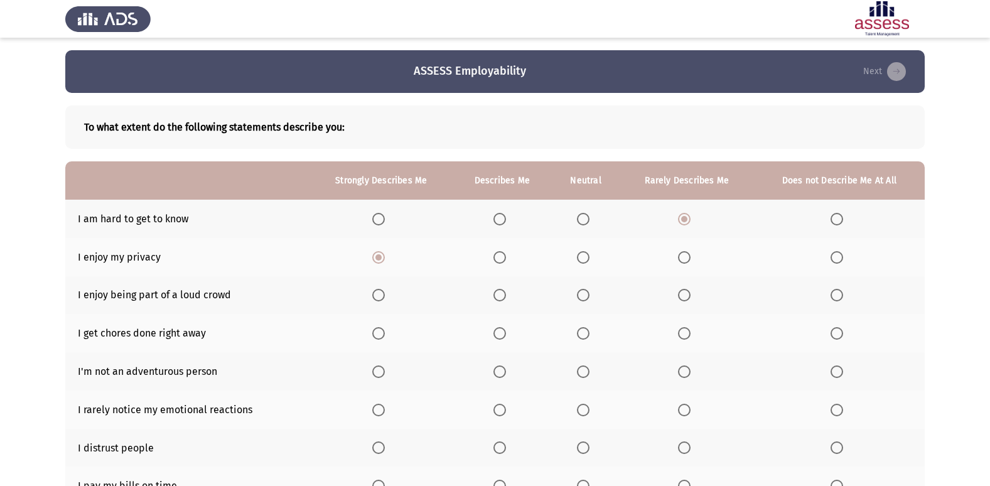
click at [585, 297] on input "Select an option" at bounding box center [583, 295] width 13 height 13
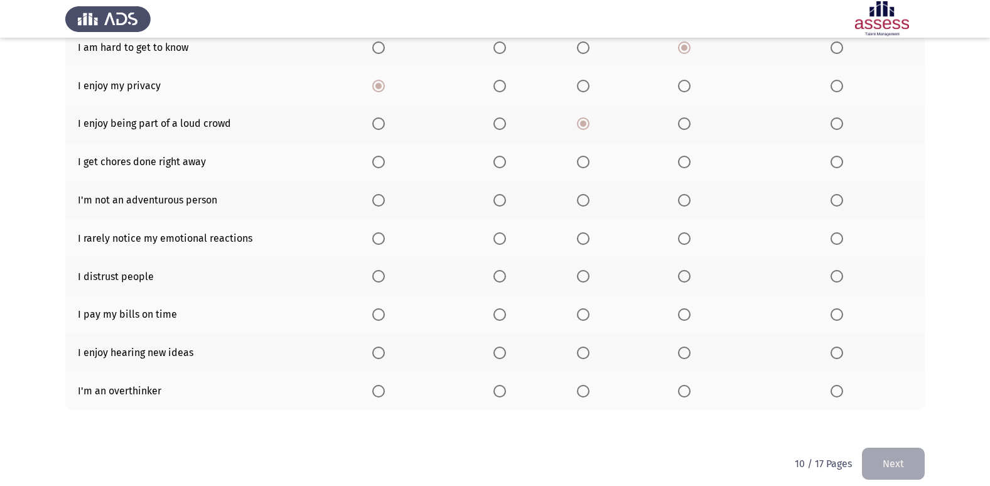
scroll to position [183, 0]
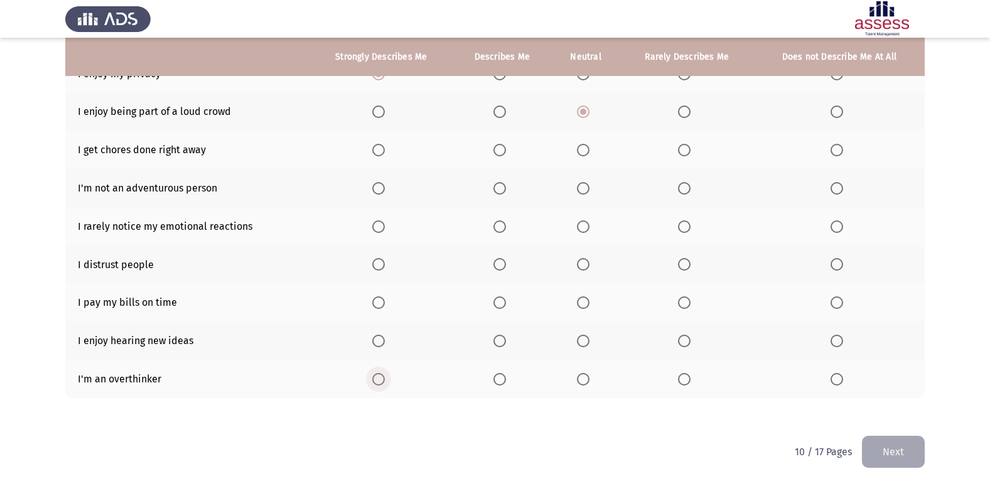
click at [377, 380] on span "Select an option" at bounding box center [378, 379] width 13 height 13
click at [377, 380] on input "Select an option" at bounding box center [378, 379] width 13 height 13
click at [378, 345] on span "Select an option" at bounding box center [378, 340] width 13 height 13
click at [378, 345] on input "Select an option" at bounding box center [378, 340] width 13 height 13
click at [502, 305] on span "Select an option" at bounding box center [499, 302] width 13 height 13
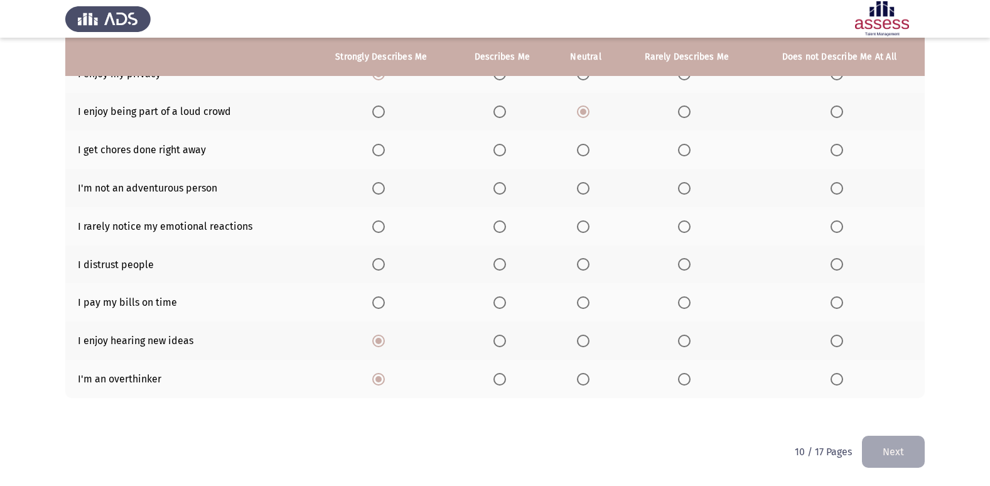
click at [502, 305] on input "Select an option" at bounding box center [499, 302] width 13 height 13
click at [504, 267] on span "Select an option" at bounding box center [499, 264] width 13 height 13
click at [504, 267] on input "Select an option" at bounding box center [499, 264] width 13 height 13
click at [683, 232] on span "Select an option" at bounding box center [684, 226] width 13 height 13
click at [683, 232] on input "Select an option" at bounding box center [684, 226] width 13 height 13
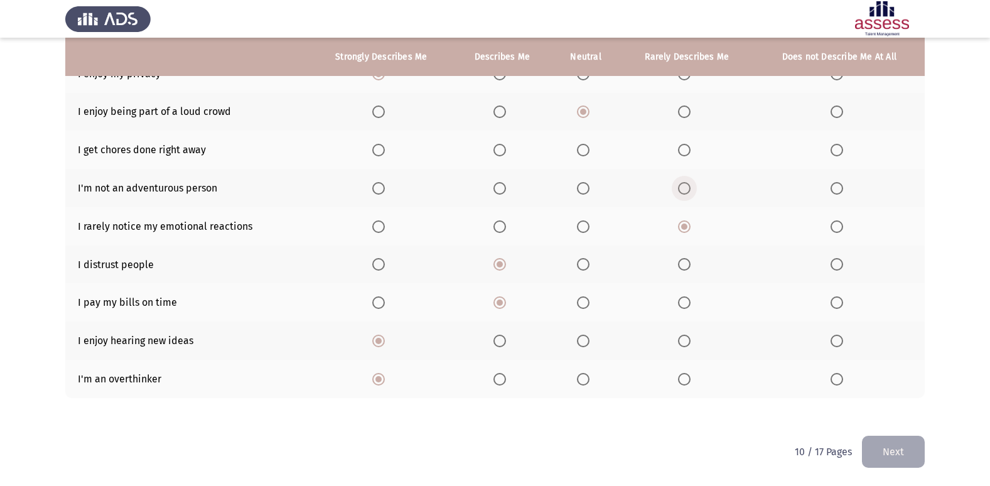
click at [684, 191] on span "Select an option" at bounding box center [684, 188] width 13 height 13
click at [684, 191] on input "Select an option" at bounding box center [684, 188] width 13 height 13
click at [500, 142] on th at bounding box center [501, 150] width 99 height 38
click at [500, 151] on span "Select an option" at bounding box center [499, 150] width 13 height 13
click at [500, 151] on input "Select an option" at bounding box center [499, 150] width 13 height 13
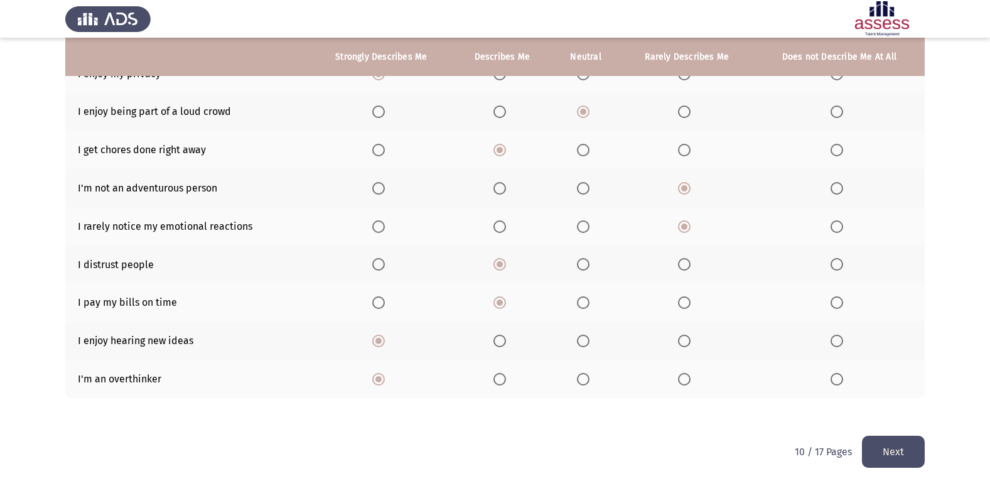
click at [877, 450] on button "Next" at bounding box center [893, 452] width 63 height 32
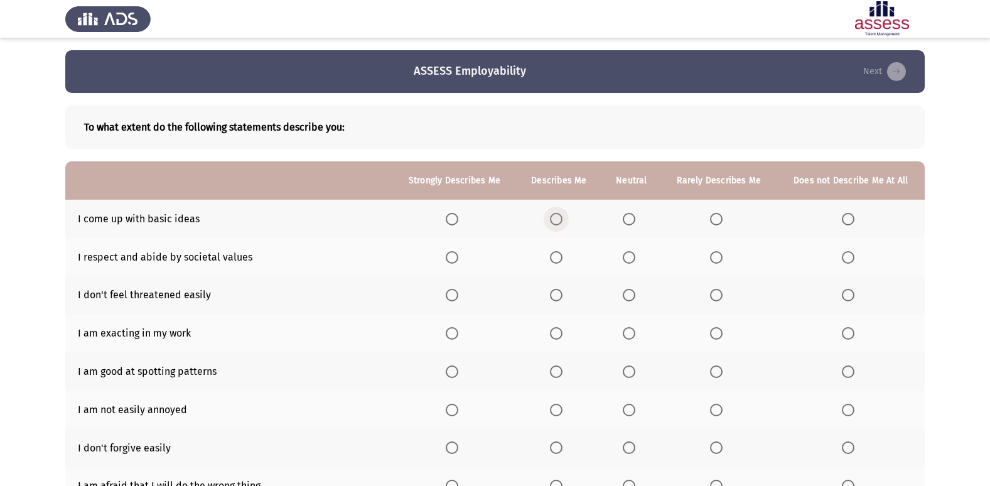
click at [555, 217] on span "Select an option" at bounding box center [556, 219] width 13 height 13
click at [555, 217] on input "Select an option" at bounding box center [556, 219] width 13 height 13
click at [561, 261] on span "Select an option" at bounding box center [556, 257] width 13 height 13
click at [561, 261] on input "Select an option" at bounding box center [556, 257] width 13 height 13
click at [559, 294] on span "Select an option" at bounding box center [556, 295] width 13 height 13
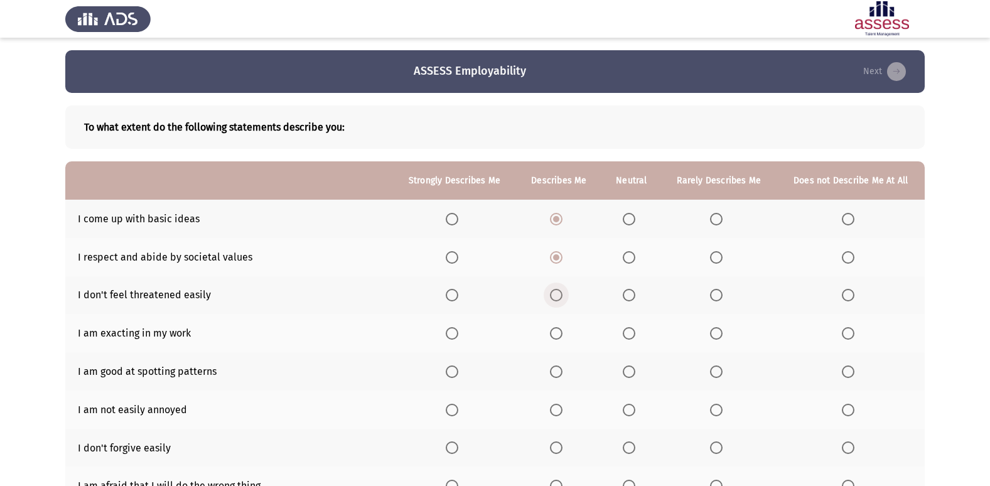
click at [559, 294] on input "Select an option" at bounding box center [556, 295] width 13 height 13
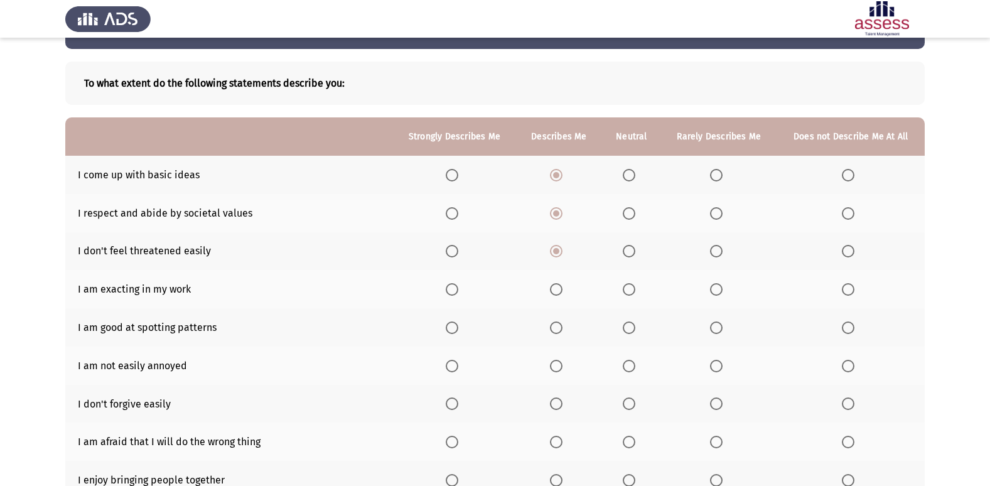
scroll to position [63, 0]
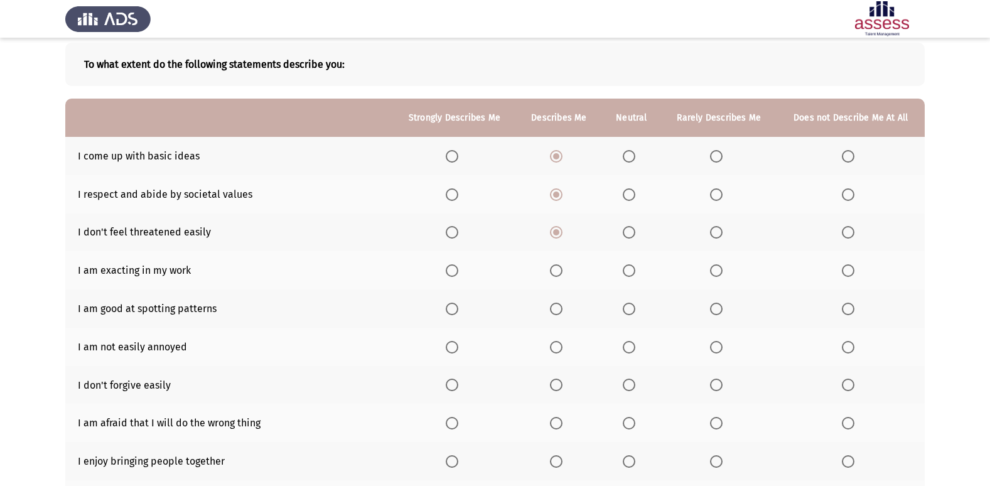
click at [558, 307] on span "Select an option" at bounding box center [556, 308] width 13 height 13
click at [558, 307] on input "Select an option" at bounding box center [556, 308] width 13 height 13
click at [451, 346] on span "Select an option" at bounding box center [452, 347] width 13 height 13
click at [451, 346] on input "Select an option" at bounding box center [452, 347] width 13 height 13
click at [722, 384] on span "Select an option" at bounding box center [716, 384] width 13 height 13
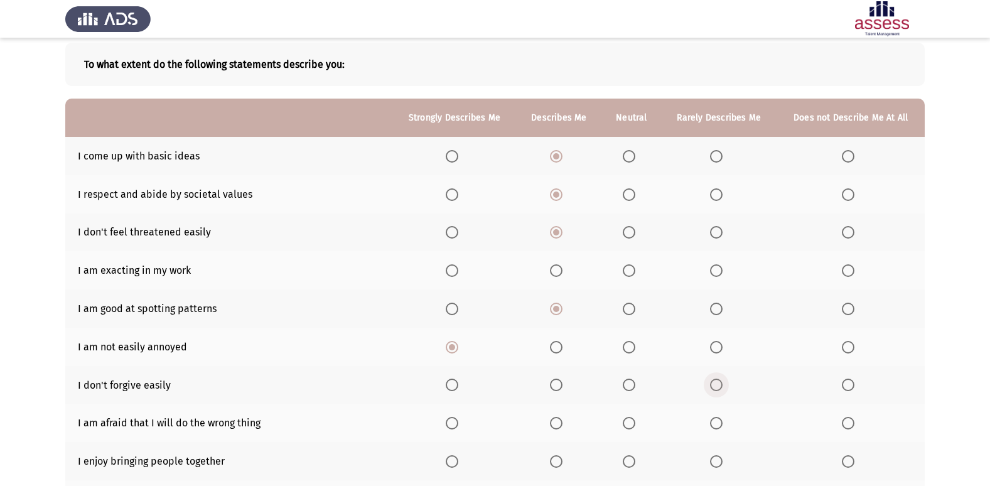
click at [722, 384] on input "Select an option" at bounding box center [716, 384] width 13 height 13
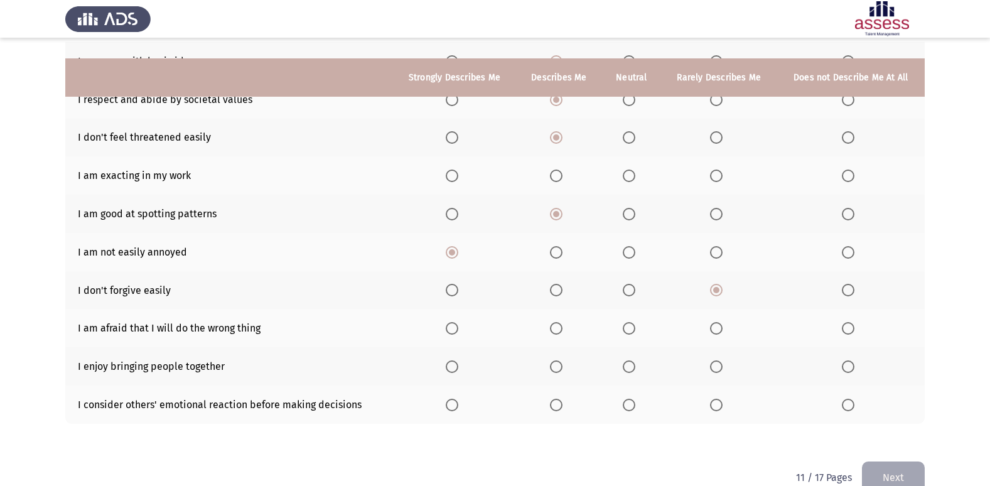
scroll to position [183, 0]
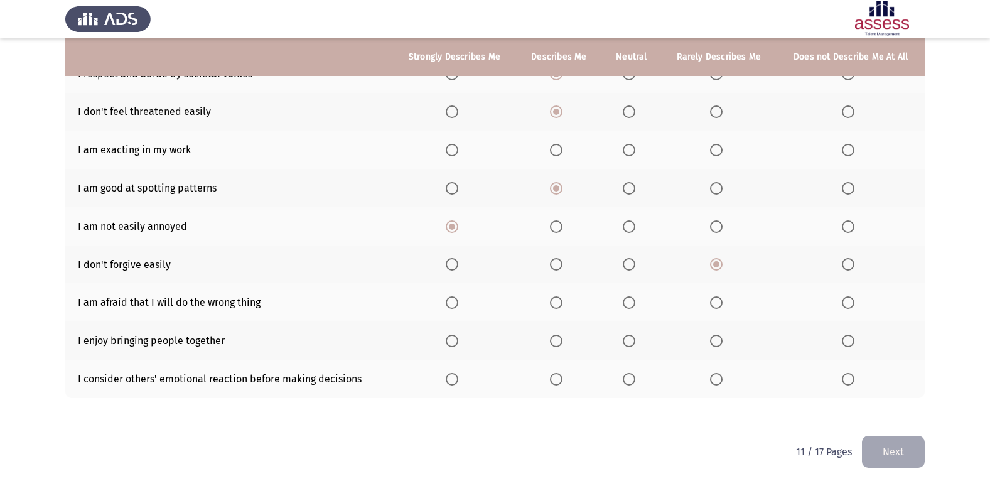
click at [451, 306] on span "Select an option" at bounding box center [452, 302] width 13 height 13
click at [451, 306] on input "Select an option" at bounding box center [452, 302] width 13 height 13
click at [562, 342] on span "Select an option" at bounding box center [556, 340] width 13 height 13
click at [562, 342] on input "Select an option" at bounding box center [556, 340] width 13 height 13
click at [560, 375] on span "Select an option" at bounding box center [556, 379] width 13 height 13
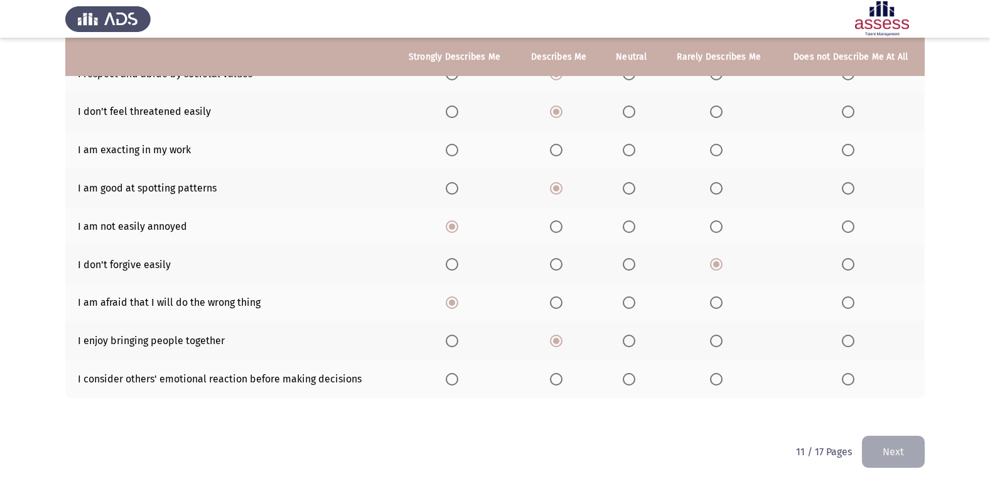
click at [560, 375] on input "Select an option" at bounding box center [556, 379] width 13 height 13
click at [553, 154] on span "Select an option" at bounding box center [556, 150] width 13 height 13
click at [553, 154] on input "Select an option" at bounding box center [556, 150] width 13 height 13
click at [929, 451] on html "ASSESS Employability Next To what extent do the following statements describe y…" at bounding box center [495, 151] width 990 height 669
click at [923, 464] on button "Next" at bounding box center [893, 452] width 63 height 32
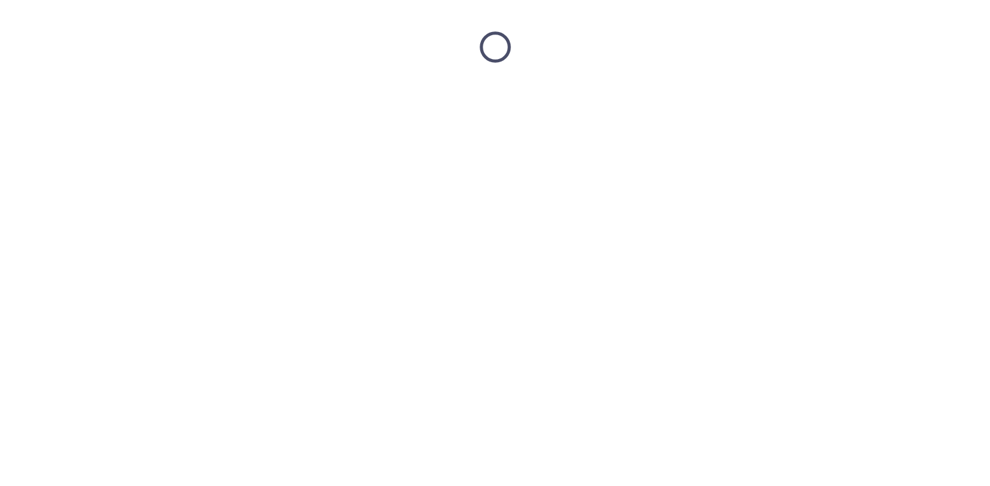
scroll to position [0, 0]
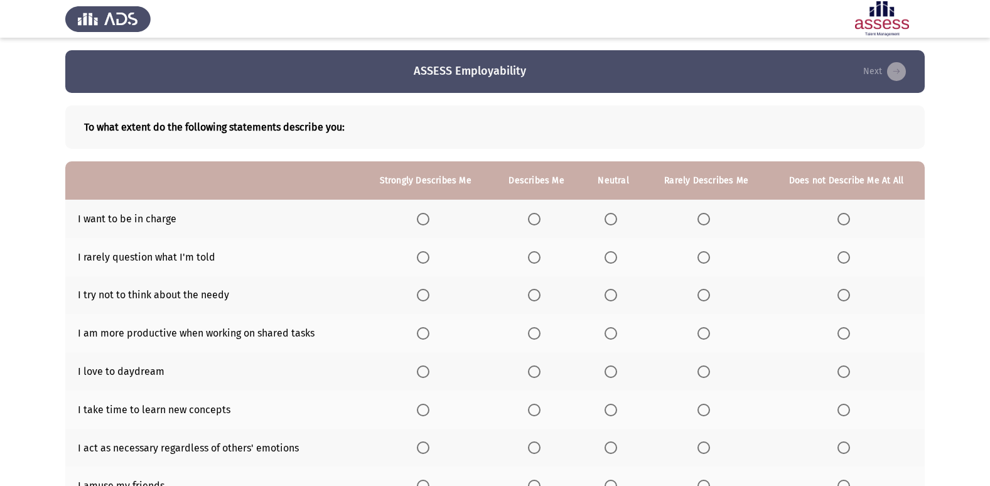
click at [530, 220] on span "Select an option" at bounding box center [534, 219] width 13 height 13
click at [530, 220] on input "Select an option" at bounding box center [534, 219] width 13 height 13
click at [845, 260] on span "Select an option" at bounding box center [843, 257] width 13 height 13
click at [845, 260] on input "Select an option" at bounding box center [843, 257] width 13 height 13
click at [615, 292] on span "Select an option" at bounding box center [610, 295] width 13 height 13
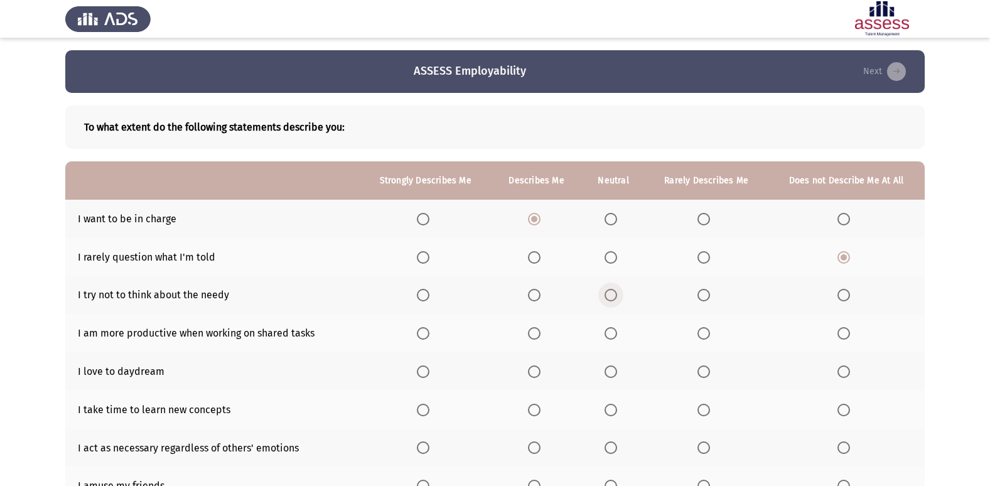
click at [615, 292] on input "Select an option" at bounding box center [610, 295] width 13 height 13
click at [426, 334] on span "Select an option" at bounding box center [423, 333] width 13 height 13
click at [426, 334] on input "Select an option" at bounding box center [423, 333] width 13 height 13
click at [534, 333] on span "Select an option" at bounding box center [534, 333] width 0 height 0
click at [535, 333] on input "Select an option" at bounding box center [534, 333] width 13 height 13
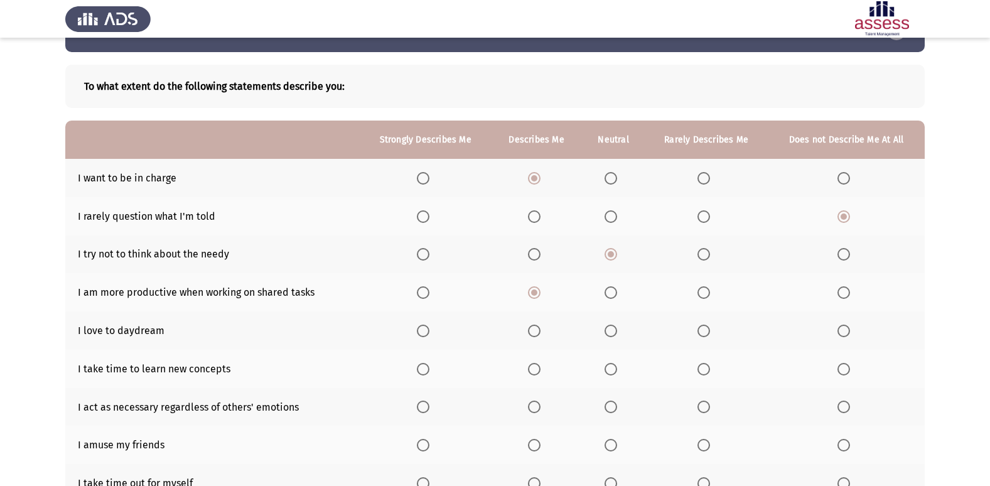
scroll to position [63, 0]
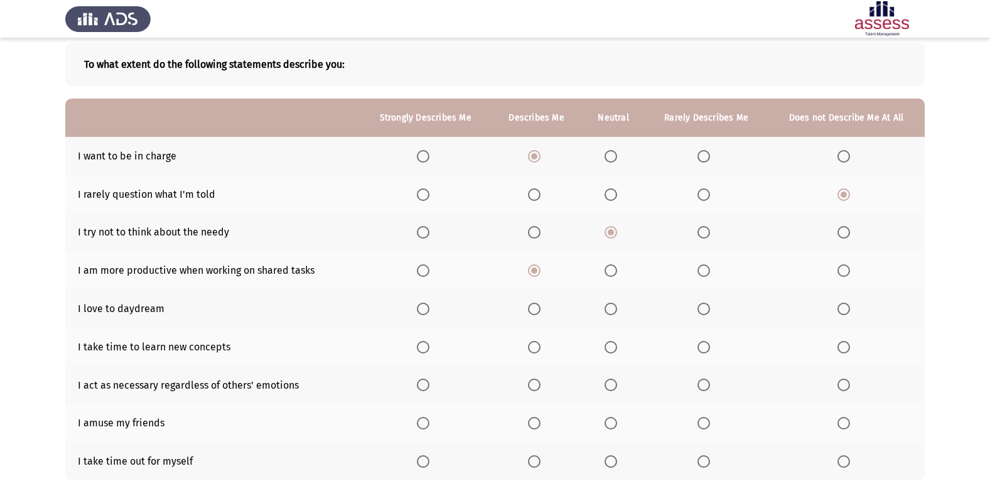
click at [840, 311] on span "Select an option" at bounding box center [843, 308] width 13 height 13
click at [840, 311] on input "Select an option" at bounding box center [843, 308] width 13 height 13
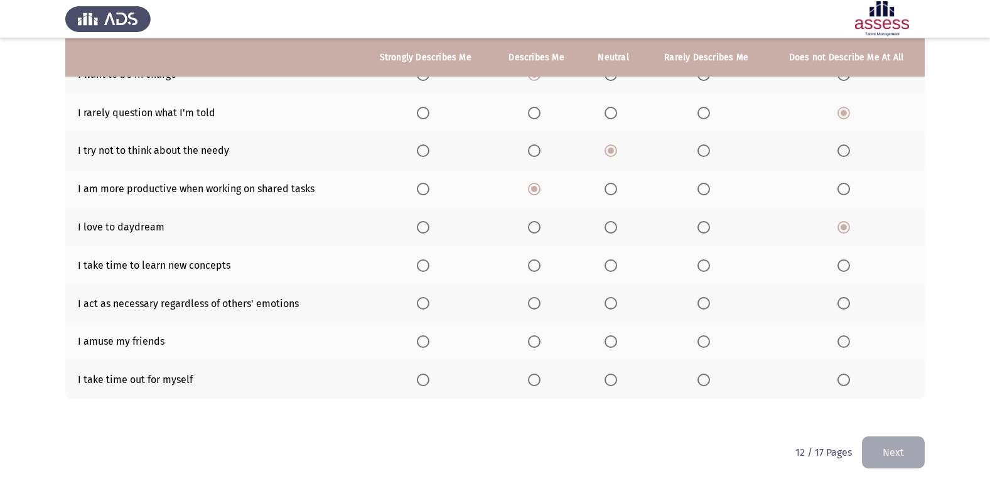
scroll to position [145, 0]
click at [706, 373] on span "Select an option" at bounding box center [703, 379] width 13 height 13
click at [706, 373] on input "Select an option" at bounding box center [703, 379] width 13 height 13
click at [428, 338] on span "Select an option" at bounding box center [423, 340] width 13 height 13
click at [428, 338] on input "Select an option" at bounding box center [423, 340] width 13 height 13
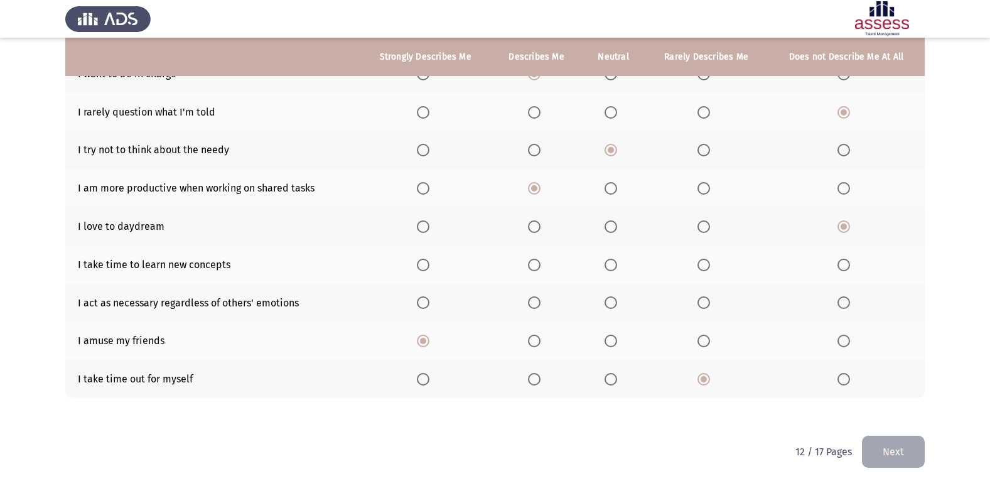
click at [628, 271] on th at bounding box center [613, 264] width 63 height 38
click at [612, 265] on span "Select an option" at bounding box center [610, 265] width 13 height 13
click at [612, 265] on input "Select an option" at bounding box center [610, 265] width 13 height 13
click at [707, 307] on span "Select an option" at bounding box center [703, 302] width 13 height 13
click at [707, 307] on input "Select an option" at bounding box center [703, 302] width 13 height 13
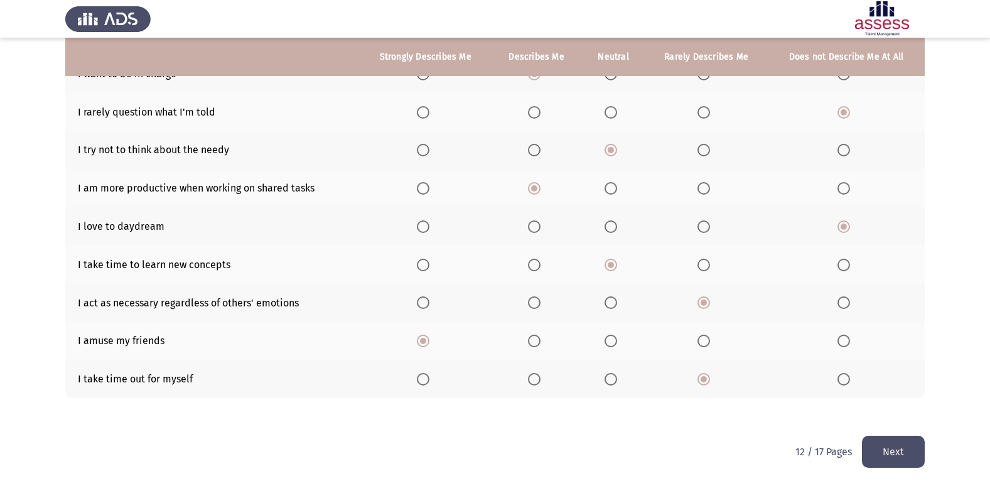
drag, startPoint x: 869, startPoint y: 466, endPoint x: 859, endPoint y: 457, distance: 13.3
drag, startPoint x: 902, startPoint y: 454, endPoint x: 923, endPoint y: 439, distance: 25.2
click at [923, 439] on button "Next" at bounding box center [893, 452] width 63 height 32
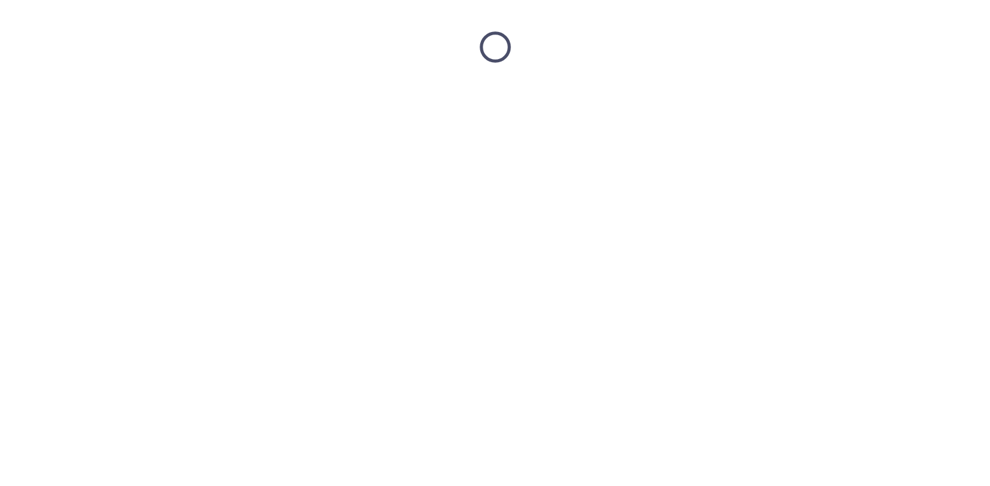
scroll to position [0, 0]
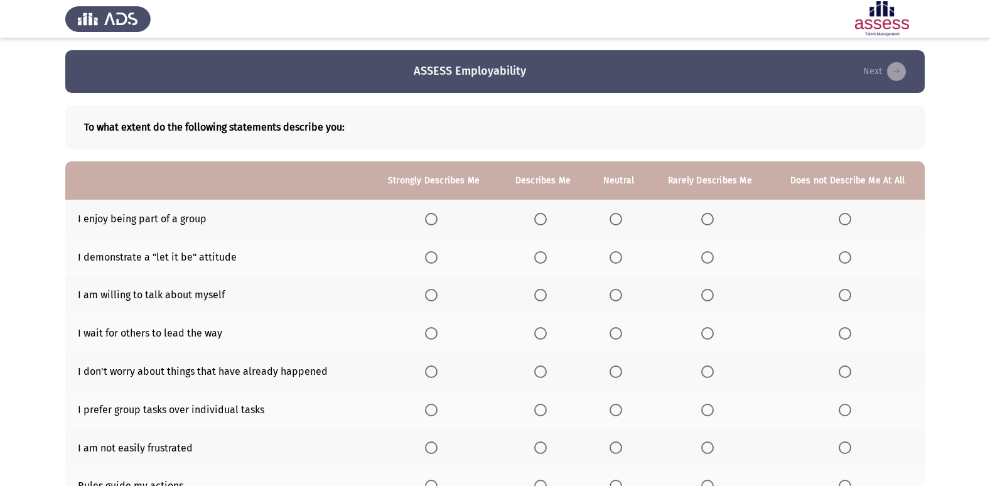
click at [542, 223] on span "Select an option" at bounding box center [540, 219] width 13 height 13
click at [542, 223] on input "Select an option" at bounding box center [540, 219] width 13 height 13
click at [434, 255] on span "Select an option" at bounding box center [431, 257] width 13 height 13
click at [434, 255] on input "Select an option" at bounding box center [431, 257] width 13 height 13
click at [537, 255] on span "Select an option" at bounding box center [540, 257] width 13 height 13
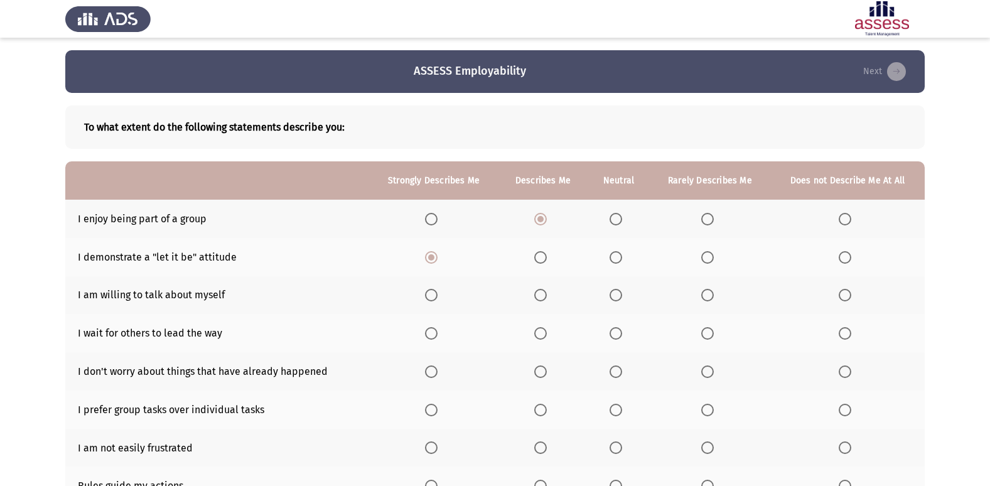
click at [537, 255] on input "Select an option" at bounding box center [540, 257] width 13 height 13
click at [543, 291] on span "Select an option" at bounding box center [540, 295] width 13 height 13
click at [543, 291] on input "Select an option" at bounding box center [540, 295] width 13 height 13
click at [614, 291] on span "Select an option" at bounding box center [615, 295] width 13 height 13
click at [614, 291] on input "Select an option" at bounding box center [615, 295] width 13 height 13
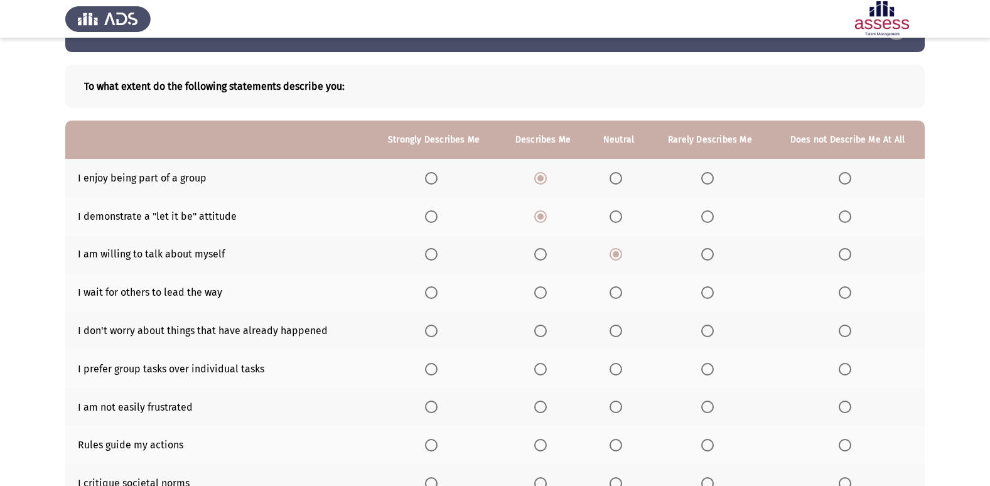
scroll to position [63, 0]
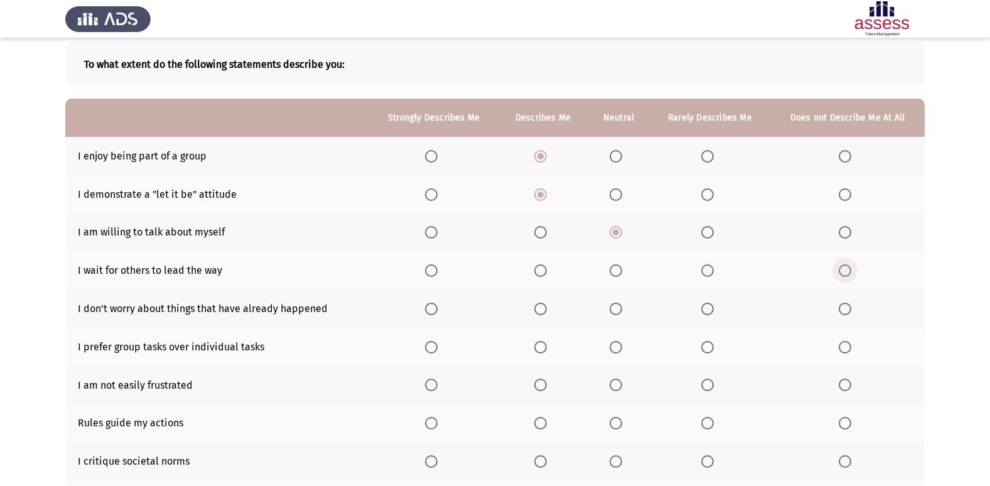
click at [847, 267] on span "Select an option" at bounding box center [844, 270] width 13 height 13
click at [847, 267] on input "Select an option" at bounding box center [844, 270] width 13 height 13
click at [545, 302] on span "Select an option" at bounding box center [540, 308] width 13 height 13
click at [545, 302] on input "Select an option" at bounding box center [540, 308] width 13 height 13
click at [538, 345] on span "Select an option" at bounding box center [540, 347] width 13 height 13
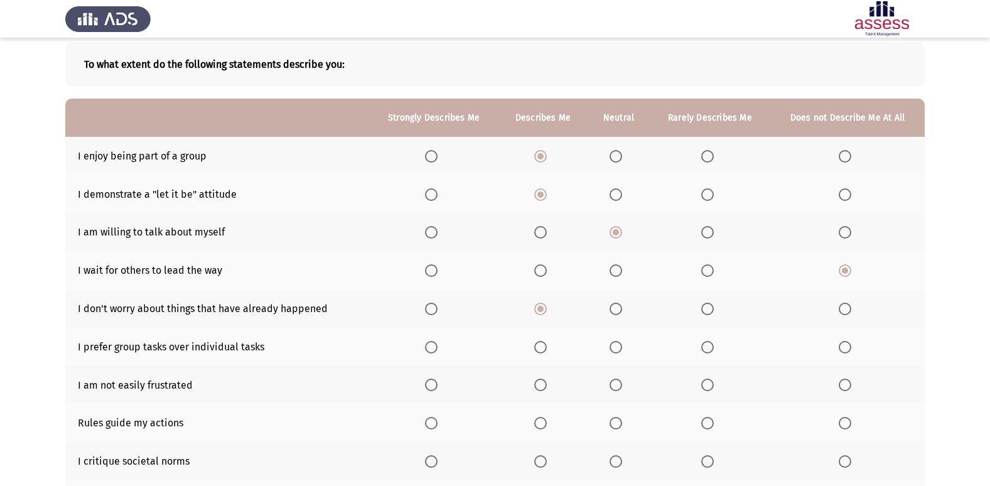
click at [538, 345] on input "Select an option" at bounding box center [540, 347] width 13 height 13
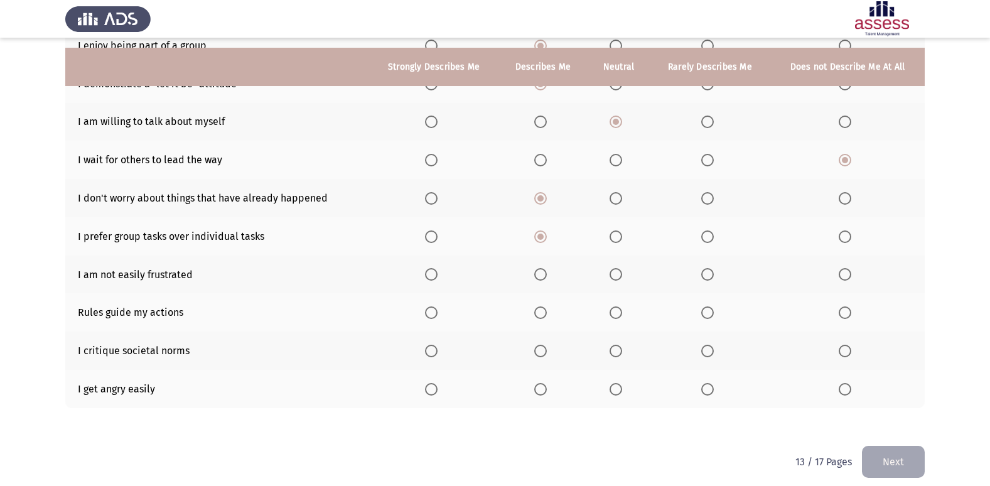
scroll to position [183, 0]
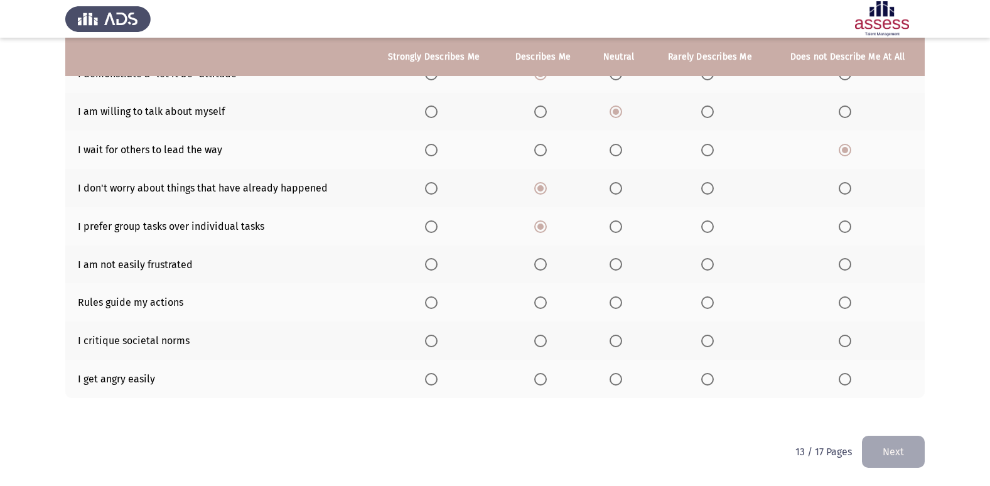
click at [710, 258] on span "Select an option" at bounding box center [707, 264] width 13 height 13
click at [710, 258] on input "Select an option" at bounding box center [707, 264] width 13 height 13
click at [540, 302] on span "Select an option" at bounding box center [540, 302] width 13 height 13
click at [540, 302] on input "Select an option" at bounding box center [540, 302] width 13 height 13
click at [619, 383] on span "Select an option" at bounding box center [615, 379] width 13 height 13
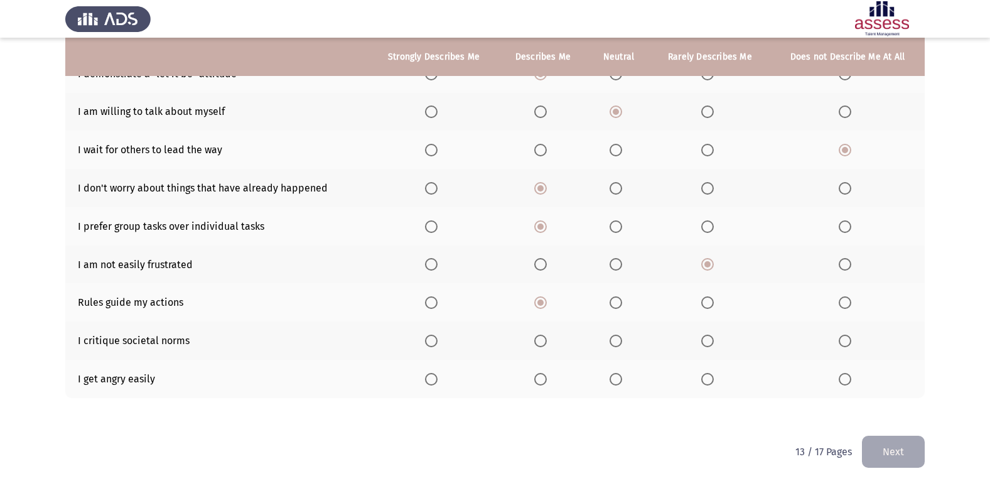
click at [619, 383] on input "Select an option" at bounding box center [615, 379] width 13 height 13
click at [839, 339] on span "Select an option" at bounding box center [844, 340] width 13 height 13
click at [839, 339] on input "Select an option" at bounding box center [844, 340] width 13 height 13
click at [908, 452] on button "Next" at bounding box center [893, 452] width 63 height 32
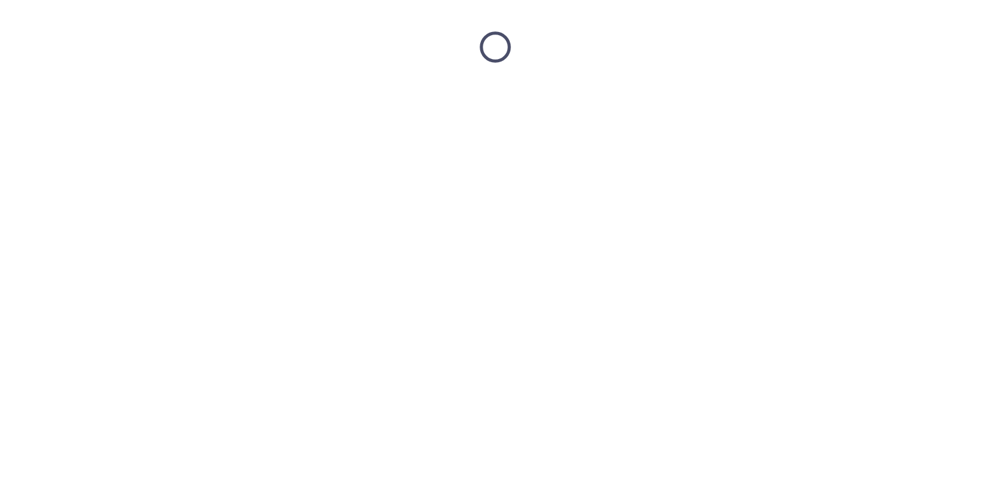
scroll to position [0, 0]
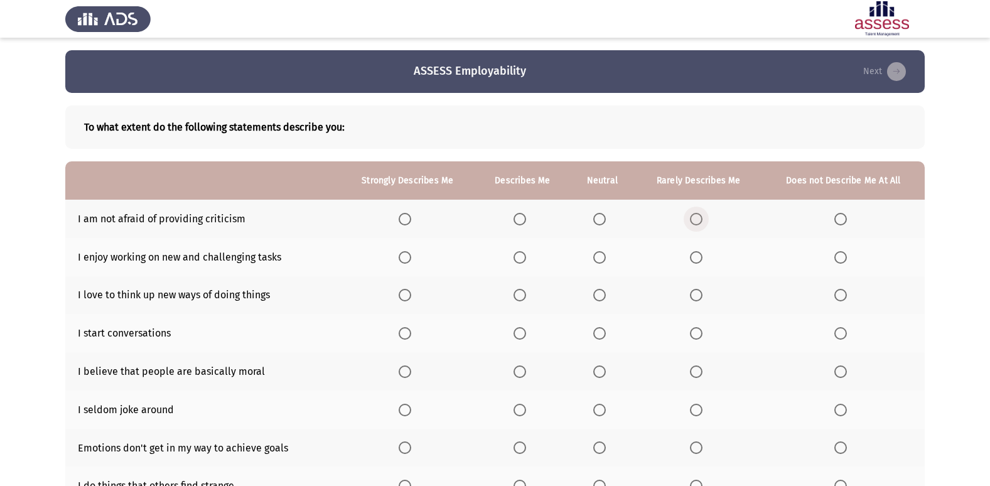
click at [693, 223] on span "Select an option" at bounding box center [696, 219] width 13 height 13
click at [693, 223] on input "Select an option" at bounding box center [696, 219] width 13 height 13
click at [528, 262] on label "Select an option" at bounding box center [522, 257] width 18 height 13
click at [526, 262] on input "Select an option" at bounding box center [519, 257] width 13 height 13
click at [518, 293] on span "Select an option" at bounding box center [519, 295] width 13 height 13
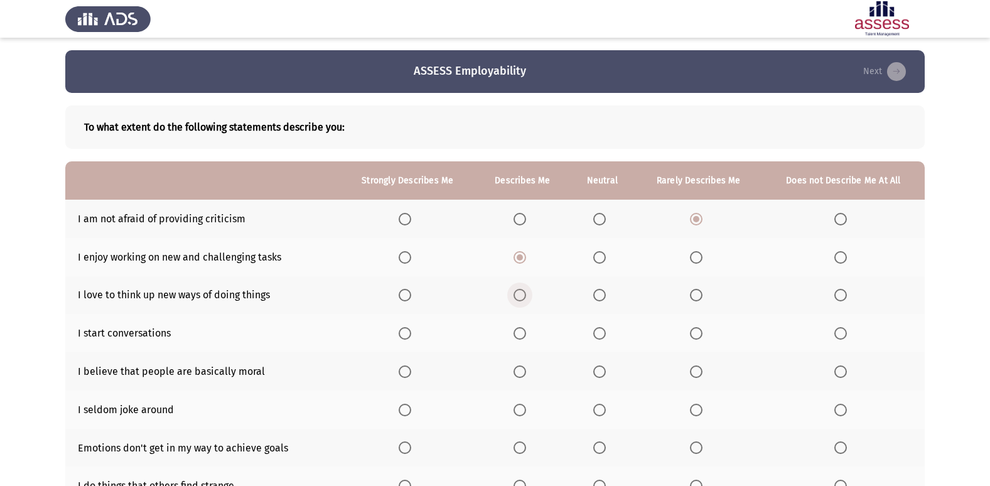
click at [518, 293] on input "Select an option" at bounding box center [519, 295] width 13 height 13
click at [699, 333] on span "Select an option" at bounding box center [696, 333] width 13 height 13
click at [699, 333] on input "Select an option" at bounding box center [696, 333] width 13 height 13
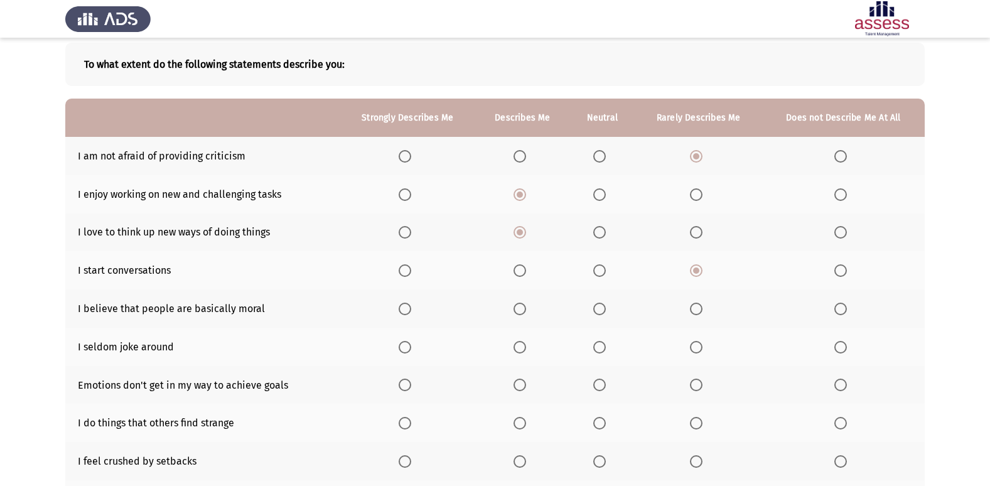
scroll to position [126, 0]
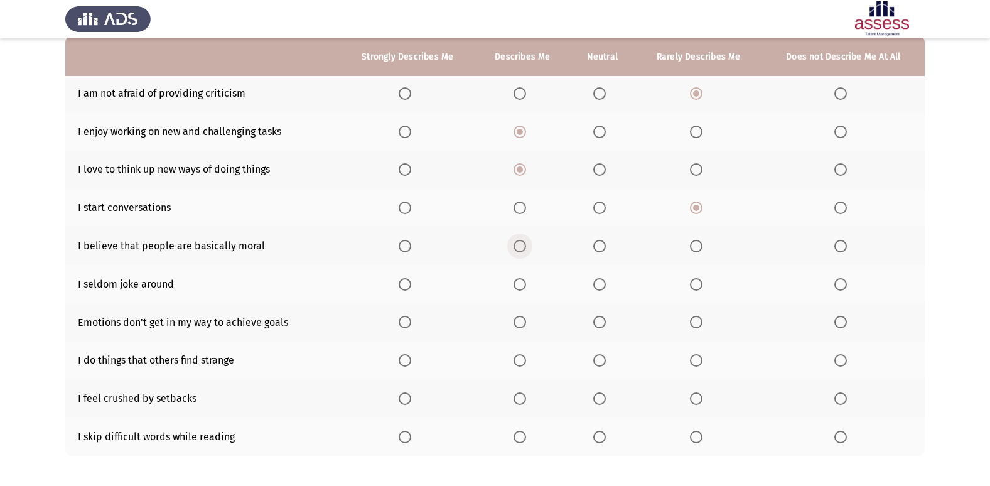
click at [520, 246] on span "Select an option" at bounding box center [520, 246] width 0 height 0
click at [521, 246] on input "Select an option" at bounding box center [519, 246] width 13 height 13
click at [701, 279] on span "Select an option" at bounding box center [696, 284] width 13 height 13
click at [701, 279] on input "Select an option" at bounding box center [696, 284] width 13 height 13
click at [599, 323] on span "Select an option" at bounding box center [599, 322] width 13 height 13
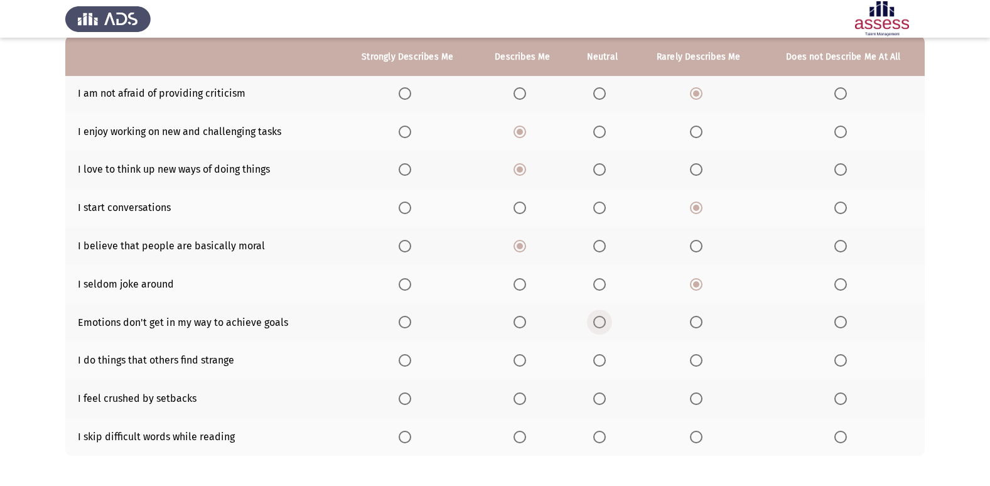
click at [599, 323] on input "Select an option" at bounding box center [599, 322] width 13 height 13
click at [605, 366] on span "Select an option" at bounding box center [599, 360] width 13 height 13
click at [605, 366] on input "Select an option" at bounding box center [599, 360] width 13 height 13
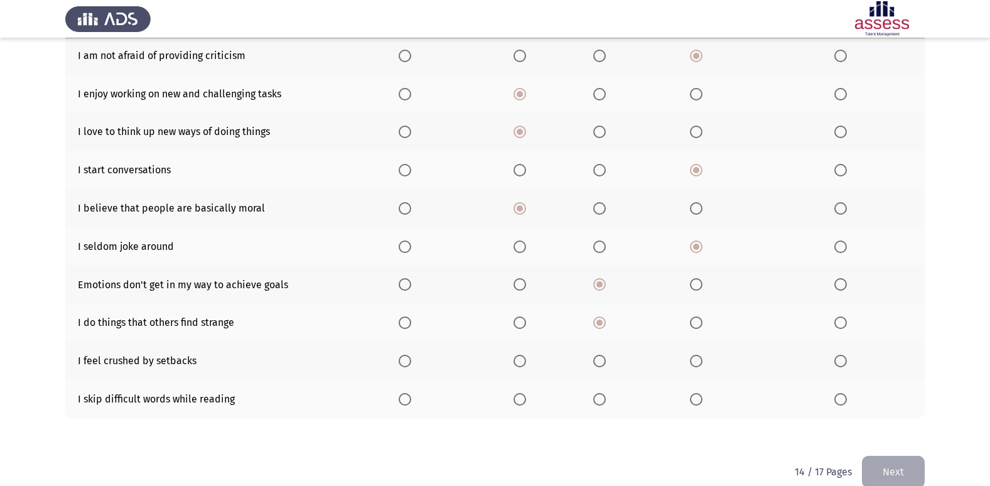
scroll to position [183, 0]
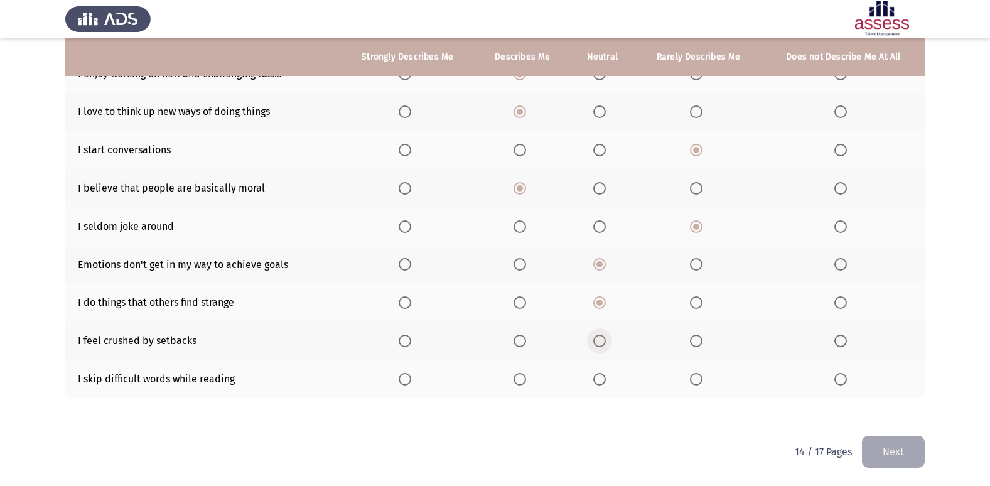
click at [606, 344] on span "Select an option" at bounding box center [599, 340] width 13 height 13
click at [606, 344] on input "Select an option" at bounding box center [599, 340] width 13 height 13
click at [408, 375] on span "Select an option" at bounding box center [404, 379] width 13 height 13
click at [408, 375] on input "Select an option" at bounding box center [404, 379] width 13 height 13
click at [887, 459] on button "Next" at bounding box center [893, 452] width 63 height 32
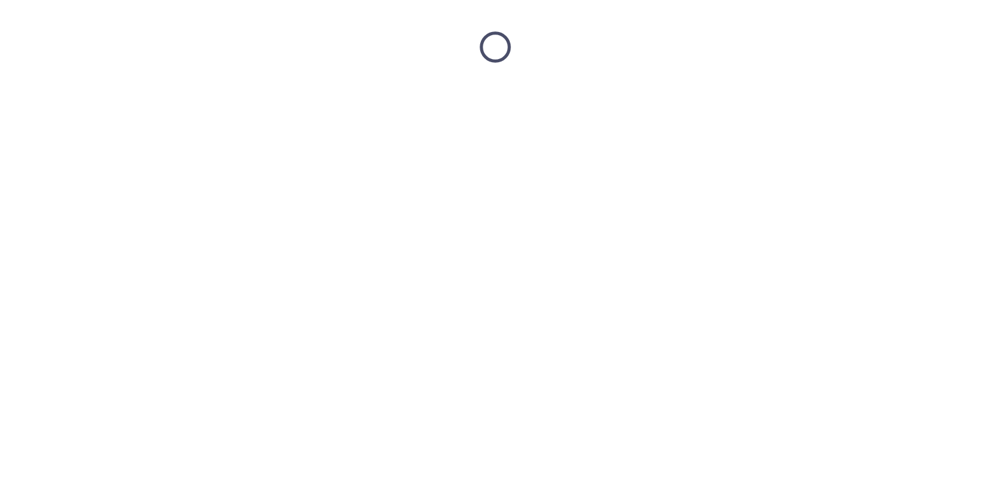
scroll to position [0, 0]
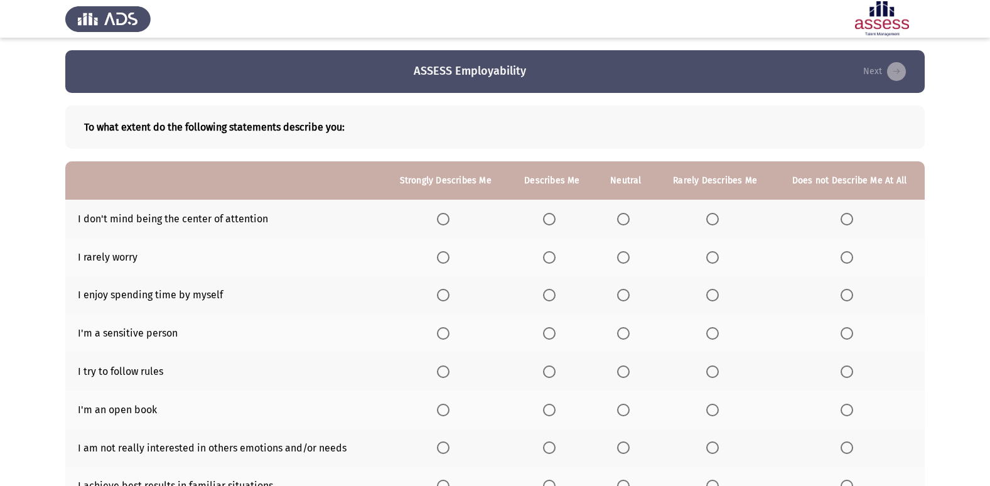
click at [621, 218] on span "Select an option" at bounding box center [623, 219] width 13 height 13
click at [621, 218] on input "Select an option" at bounding box center [623, 219] width 13 height 13
click at [623, 257] on span "Select an option" at bounding box center [623, 257] width 0 height 0
click at [624, 257] on input "Select an option" at bounding box center [623, 257] width 13 height 13
click at [443, 296] on span "Select an option" at bounding box center [443, 295] width 13 height 13
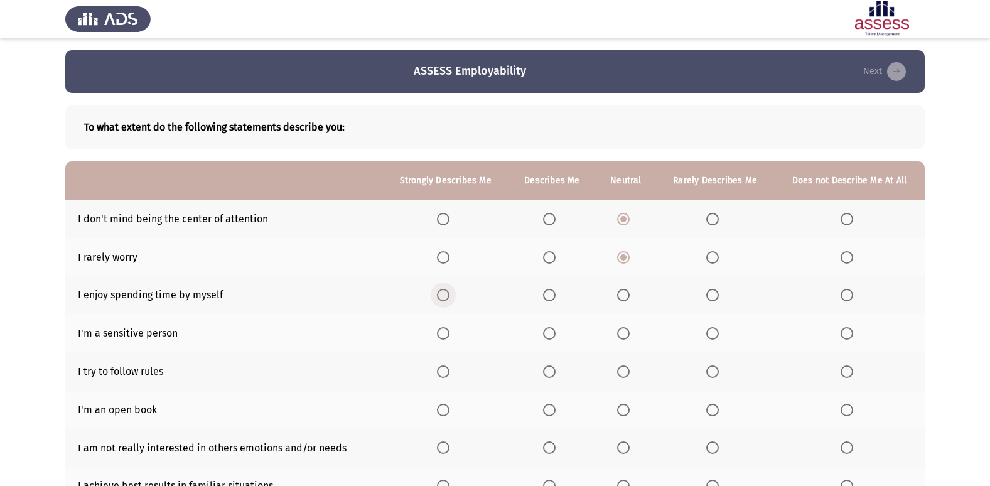
click at [443, 296] on input "Select an option" at bounding box center [443, 295] width 13 height 13
click at [447, 331] on span "Select an option" at bounding box center [443, 333] width 13 height 13
click at [447, 331] on input "Select an option" at bounding box center [443, 333] width 13 height 13
click at [550, 368] on span "Select an option" at bounding box center [549, 371] width 13 height 13
click at [550, 368] on input "Select an option" at bounding box center [549, 371] width 13 height 13
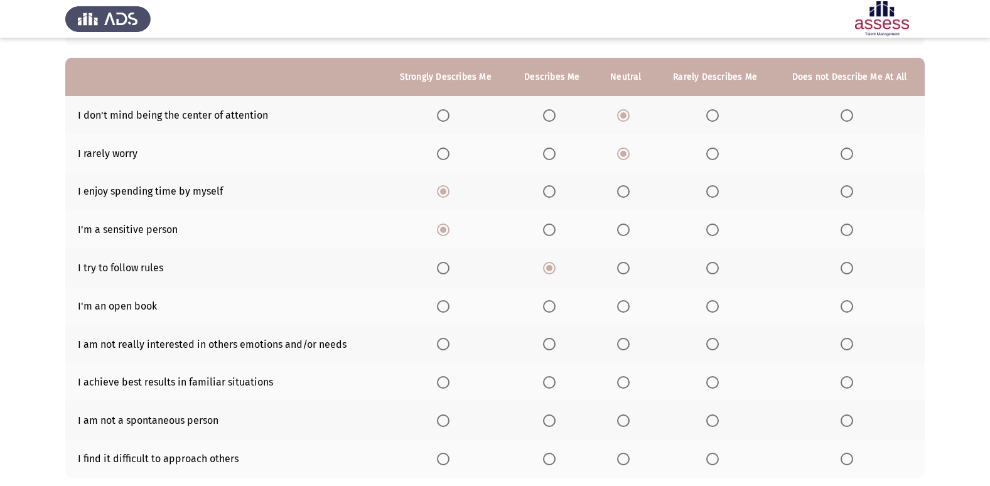
scroll to position [126, 0]
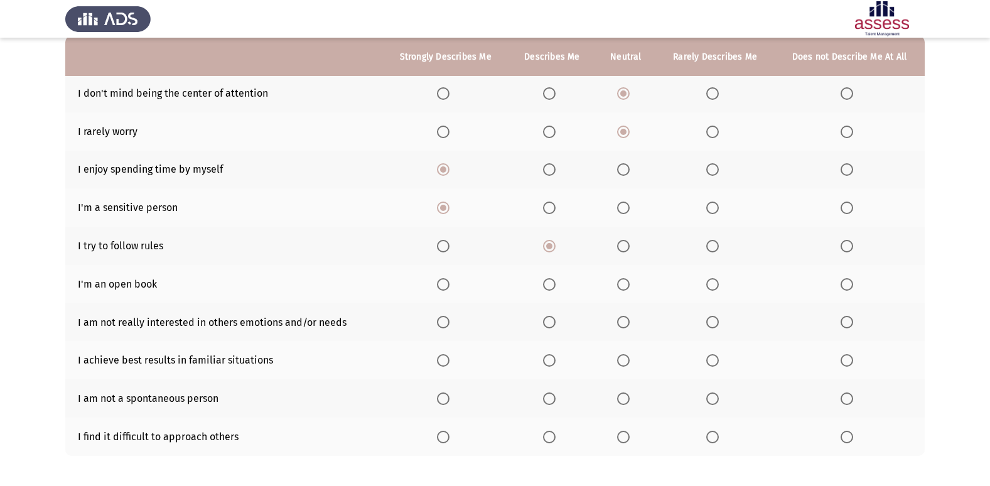
click at [850, 286] on span "Select an option" at bounding box center [846, 284] width 13 height 13
click at [850, 286] on input "Select an option" at bounding box center [846, 284] width 13 height 13
click at [628, 319] on span "Select an option" at bounding box center [623, 322] width 13 height 13
click at [628, 319] on input "Select an option" at bounding box center [623, 322] width 13 height 13
click at [555, 321] on span "Select an option" at bounding box center [549, 322] width 13 height 13
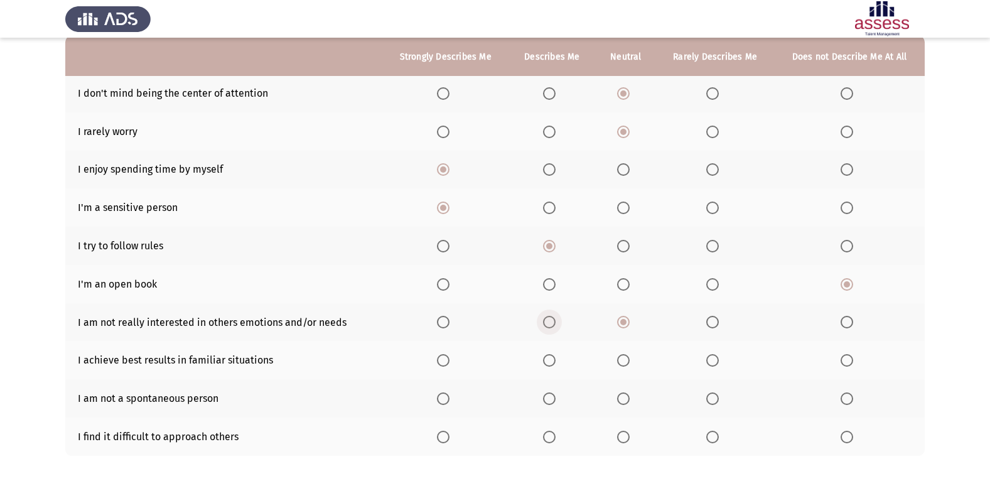
click at [555, 321] on input "Select an option" at bounding box center [549, 322] width 13 height 13
click at [624, 319] on span "Select an option" at bounding box center [623, 322] width 13 height 13
click at [624, 319] on input "Select an option" at bounding box center [623, 322] width 13 height 13
click at [718, 323] on span "Select an option" at bounding box center [712, 322] width 13 height 13
click at [718, 323] on input "Select an option" at bounding box center [712, 322] width 13 height 13
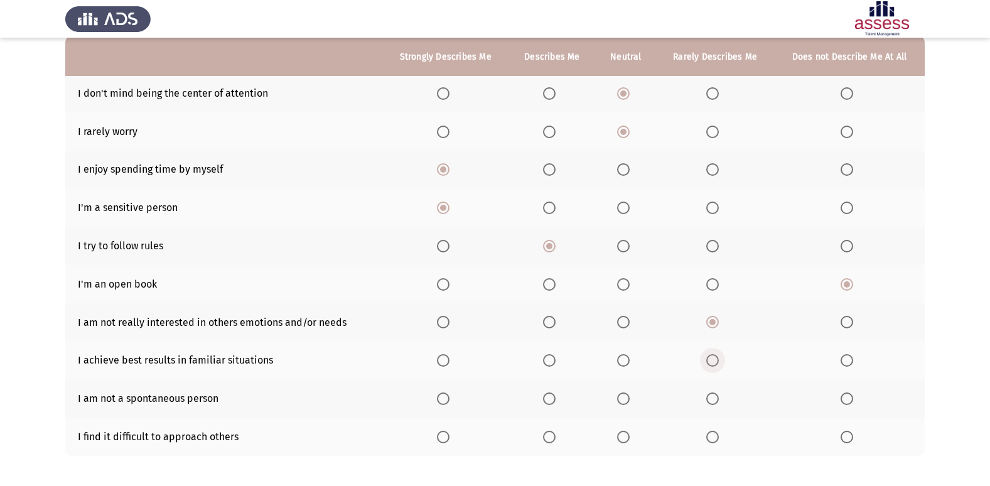
click at [716, 361] on span "Select an option" at bounding box center [712, 360] width 13 height 13
click at [716, 361] on input "Select an option" at bounding box center [712, 360] width 13 height 13
click at [623, 360] on span "Select an option" at bounding box center [623, 360] width 0 height 0
click at [624, 360] on input "Select an option" at bounding box center [623, 360] width 13 height 13
click at [552, 439] on span "Select an option" at bounding box center [549, 436] width 13 height 13
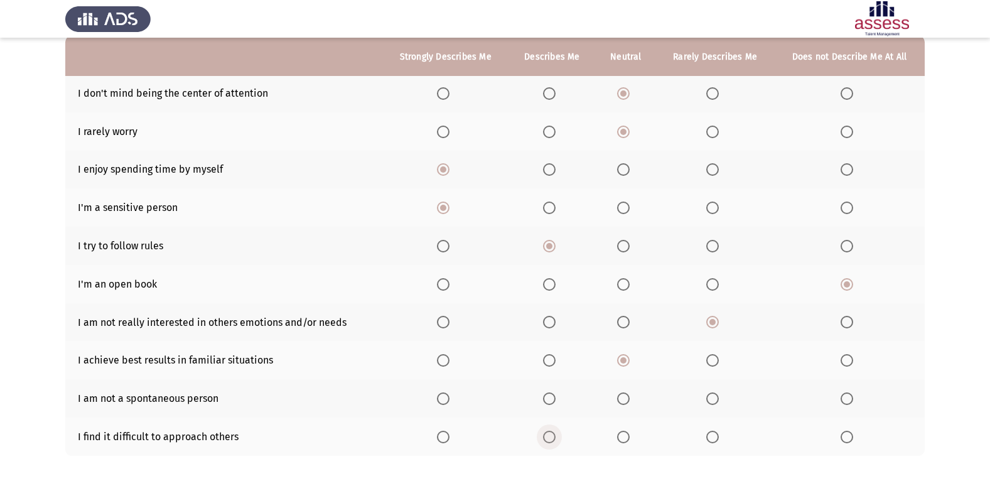
click at [552, 439] on input "Select an option" at bounding box center [549, 436] width 13 height 13
click at [627, 400] on span "Select an option" at bounding box center [623, 398] width 13 height 13
click at [627, 400] on input "Select an option" at bounding box center [623, 398] width 13 height 13
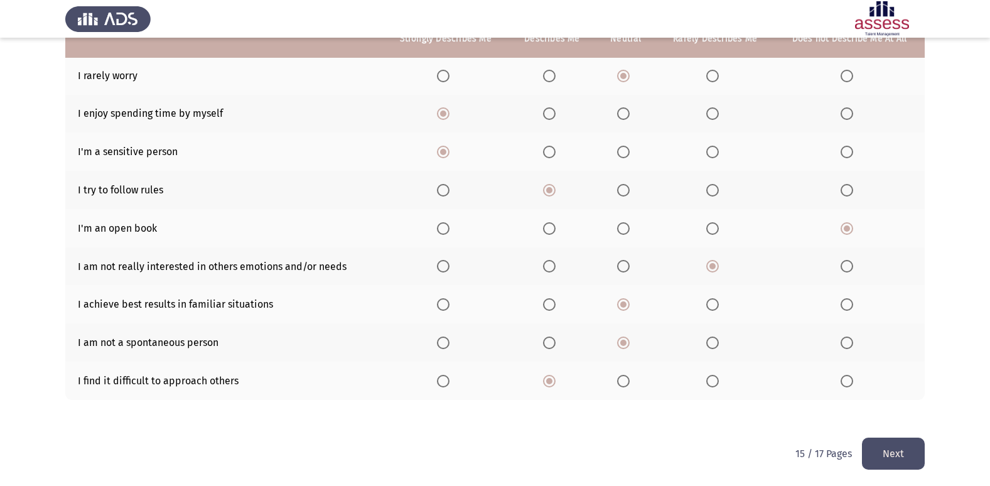
scroll to position [183, 0]
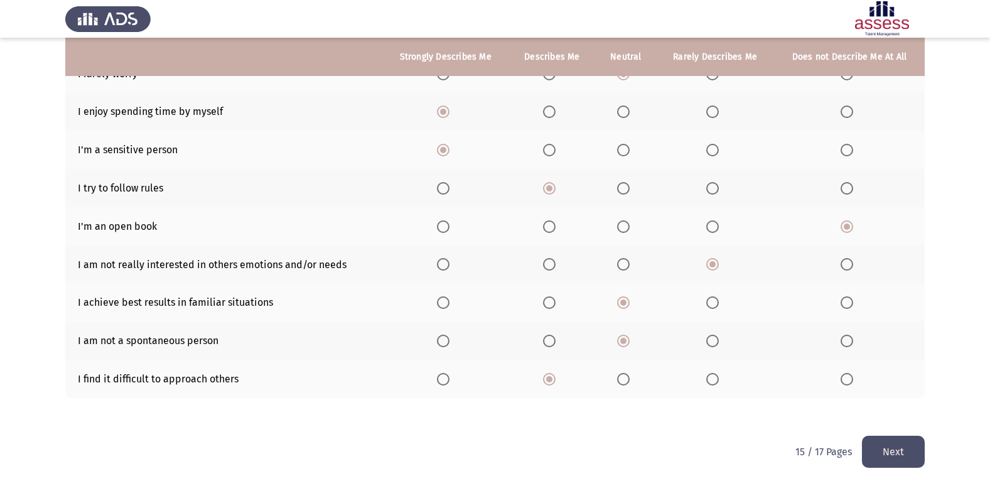
click at [884, 449] on button "Next" at bounding box center [893, 452] width 63 height 32
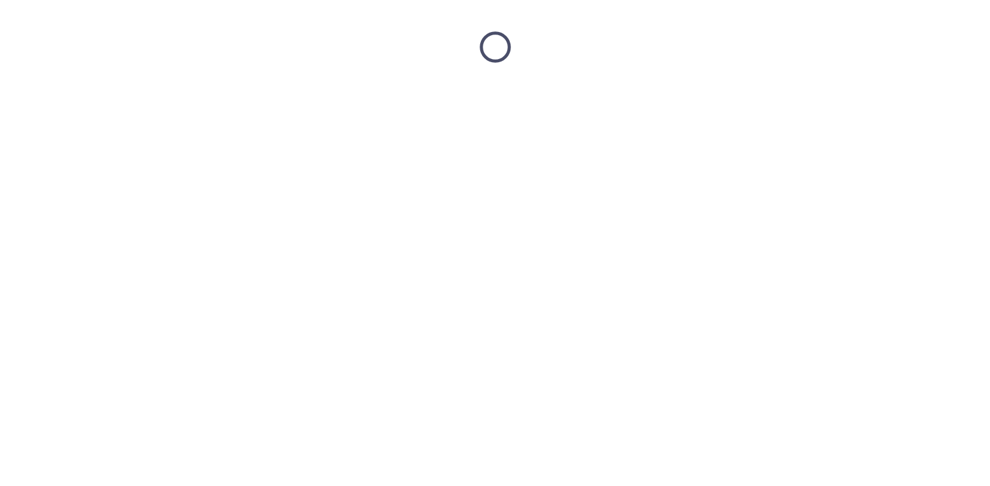
scroll to position [0, 0]
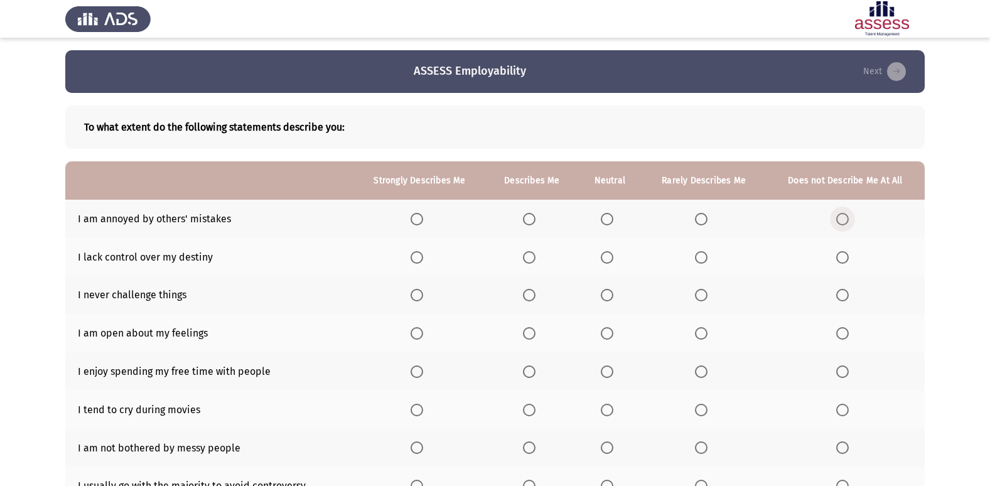
click at [849, 225] on label "Select an option" at bounding box center [845, 219] width 18 height 13
click at [848, 225] on input "Select an option" at bounding box center [842, 219] width 13 height 13
click at [609, 256] on span "Select an option" at bounding box center [607, 257] width 13 height 13
click at [609, 256] on input "Select an option" at bounding box center [607, 257] width 13 height 13
click at [704, 301] on span "Select an option" at bounding box center [701, 295] width 13 height 13
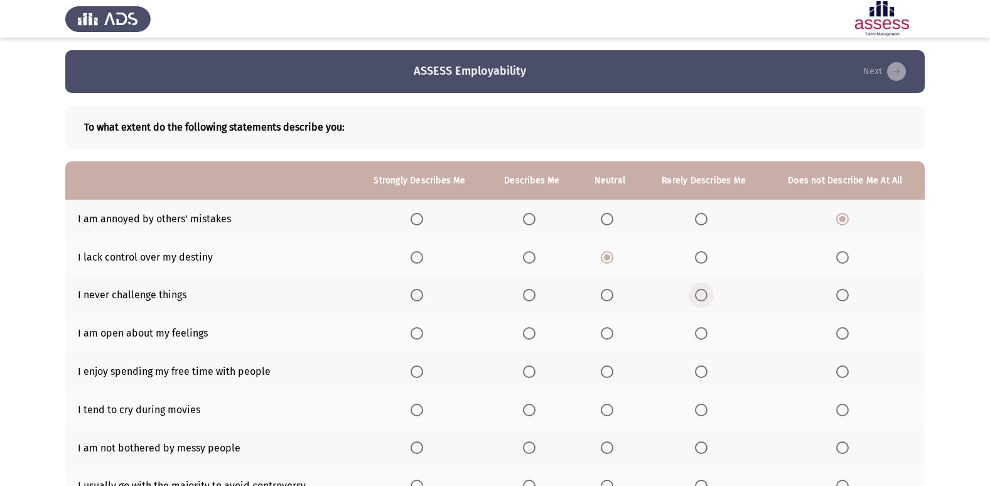
click at [704, 301] on input "Select an option" at bounding box center [701, 295] width 13 height 13
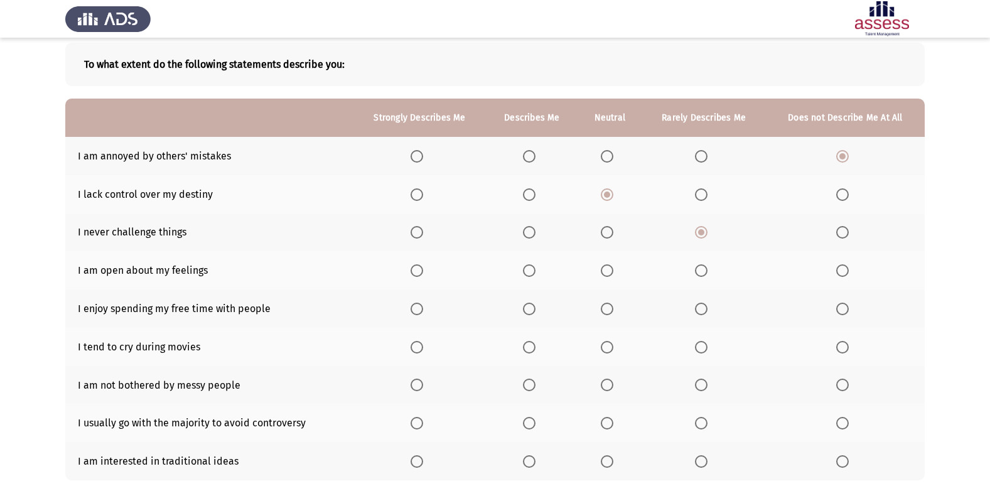
scroll to position [126, 0]
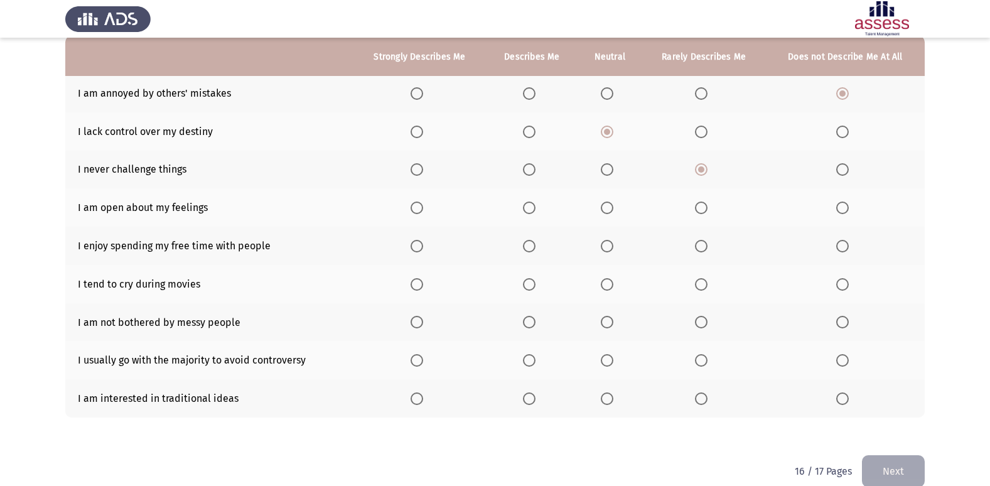
click at [841, 213] on span "Select an option" at bounding box center [842, 207] width 13 height 13
click at [841, 213] on input "Select an option" at bounding box center [842, 207] width 13 height 13
click at [700, 246] on span "Select an option" at bounding box center [701, 246] width 13 height 13
click at [700, 246] on input "Select an option" at bounding box center [701, 246] width 13 height 13
click at [540, 286] on label "Select an option" at bounding box center [532, 284] width 18 height 13
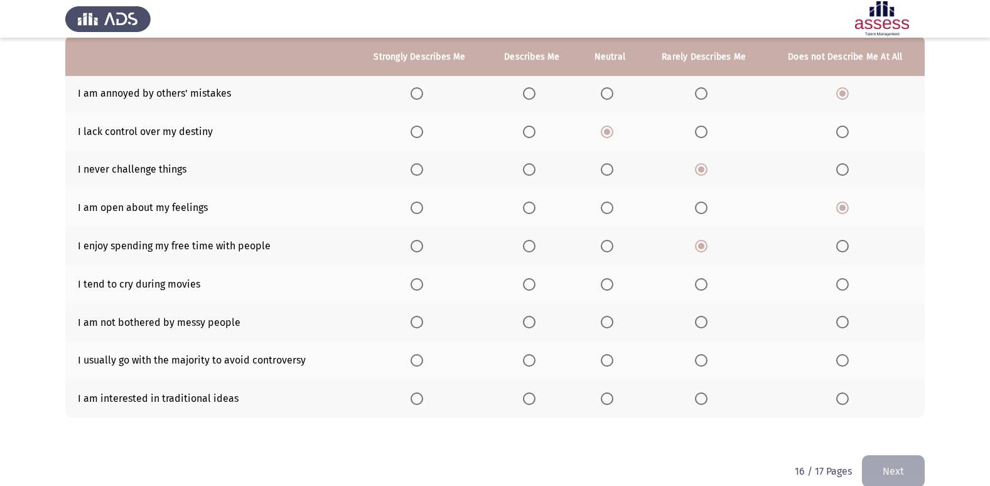
click at [535, 286] on input "Select an option" at bounding box center [529, 284] width 13 height 13
click at [707, 328] on span "Select an option" at bounding box center [701, 322] width 13 height 13
click at [707, 328] on input "Select an option" at bounding box center [701, 322] width 13 height 13
click at [706, 402] on span "Select an option" at bounding box center [701, 398] width 13 height 13
click at [706, 402] on input "Select an option" at bounding box center [701, 398] width 13 height 13
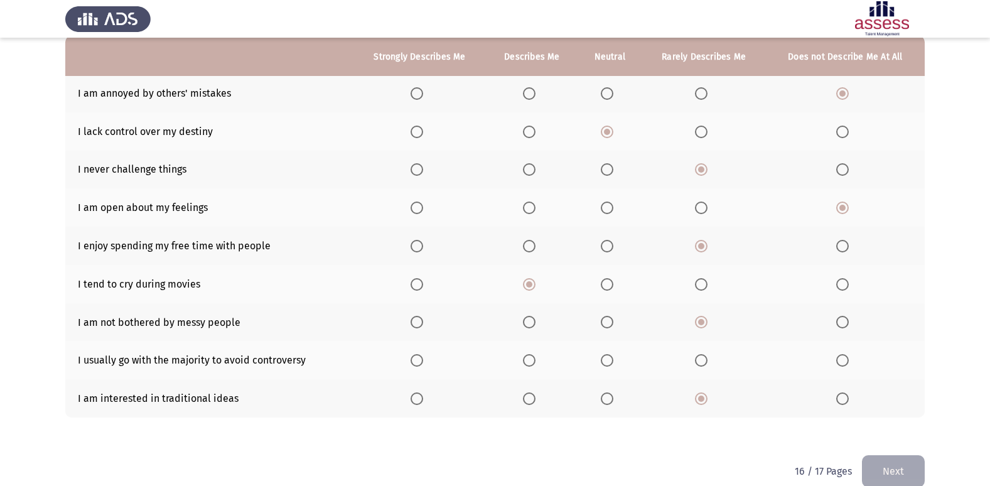
click at [605, 355] on span "Select an option" at bounding box center [607, 360] width 13 height 13
click at [605, 355] on input "Select an option" at bounding box center [607, 360] width 13 height 13
click at [889, 482] on button "Next" at bounding box center [893, 471] width 63 height 32
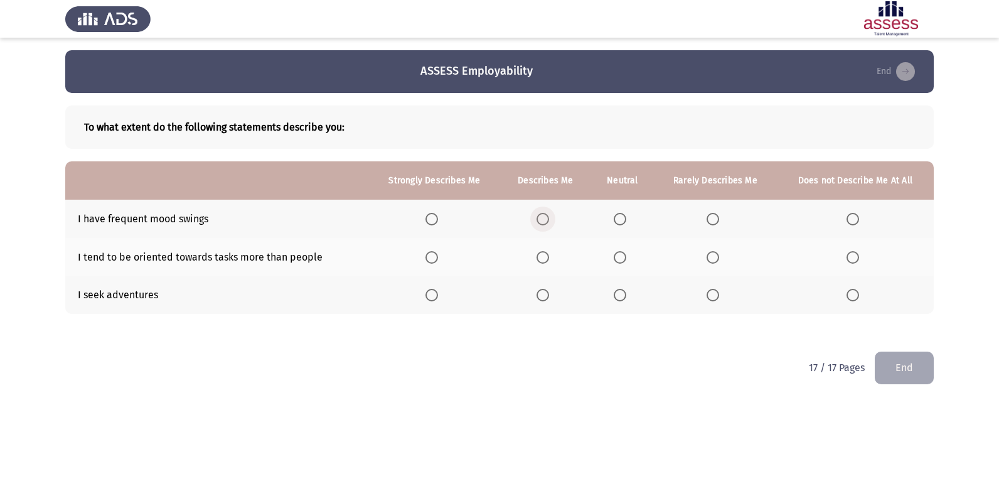
click at [543, 216] on span "Select an option" at bounding box center [543, 219] width 13 height 13
click at [543, 216] on input "Select an option" at bounding box center [543, 219] width 13 height 13
click at [545, 301] on span "Select an option" at bounding box center [543, 295] width 13 height 13
click at [545, 301] on input "Select an option" at bounding box center [543, 295] width 13 height 13
click at [715, 257] on span "Select an option" at bounding box center [713, 257] width 13 height 13
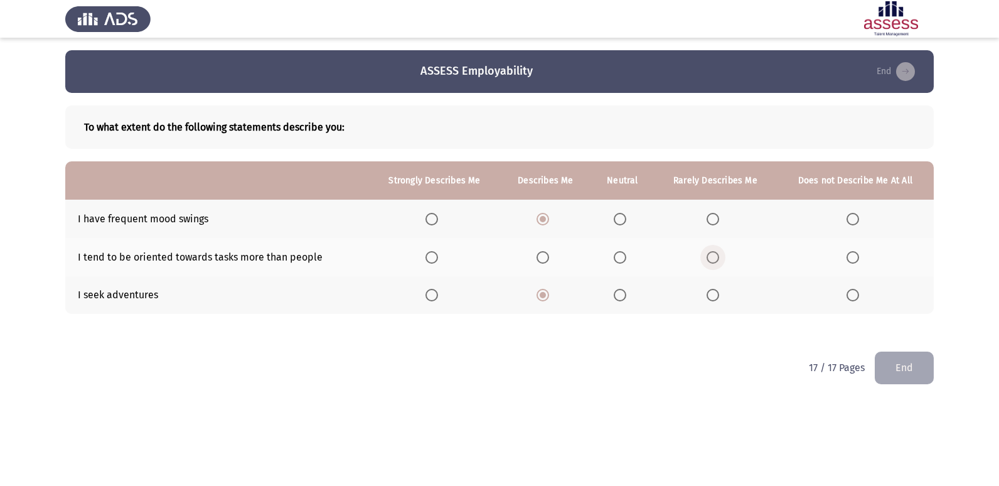
click at [715, 257] on input "Select an option" at bounding box center [713, 257] width 13 height 13
click at [620, 261] on span "Select an option" at bounding box center [620, 257] width 13 height 13
click at [620, 261] on input "Select an option" at bounding box center [620, 257] width 13 height 13
click at [905, 359] on button "End" at bounding box center [904, 367] width 59 height 32
